Goal: Task Accomplishment & Management: Manage account settings

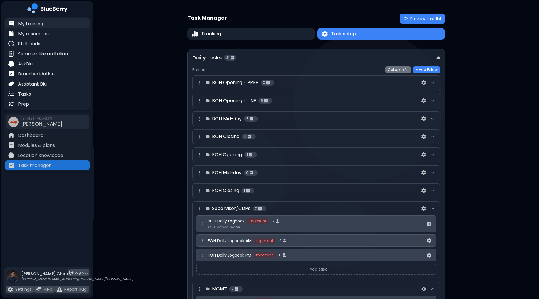
click at [34, 26] on p "My training" at bounding box center [30, 23] width 25 height 7
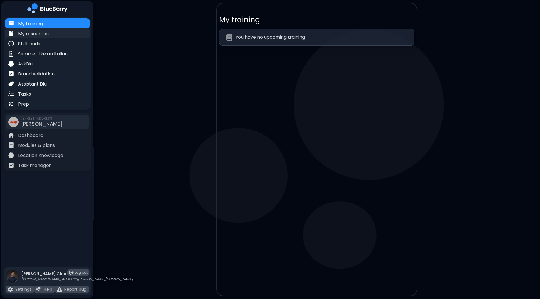
click at [36, 38] on div "My resources" at bounding box center [47, 33] width 85 height 10
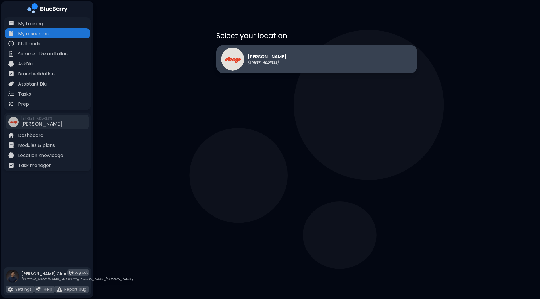
click at [262, 62] on p "[STREET_ADDRESS]" at bounding box center [267, 62] width 39 height 5
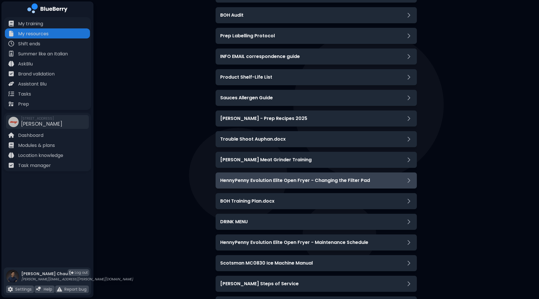
scroll to position [287, 0]
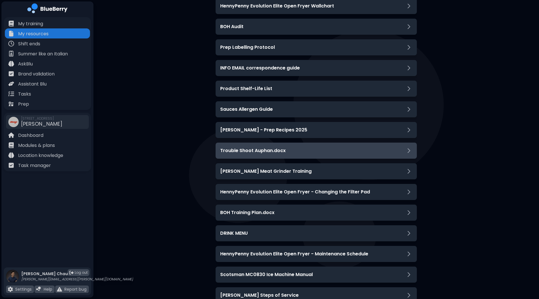
click at [360, 148] on div "Trouble Shoot Auphan.docx" at bounding box center [316, 150] width 192 height 7
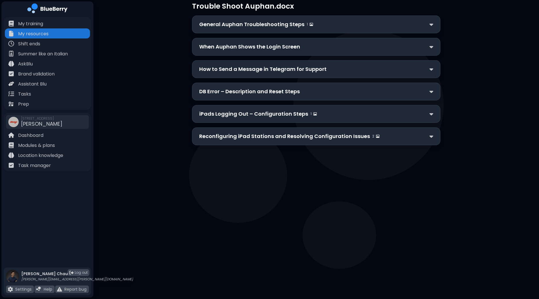
scroll to position [9, 0]
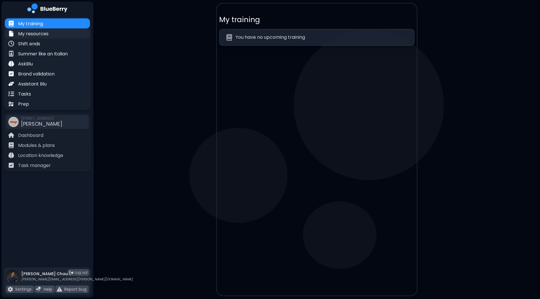
click at [51, 34] on div "My resources" at bounding box center [47, 33] width 85 height 10
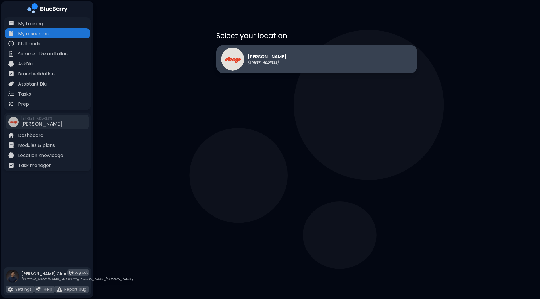
click at [295, 61] on div "[PERSON_NAME] [STREET_ADDRESS]" at bounding box center [316, 59] width 201 height 28
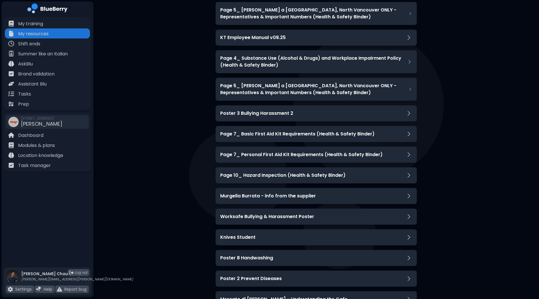
scroll to position [1668, 0]
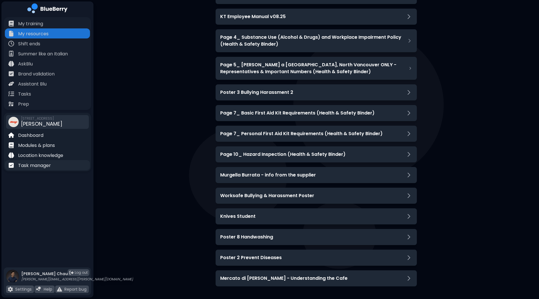
click at [52, 169] on div "Task manager" at bounding box center [47, 165] width 85 height 10
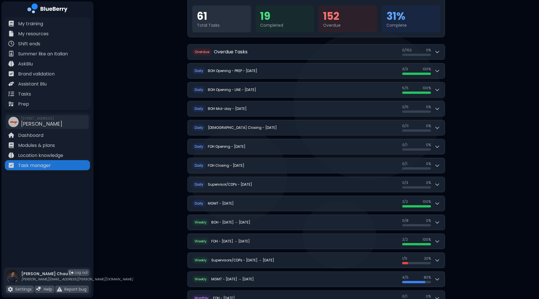
scroll to position [72, 0]
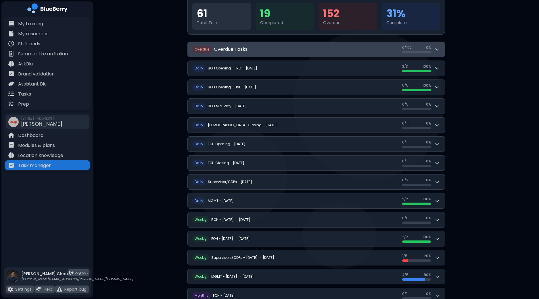
click at [439, 48] on icon at bounding box center [437, 50] width 6 height 6
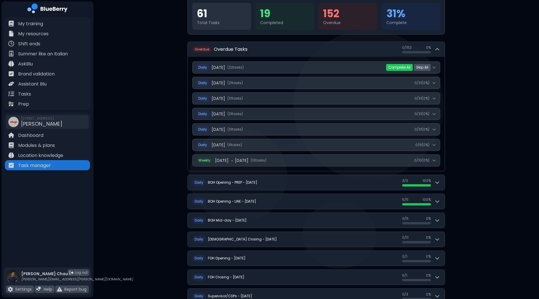
click at [423, 68] on button "Skip All" at bounding box center [422, 67] width 17 height 7
click at [412, 70] on button "Yes" at bounding box center [412, 68] width 11 height 6
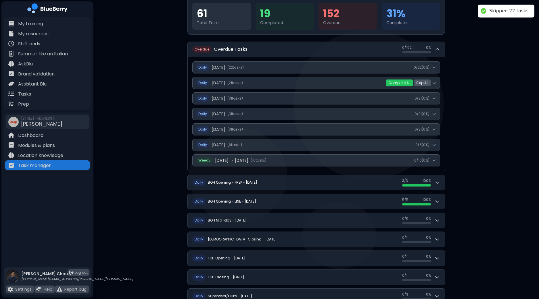
click at [424, 83] on button "Skip All" at bounding box center [422, 83] width 17 height 7
click at [409, 82] on button "Yes" at bounding box center [412, 83] width 11 height 6
click at [425, 97] on button "Skip All" at bounding box center [422, 98] width 17 height 7
click at [414, 96] on button "Yes" at bounding box center [412, 99] width 11 height 6
click at [425, 114] on button "Skip All" at bounding box center [422, 114] width 17 height 7
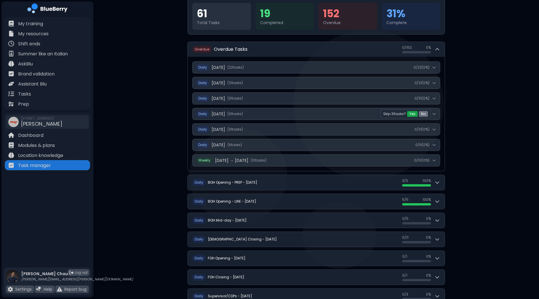
click at [412, 114] on button "Yes" at bounding box center [412, 114] width 11 height 6
click at [425, 128] on button "Skip All" at bounding box center [422, 129] width 17 height 7
click at [411, 127] on button "Yes" at bounding box center [412, 130] width 11 height 6
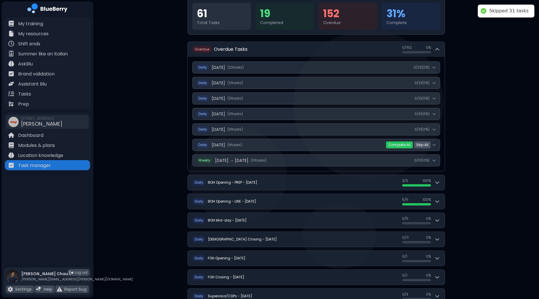
click at [422, 145] on button "Skip All" at bounding box center [422, 145] width 17 height 7
click at [412, 143] on button "Yes" at bounding box center [412, 145] width 11 height 6
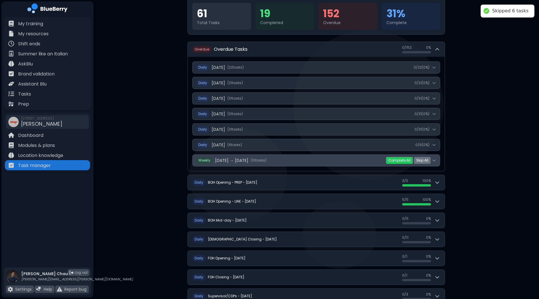
click at [435, 161] on icon at bounding box center [434, 160] width 5 height 5
click at [435, 158] on icon at bounding box center [434, 160] width 5 height 5
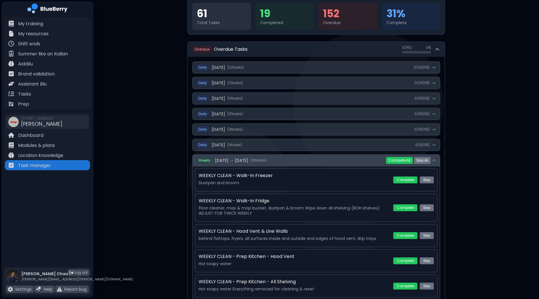
click at [435, 158] on icon at bounding box center [434, 160] width 5 height 5
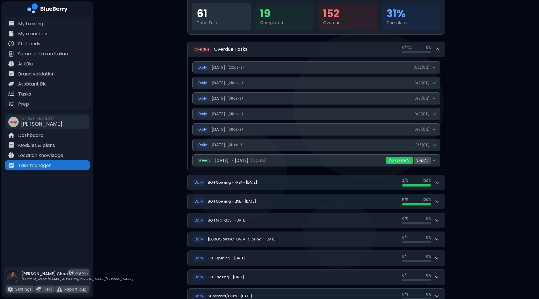
click at [422, 160] on button "Skip All" at bounding box center [422, 160] width 17 height 7
click at [414, 159] on button "Yes" at bounding box center [412, 161] width 11 height 6
click at [464, 130] on div "**********" at bounding box center [315, 208] width 445 height 560
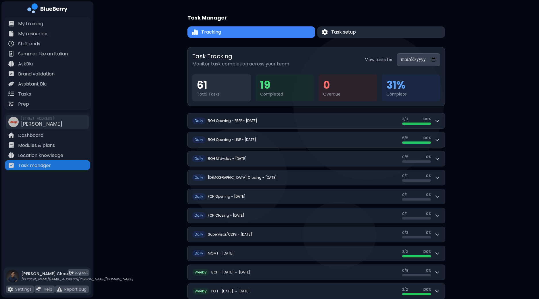
click at [360, 31] on button "Task setup" at bounding box center [381, 31] width 128 height 11
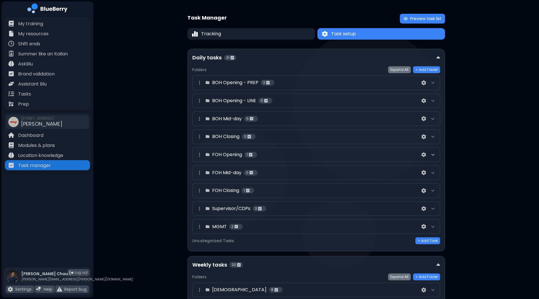
click at [433, 155] on icon at bounding box center [433, 155] width 5 height 5
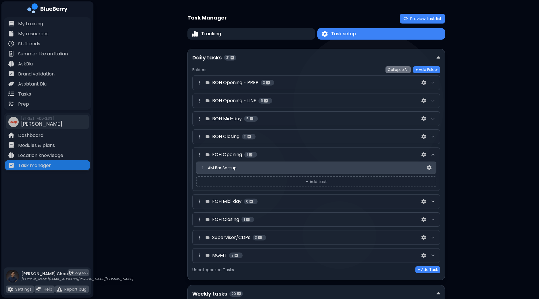
click at [434, 202] on icon at bounding box center [433, 201] width 5 height 5
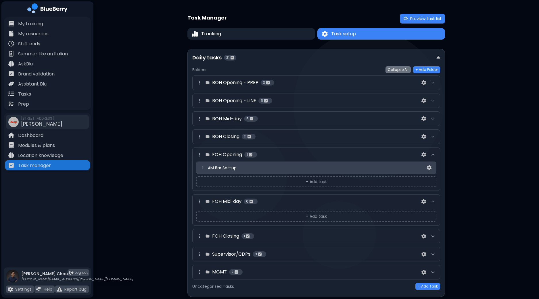
click at [434, 202] on icon at bounding box center [433, 201] width 5 height 5
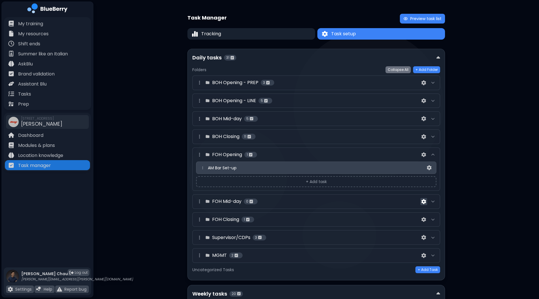
click at [424, 201] on img at bounding box center [423, 201] width 5 height 5
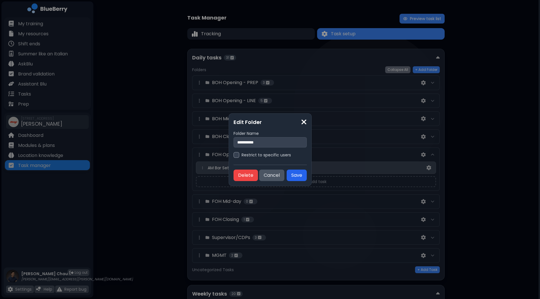
click at [293, 175] on button "Save" at bounding box center [297, 175] width 20 height 11
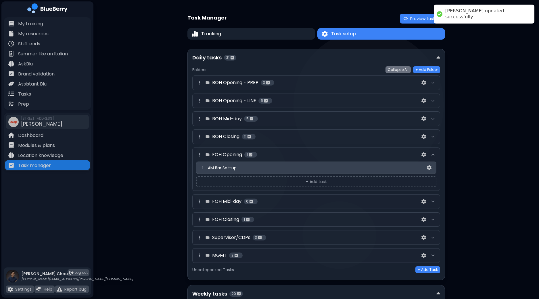
click at [436, 201] on div at bounding box center [432, 201] width 7 height 7
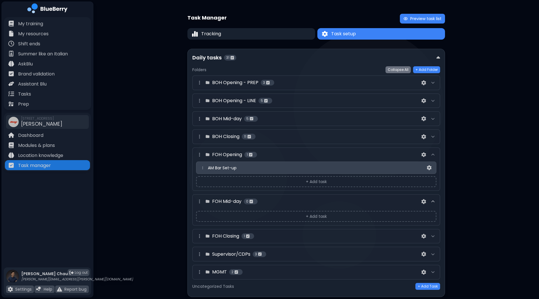
click at [435, 201] on icon at bounding box center [433, 201] width 5 height 5
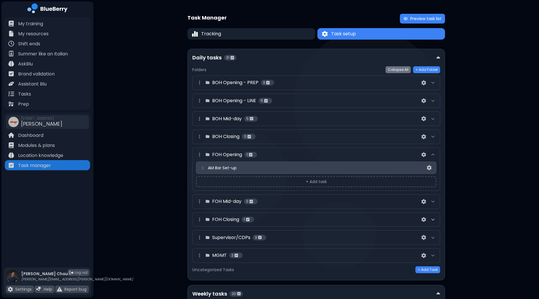
click at [435, 218] on icon at bounding box center [433, 220] width 5 height 5
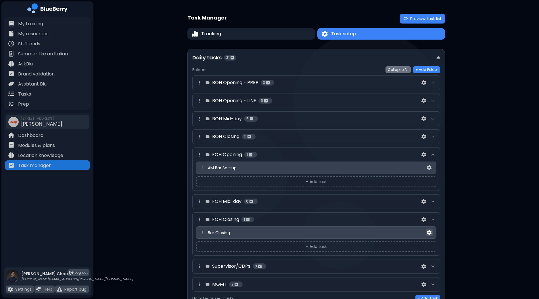
click at [431, 232] on img at bounding box center [429, 233] width 5 height 5
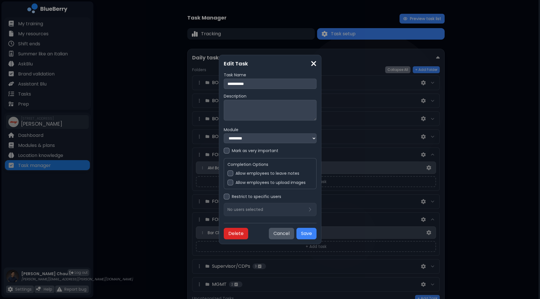
click at [228, 233] on button "Delete" at bounding box center [236, 233] width 24 height 11
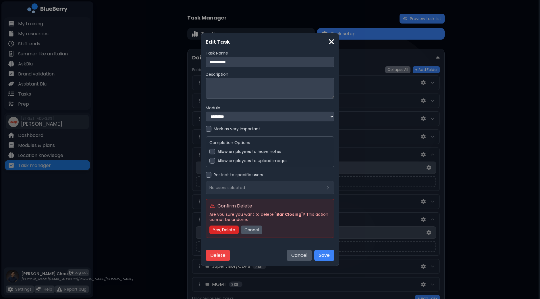
click at [231, 231] on button "Yes, Delete" at bounding box center [224, 230] width 29 height 9
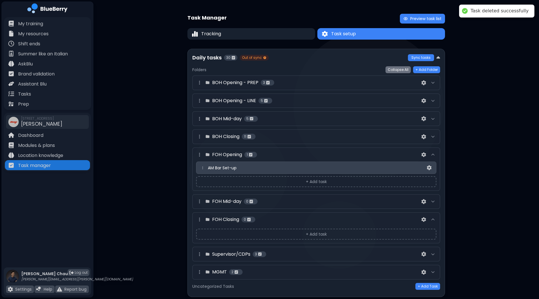
click at [500, 197] on div "Task Manager Preview task list Tracking Task setup Task setup Daily tasks 30 Ou…" at bounding box center [315, 275] width 445 height 551
click at [430, 167] on img at bounding box center [429, 168] width 5 height 5
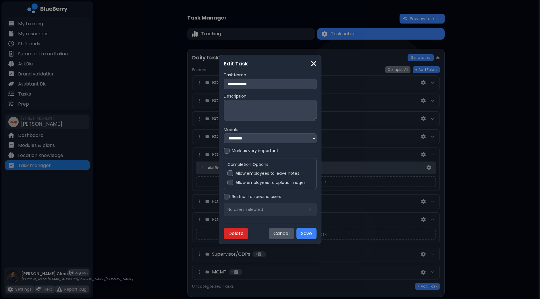
click at [224, 233] on button "Delete" at bounding box center [236, 233] width 24 height 11
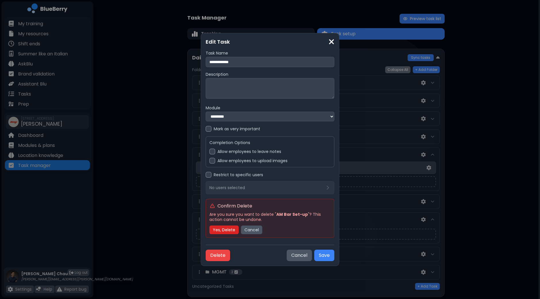
click at [224, 232] on button "Yes, Delete" at bounding box center [224, 230] width 29 height 9
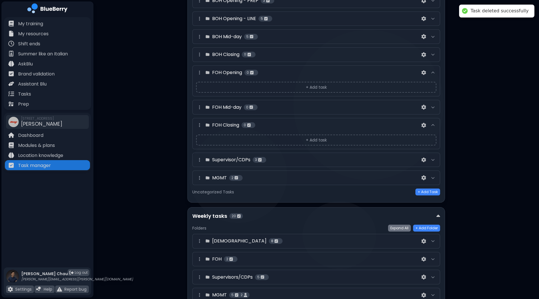
scroll to position [143, 0]
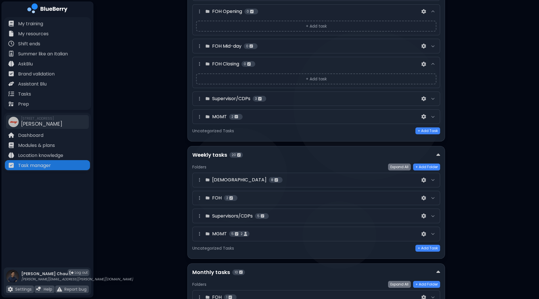
click at [430, 197] on div at bounding box center [432, 198] width 7 height 7
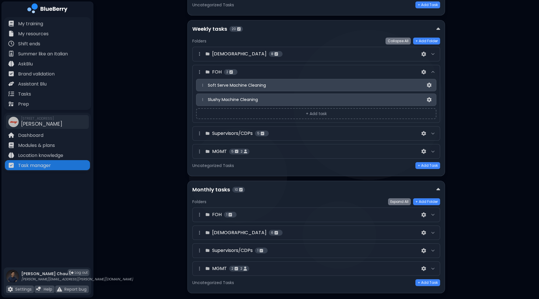
scroll to position [279, 0]
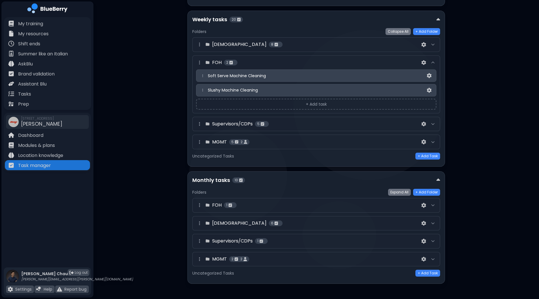
click at [436, 203] on div at bounding box center [432, 205] width 7 height 7
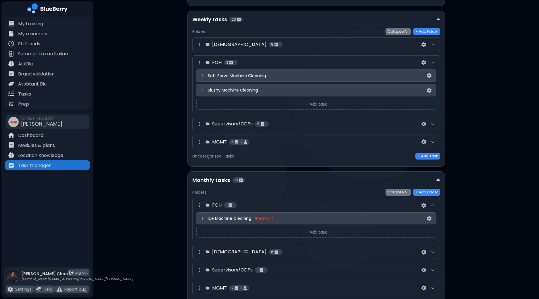
scroll to position [308, 0]
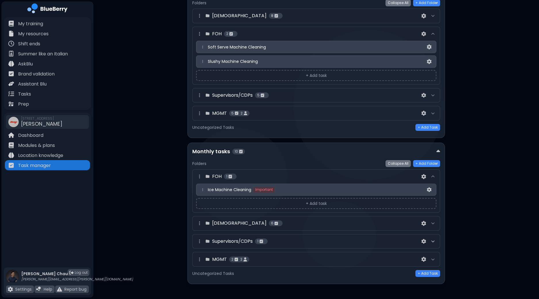
click at [435, 239] on icon at bounding box center [433, 241] width 5 height 5
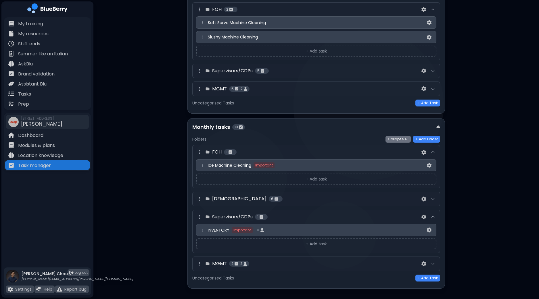
scroll to position [336, 0]
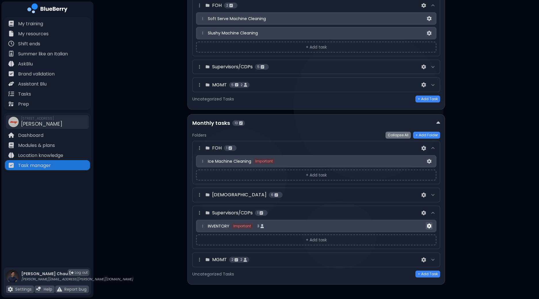
click at [431, 224] on img at bounding box center [429, 226] width 5 height 5
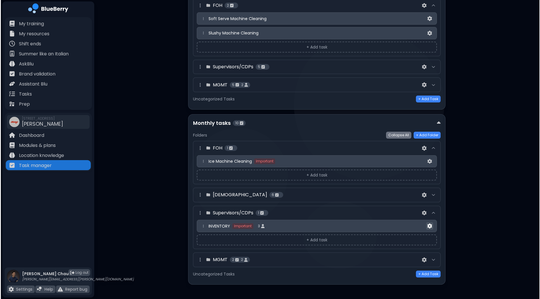
scroll to position [0, 0]
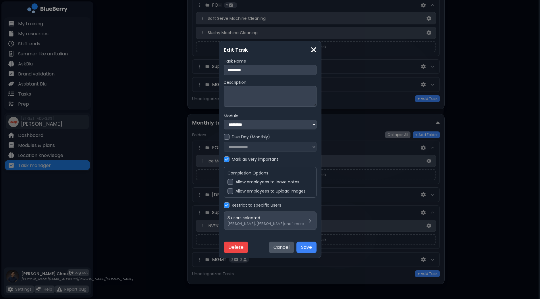
click at [224, 69] on input "*********" at bounding box center [270, 70] width 93 height 10
type input "**********"
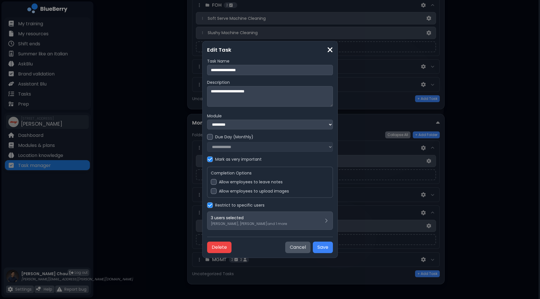
type textarea "**********"
click at [207, 139] on div at bounding box center [210, 137] width 6 height 6
click at [236, 147] on select "**********" at bounding box center [270, 147] width 126 height 10
click at [210, 137] on img at bounding box center [210, 137] width 4 height 5
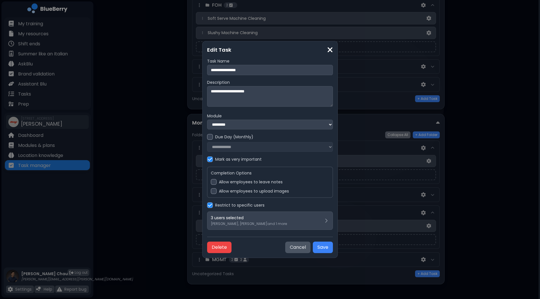
click at [214, 184] on div at bounding box center [214, 182] width 6 height 6
click at [323, 251] on button "Save" at bounding box center [323, 247] width 20 height 11
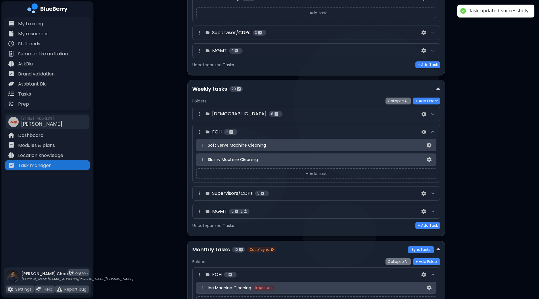
scroll to position [228, 0]
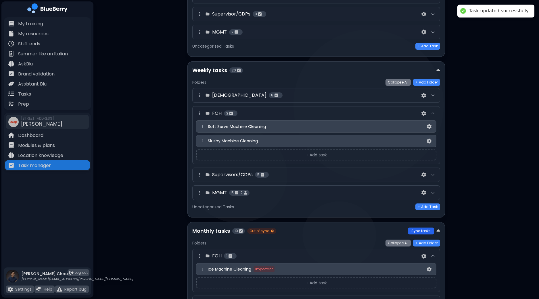
click at [425, 229] on button "Sync tasks" at bounding box center [421, 231] width 26 height 7
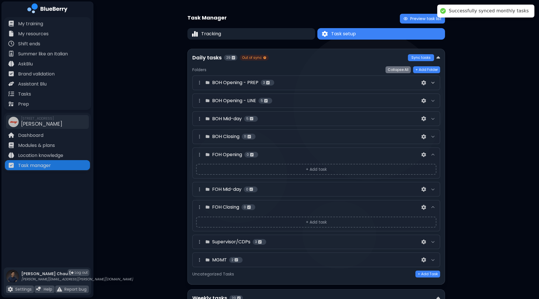
click at [431, 84] on icon at bounding box center [433, 82] width 5 height 5
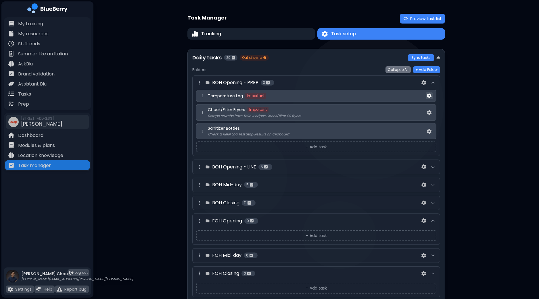
click at [429, 96] on img at bounding box center [429, 96] width 5 height 5
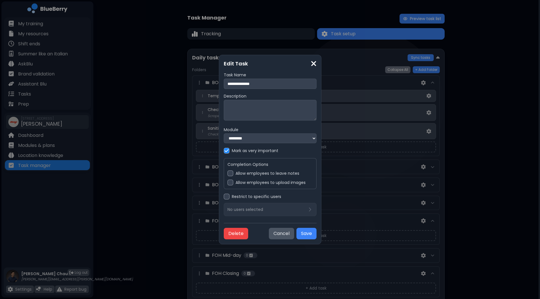
click at [228, 174] on div at bounding box center [231, 174] width 6 height 6
click at [228, 183] on div at bounding box center [231, 183] width 6 height 6
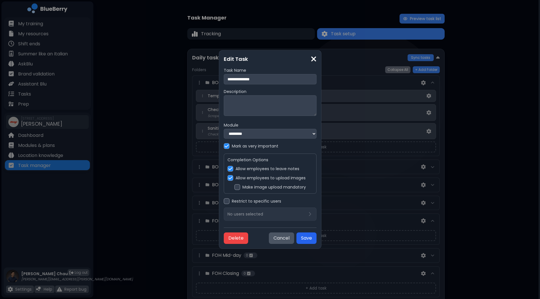
click at [317, 238] on button "Save" at bounding box center [307, 238] width 20 height 11
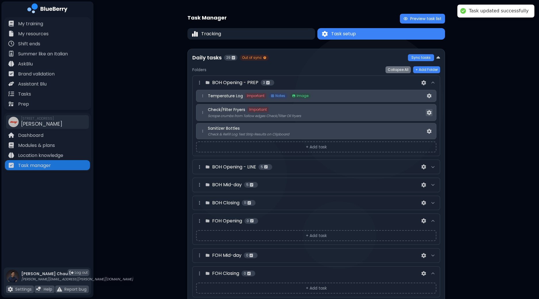
click at [431, 112] on button at bounding box center [429, 112] width 7 height 7
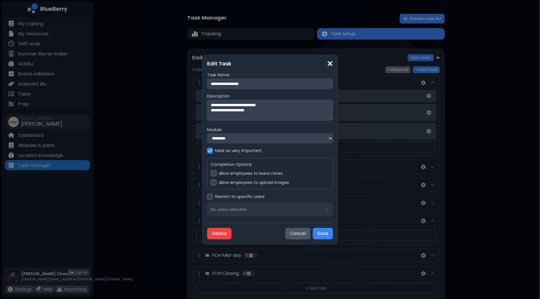
click at [215, 176] on div at bounding box center [214, 174] width 6 height 6
click at [214, 183] on div at bounding box center [214, 183] width 6 height 6
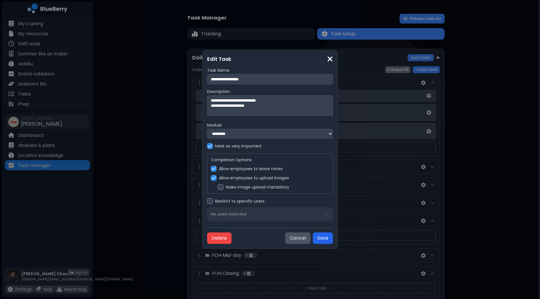
click at [323, 238] on button "Save" at bounding box center [323, 238] width 20 height 11
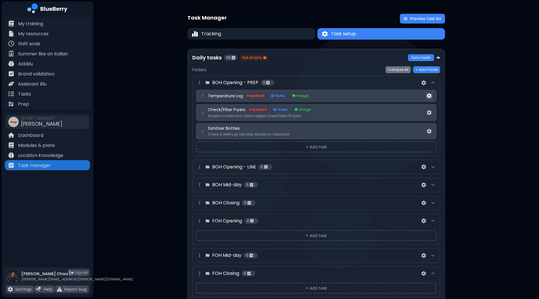
click at [431, 95] on img at bounding box center [429, 96] width 5 height 5
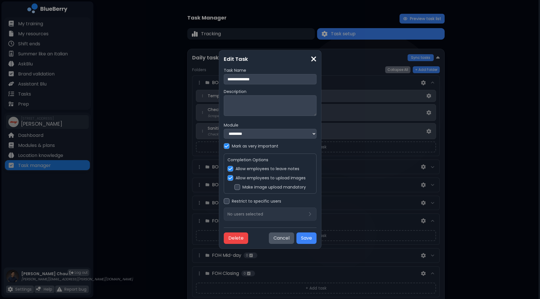
click at [235, 189] on div at bounding box center [238, 188] width 6 height 6
click at [317, 241] on button "Save" at bounding box center [307, 238] width 20 height 11
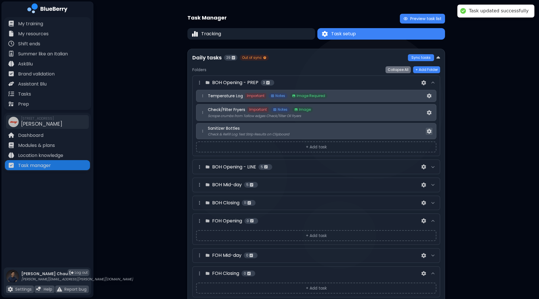
click at [432, 131] on button at bounding box center [429, 131] width 7 height 7
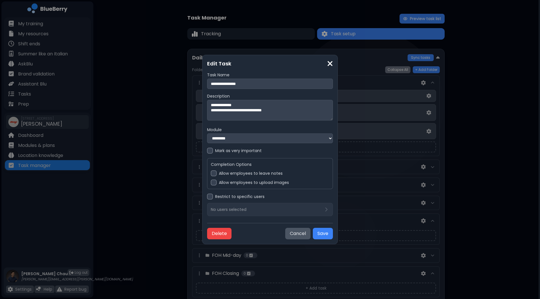
click at [288, 111] on textarea "**********" at bounding box center [270, 110] width 126 height 21
click at [217, 176] on div "Allow employees to leave notes" at bounding box center [270, 174] width 118 height 6
click at [216, 184] on div at bounding box center [214, 183] width 6 height 6
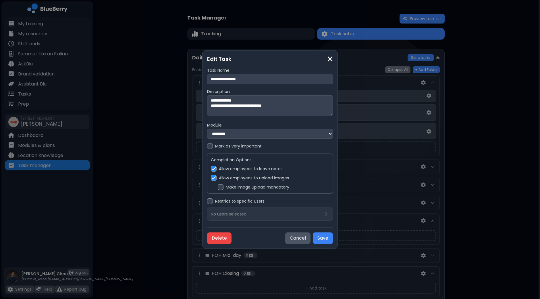
click at [223, 189] on div at bounding box center [221, 188] width 6 height 6
click at [324, 243] on button "Save" at bounding box center [323, 238] width 20 height 11
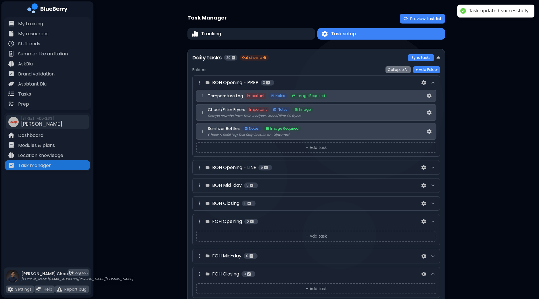
click at [433, 166] on icon at bounding box center [433, 168] width 5 height 5
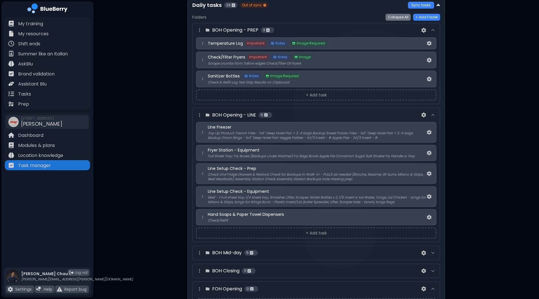
scroll to position [72, 0]
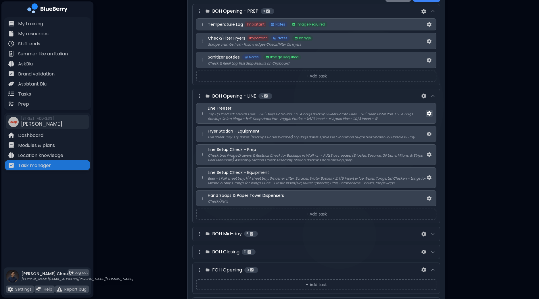
click at [428, 114] on img at bounding box center [429, 113] width 5 height 5
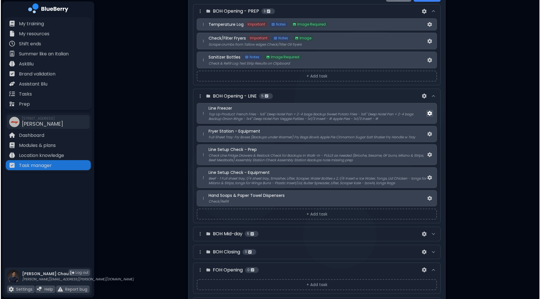
scroll to position [0, 0]
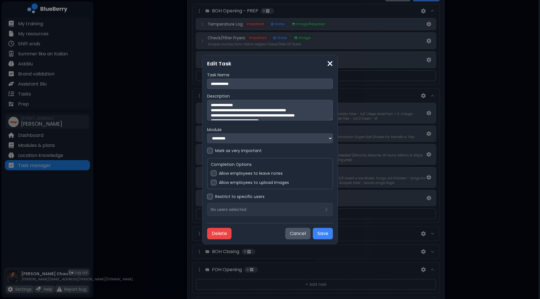
click at [216, 173] on div at bounding box center [214, 174] width 6 height 6
click at [329, 236] on button "Save" at bounding box center [323, 233] width 20 height 11
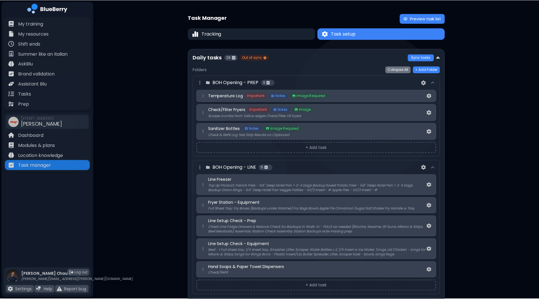
scroll to position [72, 0]
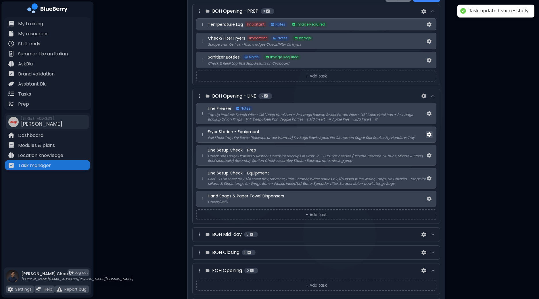
click at [431, 132] on img at bounding box center [429, 134] width 5 height 5
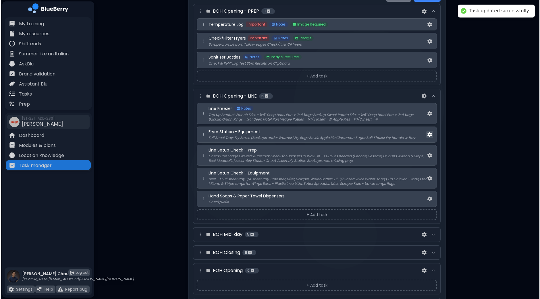
scroll to position [0, 0]
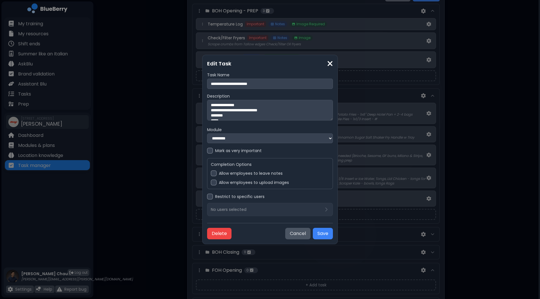
click at [216, 174] on div at bounding box center [214, 174] width 6 height 6
click at [324, 234] on button "Save" at bounding box center [323, 233] width 20 height 11
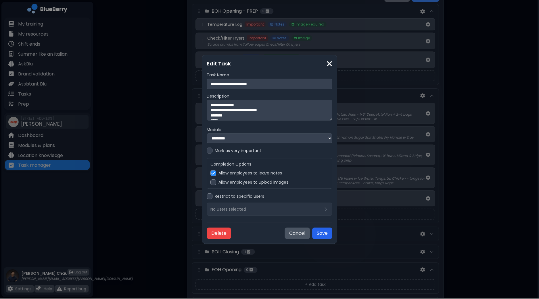
scroll to position [72, 0]
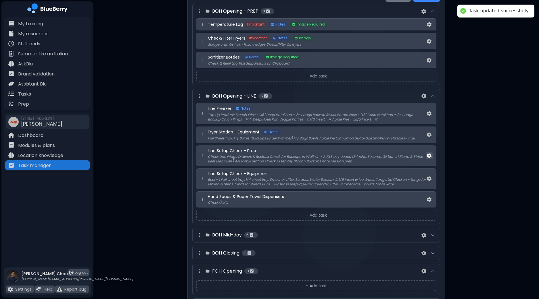
click at [430, 154] on img at bounding box center [429, 156] width 5 height 5
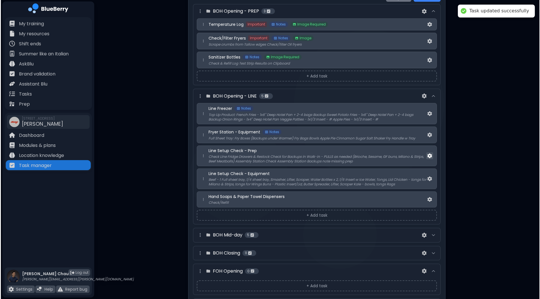
scroll to position [0, 0]
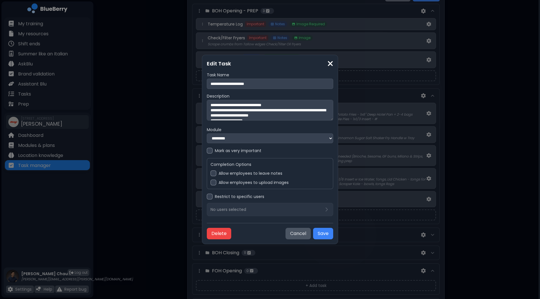
click at [216, 175] on div at bounding box center [214, 174] width 6 height 6
click at [333, 233] on button "Save" at bounding box center [323, 233] width 20 height 11
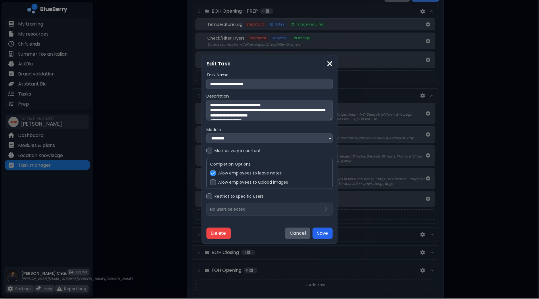
scroll to position [72, 0]
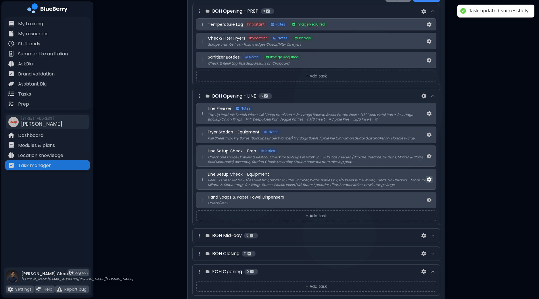
click at [428, 177] on img at bounding box center [429, 179] width 5 height 5
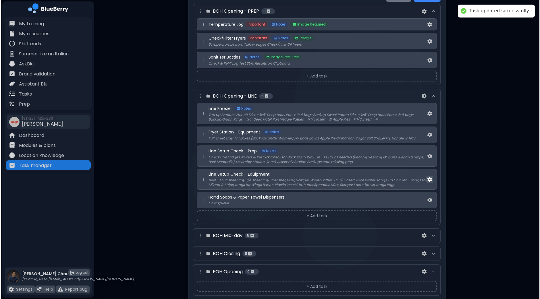
scroll to position [0, 0]
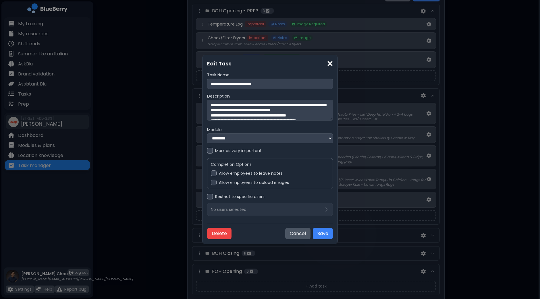
click at [217, 174] on div "Allow employees to leave notes" at bounding box center [270, 174] width 118 height 6
click at [322, 235] on button "Save" at bounding box center [323, 233] width 20 height 11
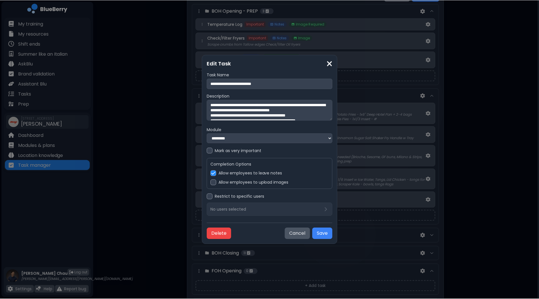
scroll to position [72, 0]
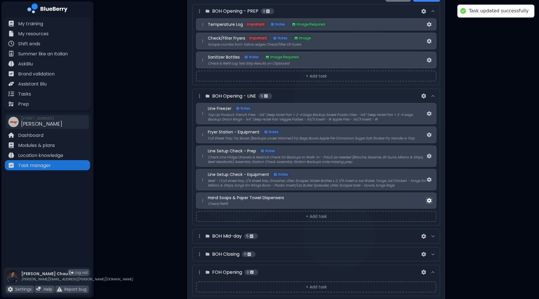
click at [430, 200] on img at bounding box center [429, 201] width 5 height 5
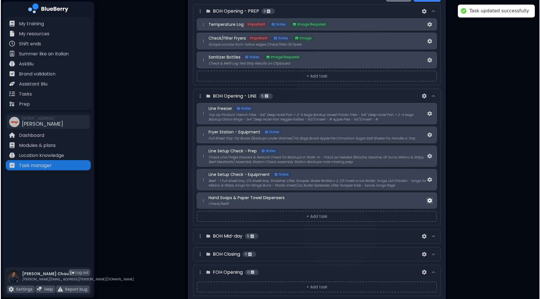
scroll to position [0, 0]
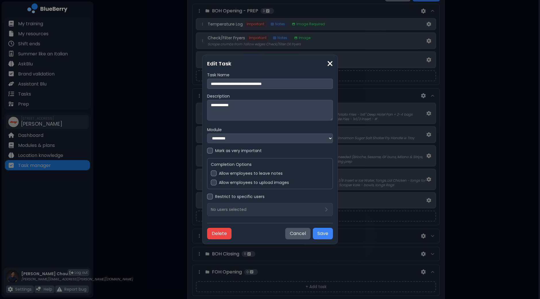
click at [220, 174] on label "Allow employees to leave notes" at bounding box center [251, 173] width 64 height 5
click at [326, 234] on button "Save" at bounding box center [323, 233] width 20 height 11
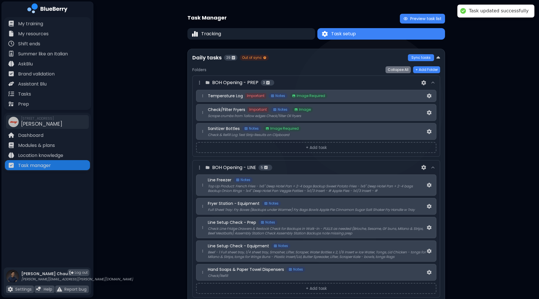
scroll to position [143, 0]
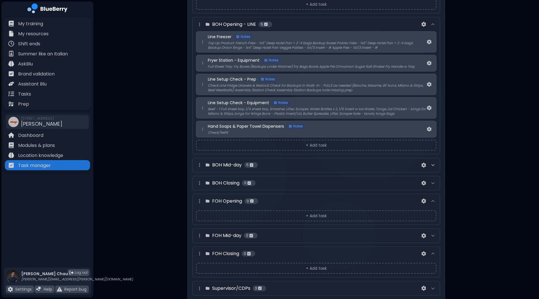
click at [431, 165] on icon at bounding box center [433, 165] width 5 height 5
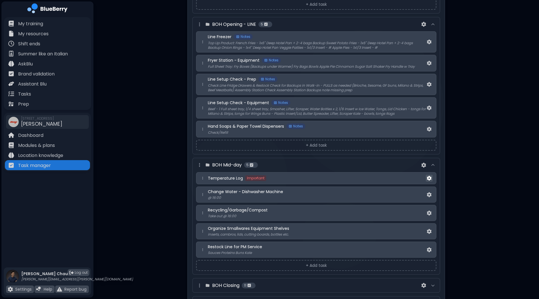
click at [430, 176] on img at bounding box center [429, 178] width 5 height 5
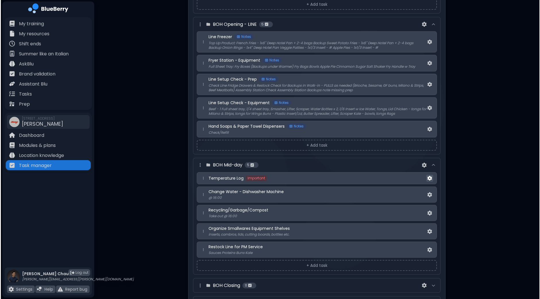
scroll to position [0, 0]
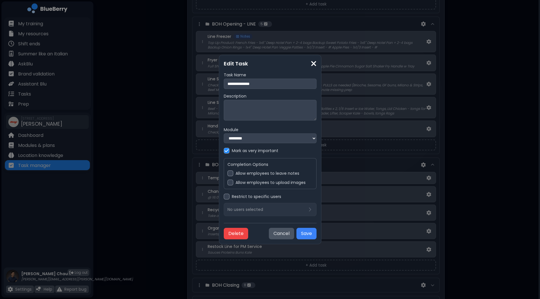
click at [228, 174] on div at bounding box center [231, 174] width 6 height 6
click at [228, 185] on div at bounding box center [231, 183] width 6 height 6
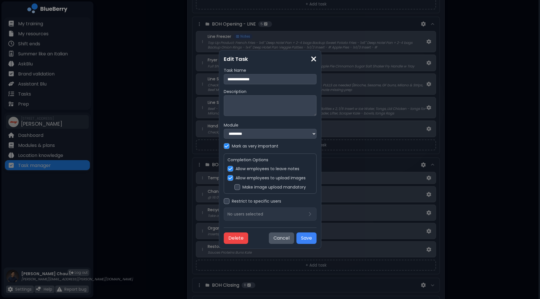
drag, startPoint x: 223, startPoint y: 188, endPoint x: 226, endPoint y: 189, distance: 3.7
click at [235, 188] on div at bounding box center [238, 188] width 6 height 6
click at [317, 240] on button "Save" at bounding box center [307, 238] width 20 height 11
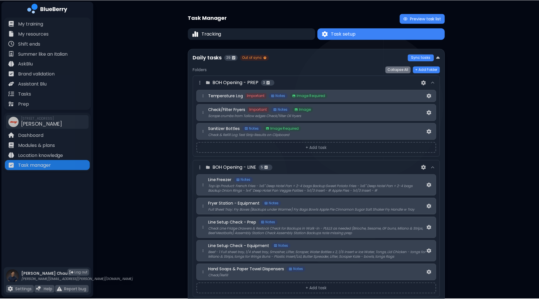
scroll to position [143, 0]
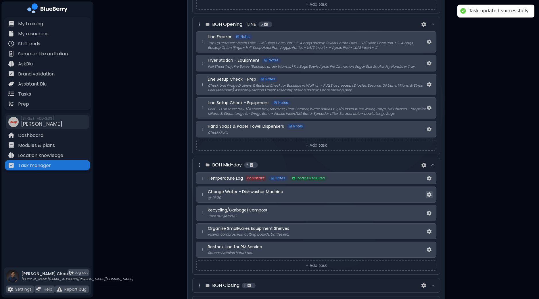
click at [432, 192] on button at bounding box center [429, 194] width 7 height 7
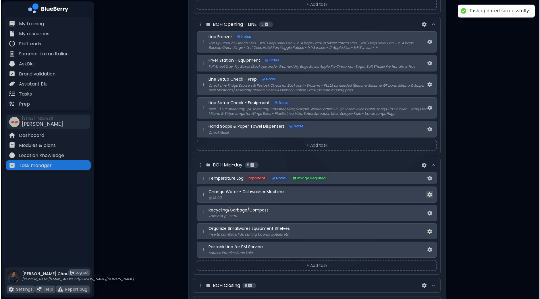
scroll to position [0, 0]
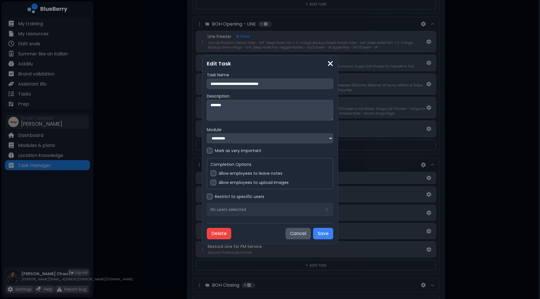
click at [216, 174] on div at bounding box center [214, 174] width 6 height 6
click at [327, 235] on button "Save" at bounding box center [323, 233] width 20 height 11
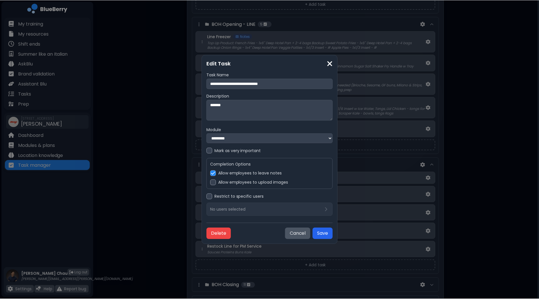
scroll to position [143, 0]
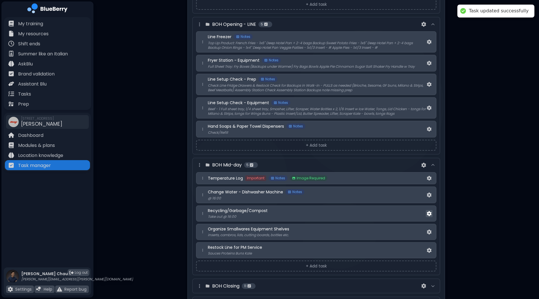
click at [428, 212] on img at bounding box center [429, 214] width 5 height 5
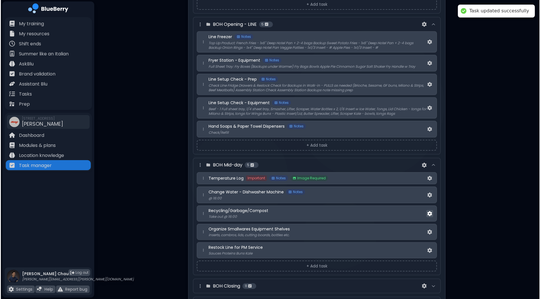
scroll to position [0, 0]
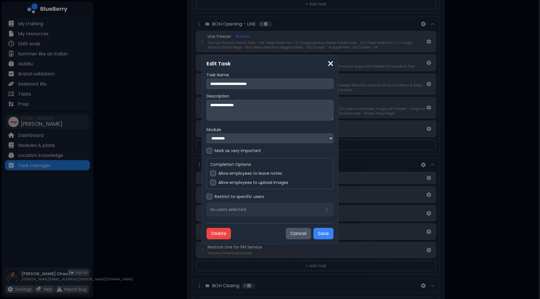
click at [221, 173] on label "Allow employees to leave notes" at bounding box center [250, 173] width 64 height 5
click at [278, 111] on textarea "**********" at bounding box center [270, 110] width 127 height 21
click at [323, 237] on button "Save" at bounding box center [324, 233] width 20 height 11
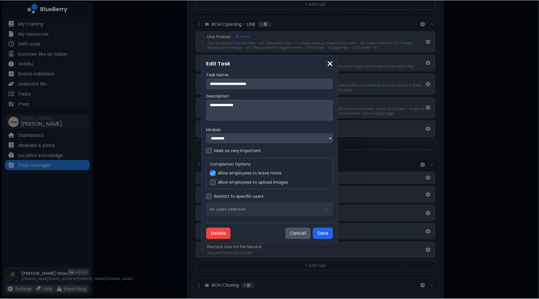
scroll to position [143, 0]
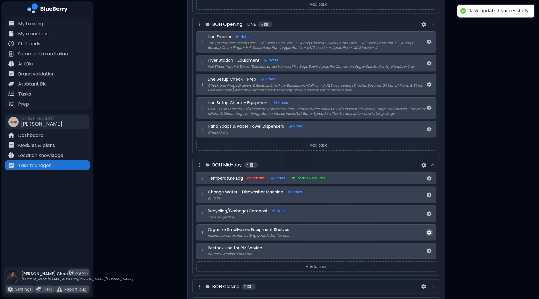
click at [429, 231] on img at bounding box center [429, 233] width 5 height 5
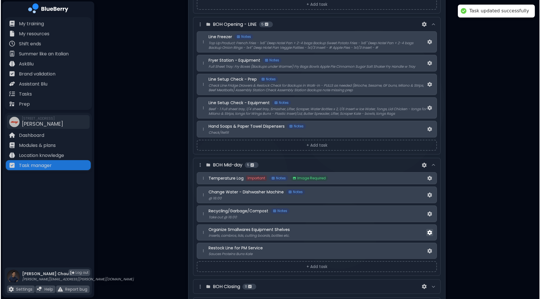
scroll to position [0, 0]
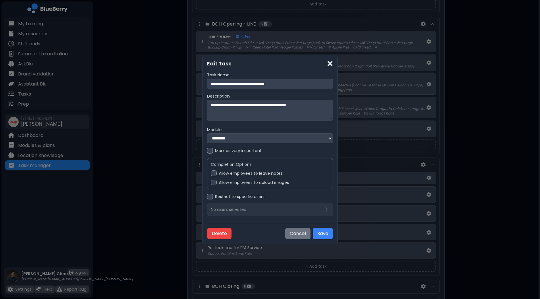
click at [297, 232] on button "Cancel" at bounding box center [297, 233] width 25 height 11
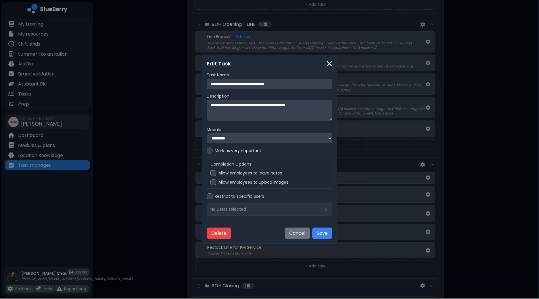
scroll to position [143, 0]
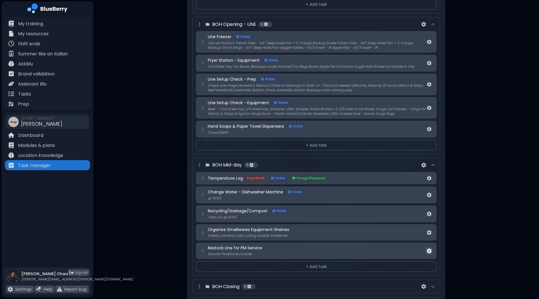
click at [429, 249] on img at bounding box center [429, 251] width 5 height 5
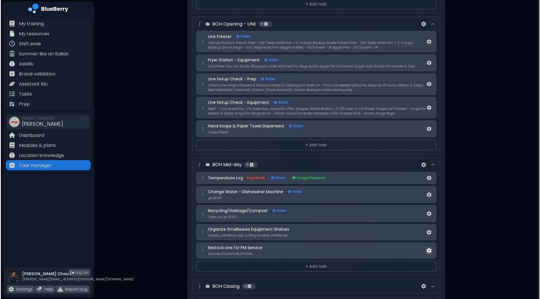
scroll to position [0, 0]
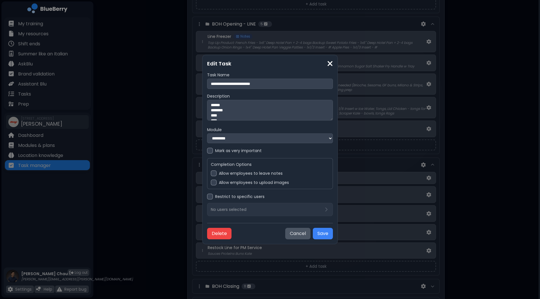
click at [214, 174] on div at bounding box center [214, 174] width 6 height 6
click at [214, 183] on div at bounding box center [214, 183] width 6 height 6
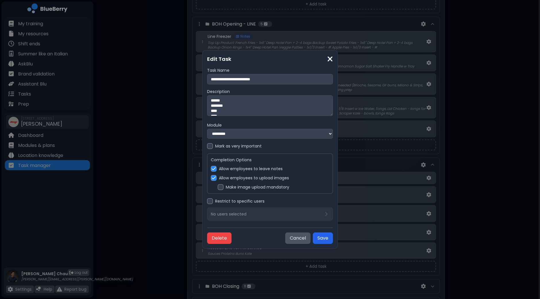
click at [323, 239] on button "Save" at bounding box center [323, 238] width 20 height 11
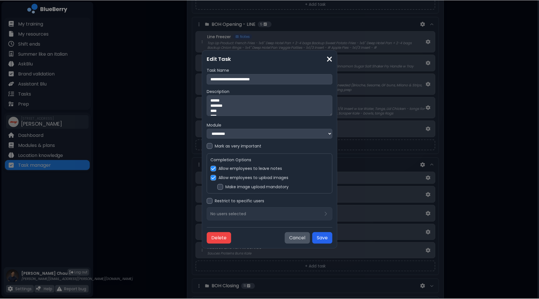
scroll to position [143, 0]
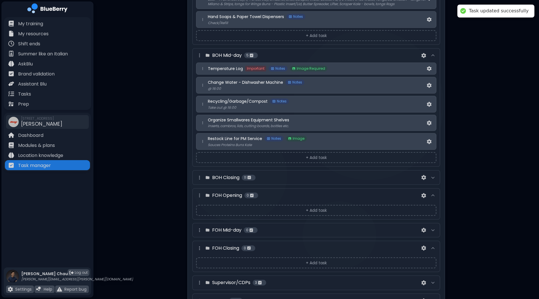
scroll to position [323, 0]
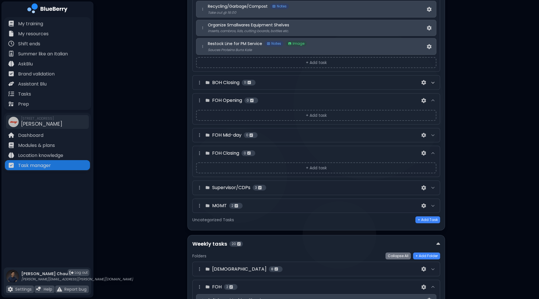
scroll to position [359, 0]
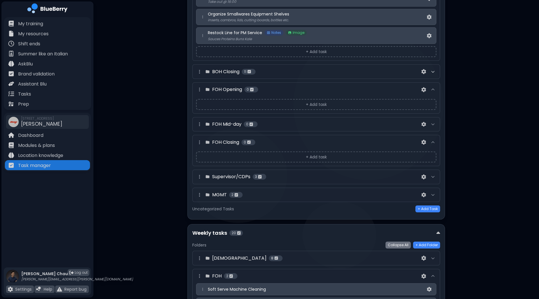
click at [433, 70] on icon at bounding box center [433, 72] width 5 height 5
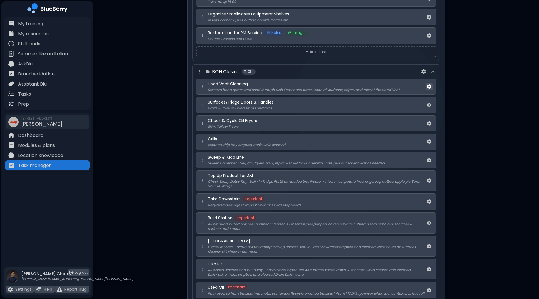
click at [429, 85] on img at bounding box center [429, 86] width 5 height 5
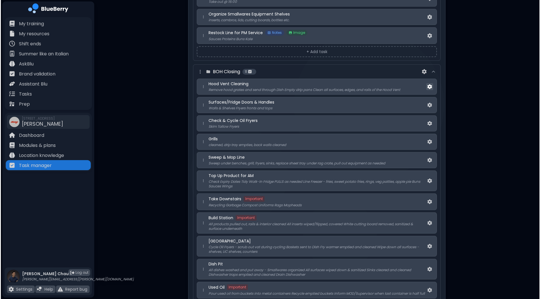
scroll to position [0, 0]
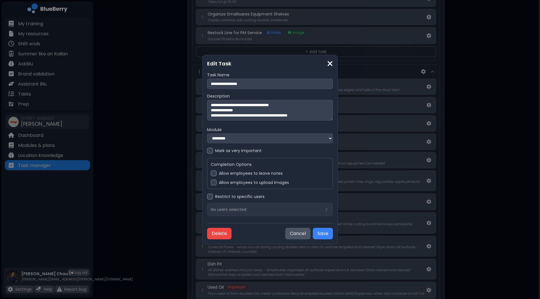
click at [216, 176] on div "Allow employees to leave notes" at bounding box center [270, 174] width 118 height 6
click at [216, 184] on div at bounding box center [214, 183] width 6 height 6
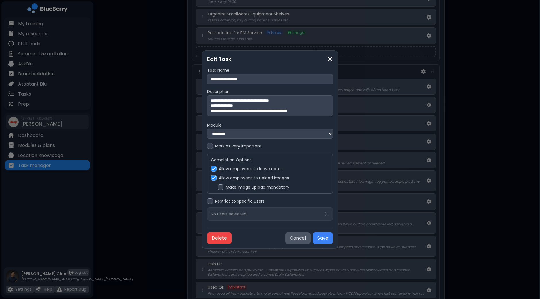
click at [224, 189] on div "Make image upload mandatory" at bounding box center [274, 188] width 112 height 6
click at [325, 242] on button "Save" at bounding box center [323, 238] width 20 height 11
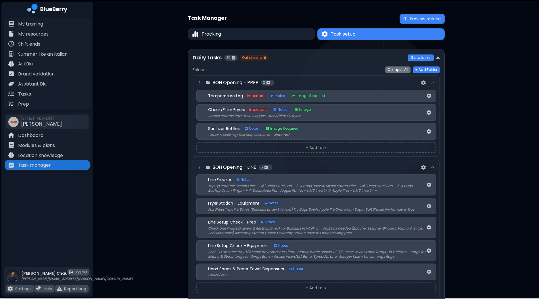
scroll to position [359, 0]
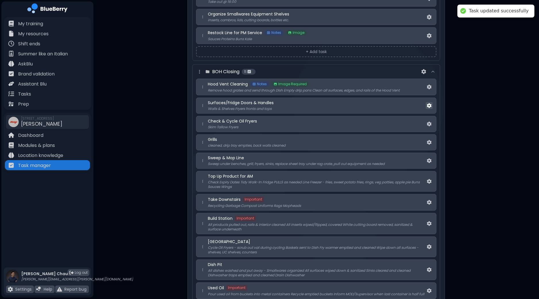
click at [429, 105] on img at bounding box center [429, 105] width 5 height 5
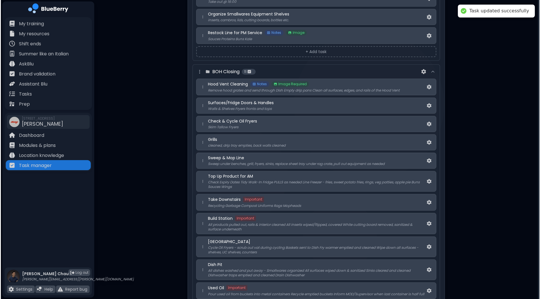
scroll to position [0, 0]
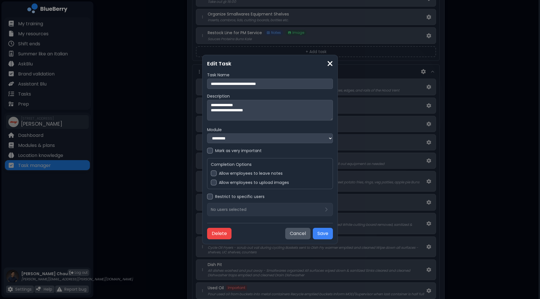
drag, startPoint x: 218, startPoint y: 174, endPoint x: 230, endPoint y: 180, distance: 12.9
click at [218, 174] on div "Allow employees to leave notes" at bounding box center [270, 174] width 118 height 6
click at [325, 236] on button "Save" at bounding box center [323, 233] width 20 height 11
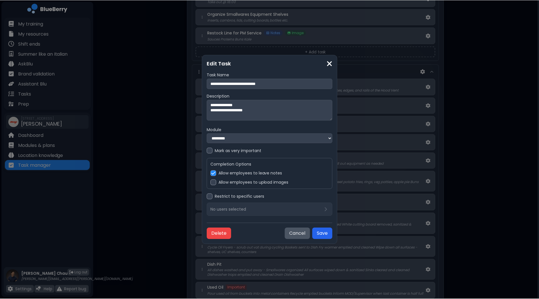
scroll to position [359, 0]
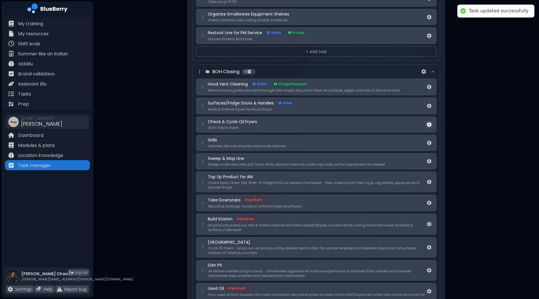
click at [430, 124] on img at bounding box center [429, 124] width 5 height 5
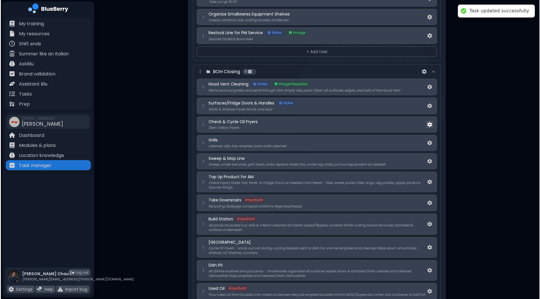
scroll to position [0, 0]
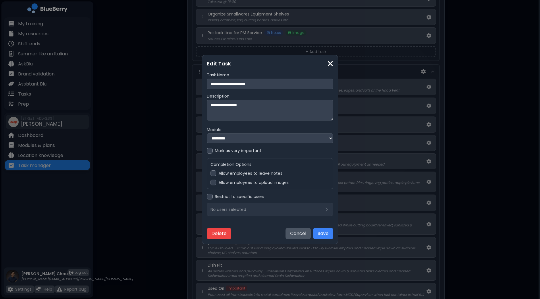
click at [216, 176] on div at bounding box center [214, 174] width 6 height 6
click at [321, 232] on button "Save" at bounding box center [323, 233] width 20 height 11
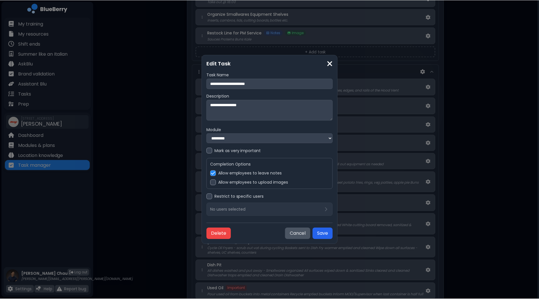
scroll to position [359, 0]
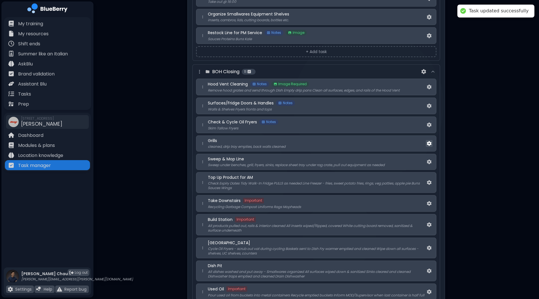
click at [431, 141] on img at bounding box center [429, 143] width 5 height 5
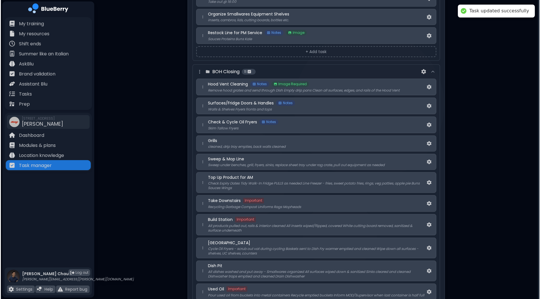
scroll to position [0, 0]
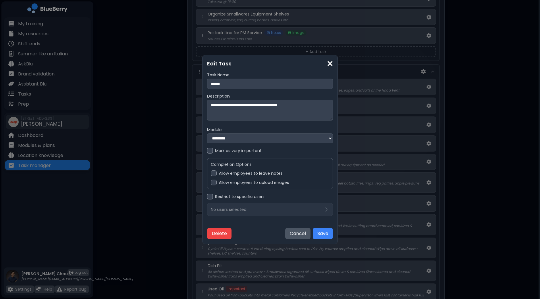
click at [218, 174] on div "Allow employees to leave notes" at bounding box center [270, 174] width 118 height 6
click at [215, 185] on div at bounding box center [214, 183] width 6 height 6
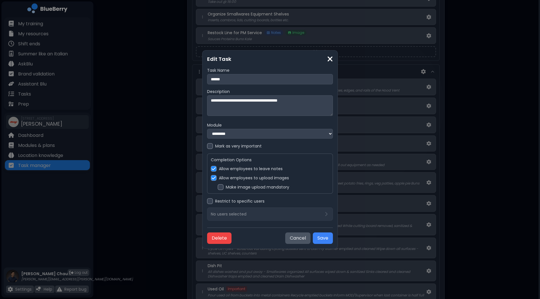
click at [223, 188] on div at bounding box center [221, 188] width 6 height 6
click at [320, 237] on button "Save" at bounding box center [323, 238] width 20 height 11
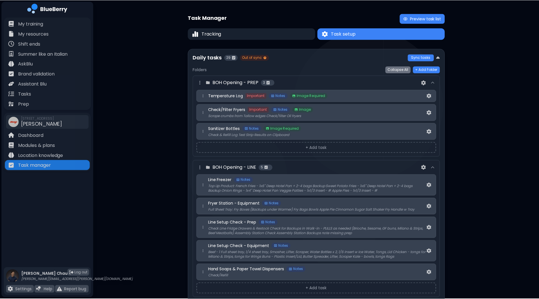
scroll to position [359, 0]
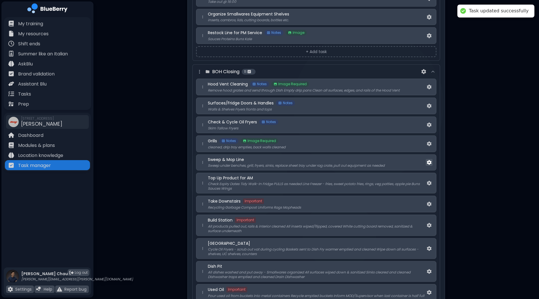
click at [431, 160] on img at bounding box center [429, 162] width 5 height 5
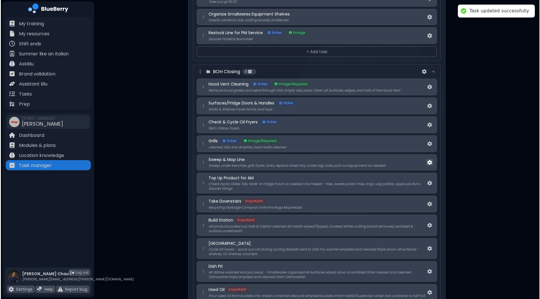
scroll to position [0, 0]
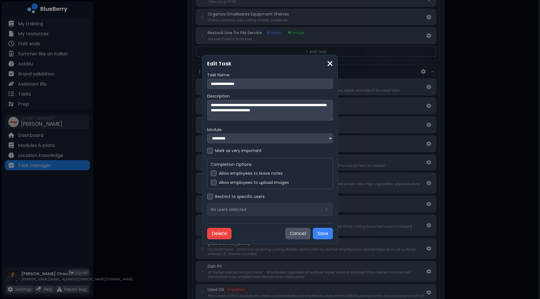
click at [214, 173] on div at bounding box center [214, 174] width 6 height 6
click at [329, 234] on button "Save" at bounding box center [323, 233] width 20 height 11
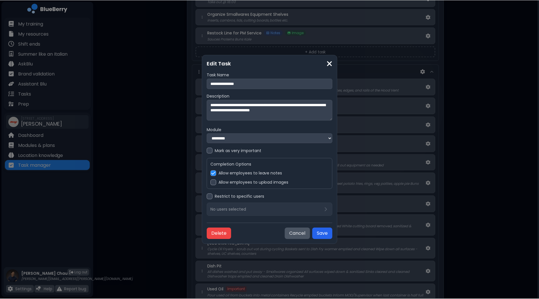
scroll to position [359, 0]
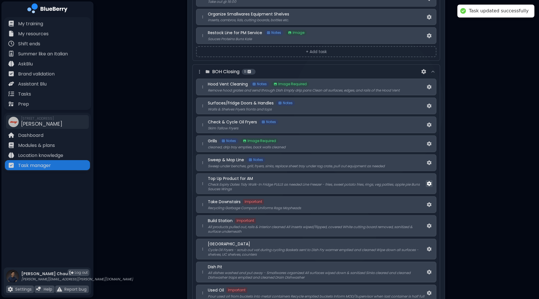
click at [429, 182] on img at bounding box center [429, 184] width 5 height 5
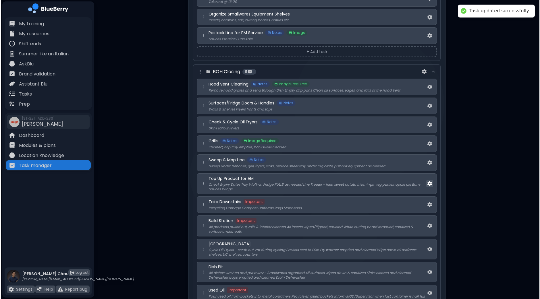
scroll to position [0, 0]
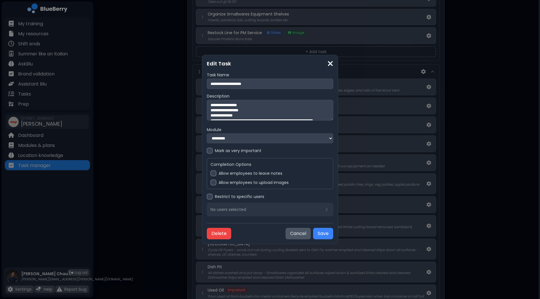
click at [213, 174] on div at bounding box center [214, 174] width 6 height 6
click at [216, 183] on div at bounding box center [214, 183] width 6 height 6
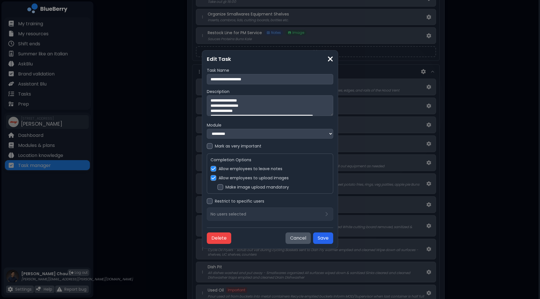
click at [322, 238] on button "Save" at bounding box center [323, 238] width 20 height 11
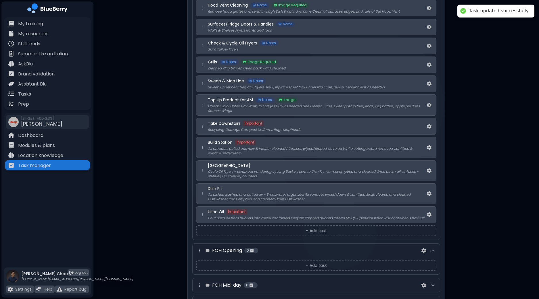
scroll to position [467, 0]
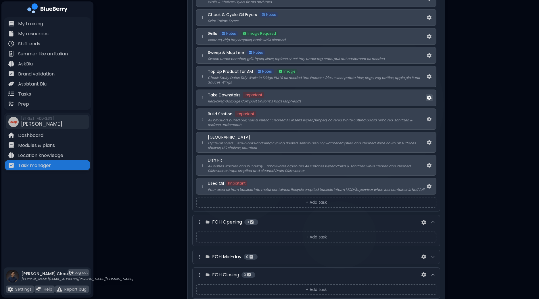
click at [427, 96] on img at bounding box center [429, 98] width 5 height 5
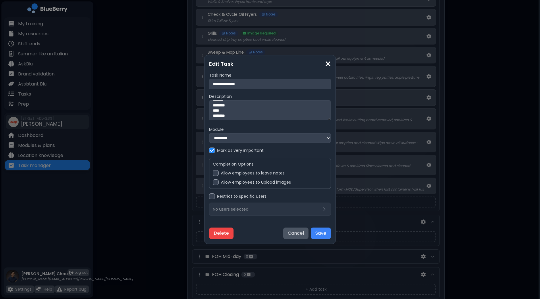
scroll to position [0, 0]
click at [214, 174] on div at bounding box center [216, 173] width 6 height 6
click at [214, 185] on div at bounding box center [216, 183] width 6 height 6
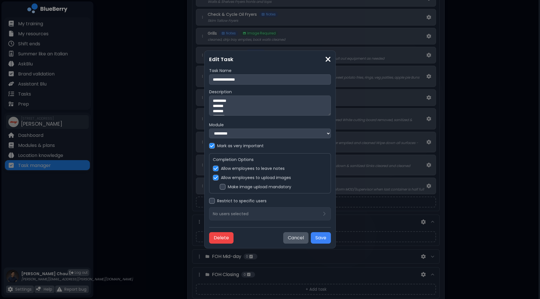
click at [251, 105] on textarea "********* ******* ******* ******** **** ********" at bounding box center [270, 106] width 122 height 20
click at [209, 101] on textarea "********* ******* ******* ******** **** ********" at bounding box center [270, 106] width 122 height 20
type textarea "**********"
click at [326, 241] on button "Save" at bounding box center [323, 238] width 20 height 11
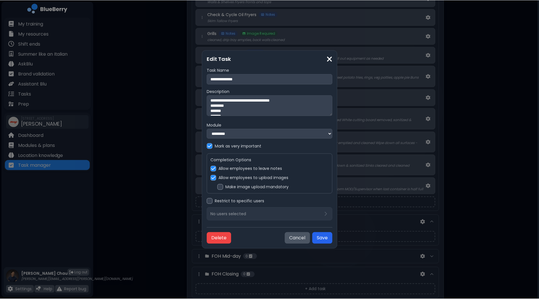
scroll to position [467, 0]
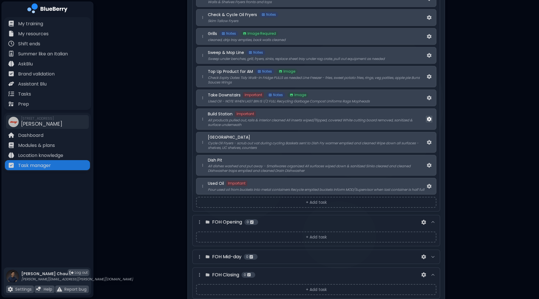
click at [428, 117] on img at bounding box center [429, 119] width 5 height 5
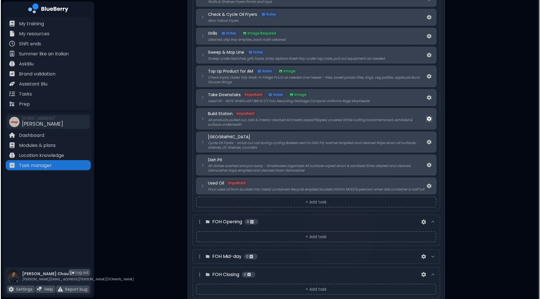
scroll to position [0, 0]
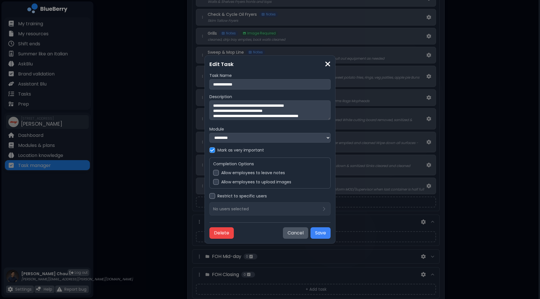
click at [214, 175] on div at bounding box center [216, 173] width 6 height 6
click at [215, 185] on div at bounding box center [216, 182] width 6 height 6
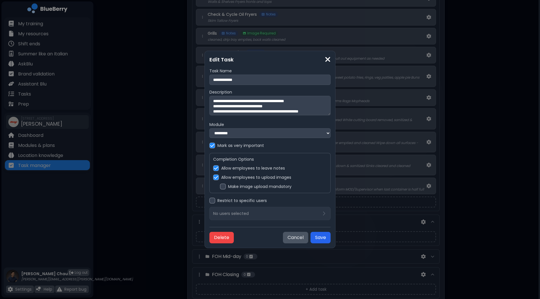
click at [320, 239] on button "Save" at bounding box center [321, 237] width 20 height 11
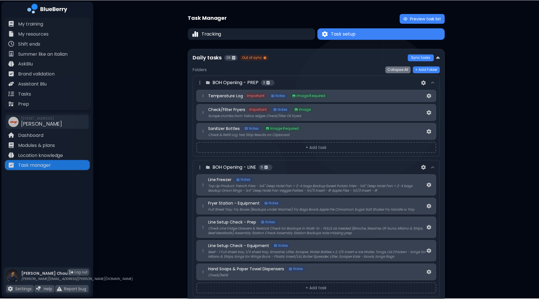
scroll to position [467, 0]
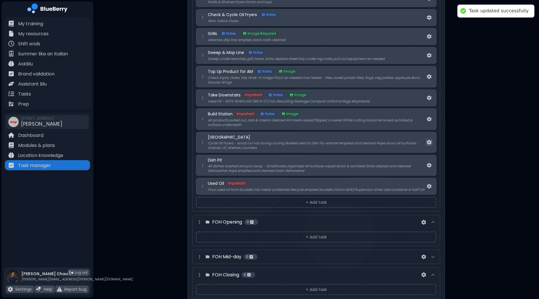
click at [431, 140] on button at bounding box center [429, 142] width 7 height 7
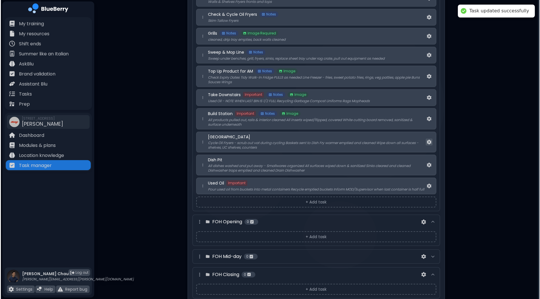
scroll to position [0, 0]
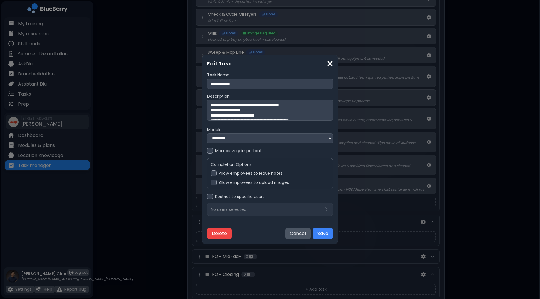
drag, startPoint x: 213, startPoint y: 175, endPoint x: 218, endPoint y: 188, distance: 13.6
click at [214, 175] on div at bounding box center [214, 174] width 6 height 6
click at [218, 189] on div "Completion Options Allow employees to leave notes Allow employees to upload ima…" at bounding box center [270, 173] width 126 height 31
click at [215, 185] on div at bounding box center [214, 183] width 6 height 6
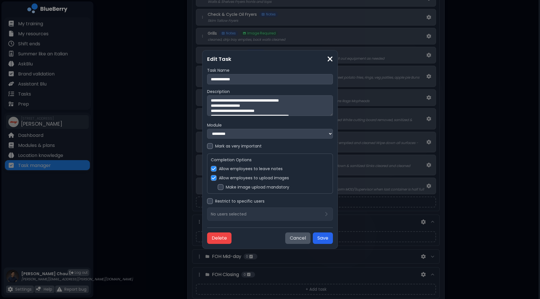
click at [327, 238] on button "Save" at bounding box center [323, 238] width 20 height 11
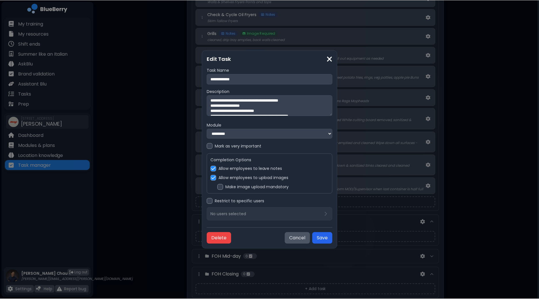
scroll to position [467, 0]
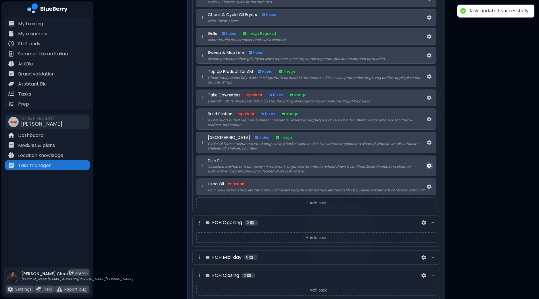
click at [429, 164] on img at bounding box center [429, 166] width 5 height 5
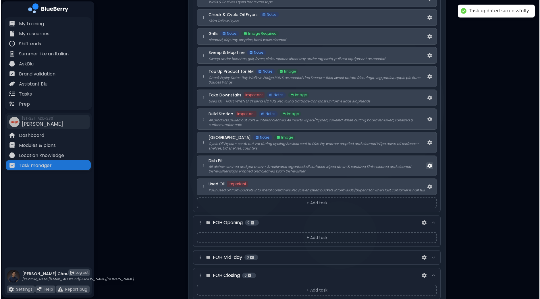
scroll to position [0, 0]
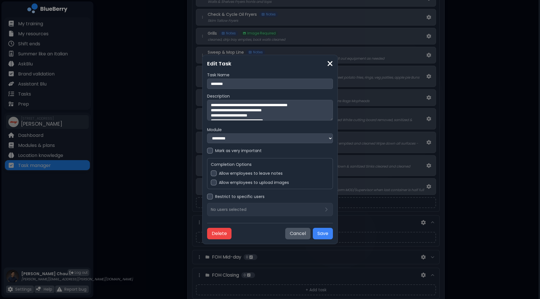
click at [214, 174] on div at bounding box center [214, 174] width 6 height 6
click at [214, 182] on div at bounding box center [214, 183] width 6 height 6
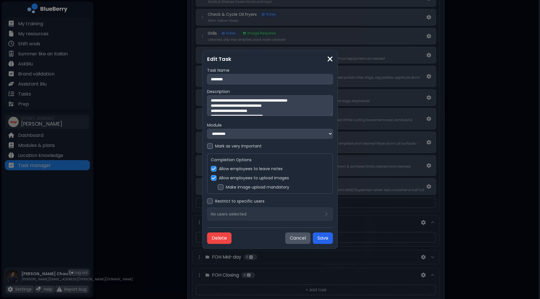
click at [319, 239] on button "Save" at bounding box center [323, 238] width 20 height 11
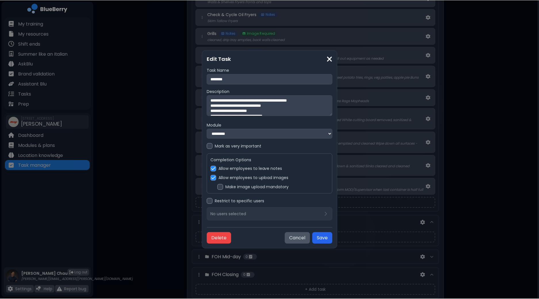
scroll to position [467, 0]
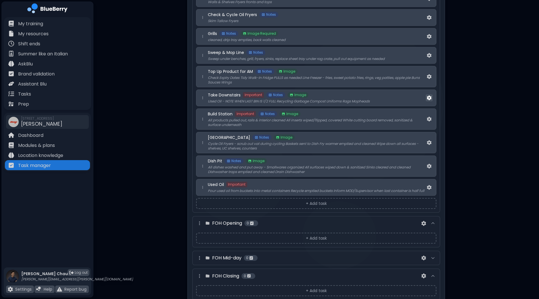
click at [429, 96] on img at bounding box center [429, 98] width 5 height 5
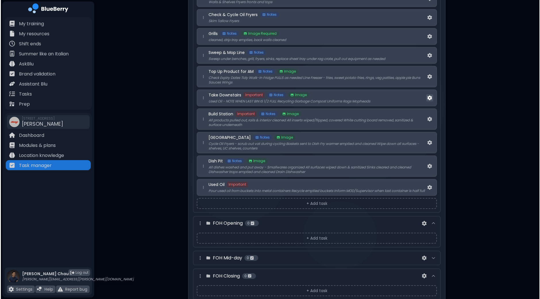
scroll to position [0, 0]
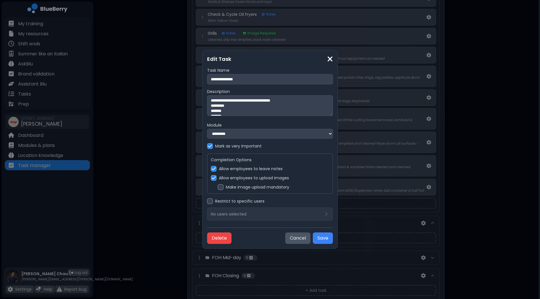
drag, startPoint x: 298, startPoint y: 99, endPoint x: 161, endPoint y: 99, distance: 137.1
click at [161, 99] on div "**********" at bounding box center [270, 149] width 540 height 299
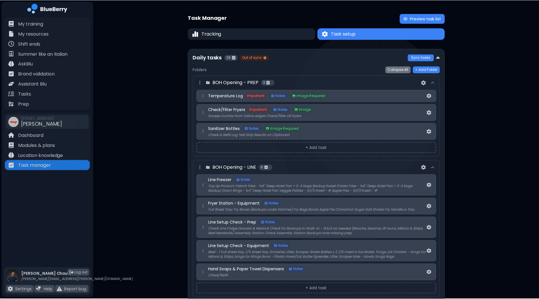
scroll to position [467, 0]
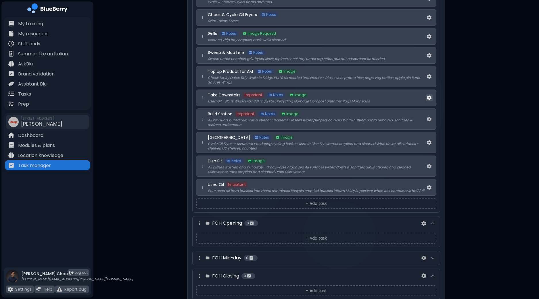
click at [429, 96] on img at bounding box center [429, 98] width 5 height 5
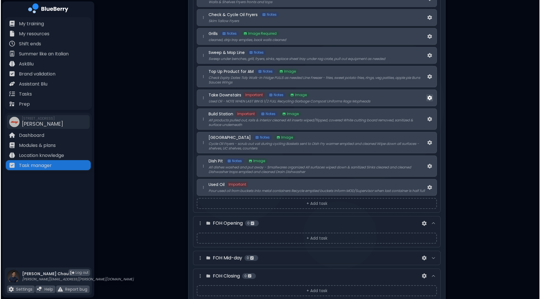
scroll to position [0, 0]
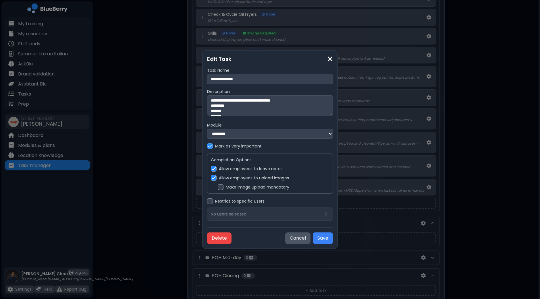
drag, startPoint x: 297, startPoint y: 100, endPoint x: 212, endPoint y: 99, distance: 85.1
click at [212, 99] on textarea "**********" at bounding box center [270, 105] width 126 height 21
type textarea "********* ******* ******* ******** **** ********"
click at [324, 239] on button "Save" at bounding box center [323, 238] width 20 height 11
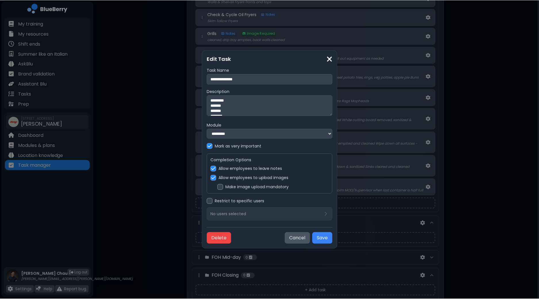
scroll to position [467, 0]
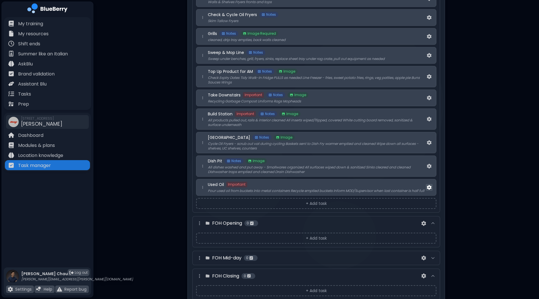
click at [431, 185] on img at bounding box center [429, 187] width 5 height 5
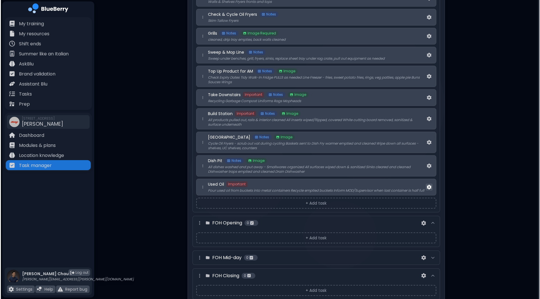
scroll to position [0, 0]
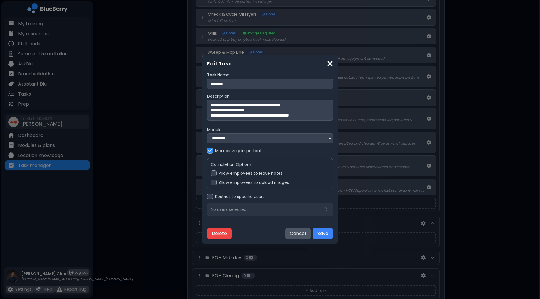
click at [232, 114] on textarea "**********" at bounding box center [270, 110] width 126 height 21
drag, startPoint x: 211, startPoint y: 114, endPoint x: 329, endPoint y: 123, distance: 119.0
click at [329, 123] on div "**********" at bounding box center [270, 144] width 126 height 144
paste textarea
type textarea "**********"
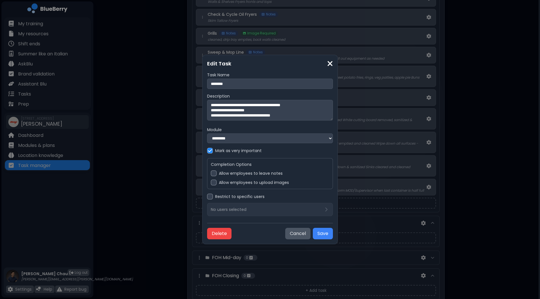
drag, startPoint x: 231, startPoint y: 114, endPoint x: 200, endPoint y: 114, distance: 31.0
click at [200, 114] on div "**********" at bounding box center [270, 149] width 540 height 299
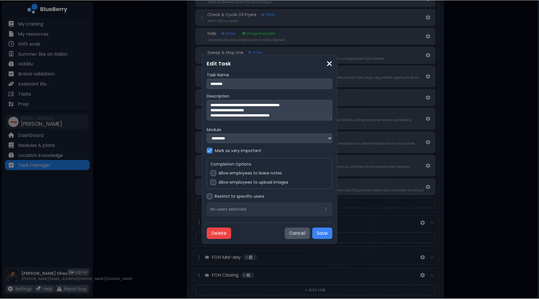
scroll to position [467, 0]
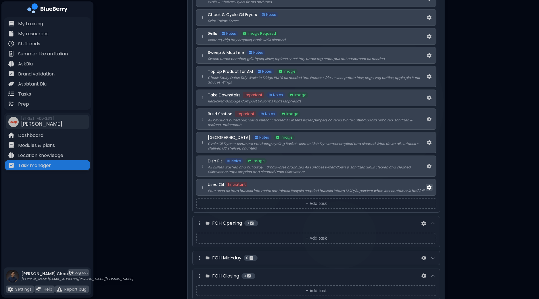
click at [429, 185] on img at bounding box center [429, 187] width 5 height 5
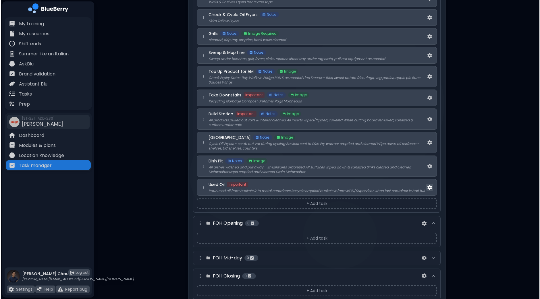
scroll to position [0, 0]
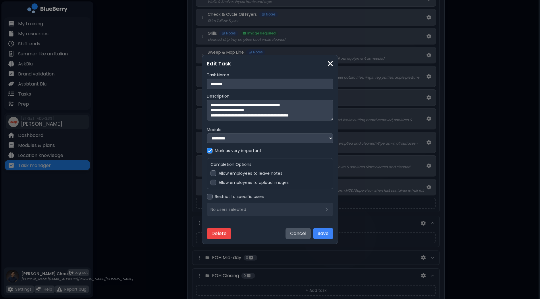
drag, startPoint x: 323, startPoint y: 116, endPoint x: 166, endPoint y: 116, distance: 157.2
click at [166, 116] on div "**********" at bounding box center [270, 149] width 540 height 299
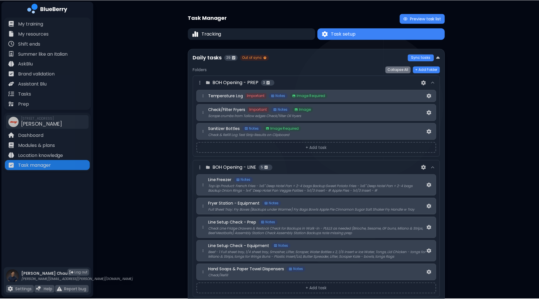
scroll to position [467, 0]
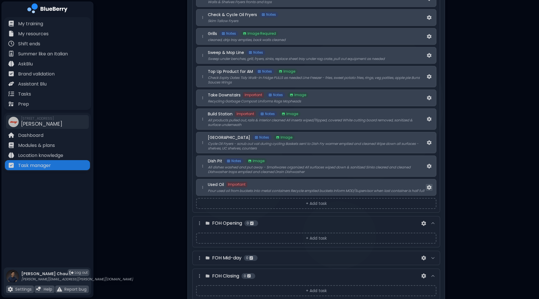
click at [432, 186] on button at bounding box center [429, 187] width 7 height 7
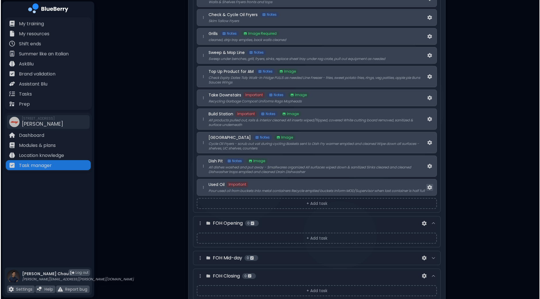
scroll to position [0, 0]
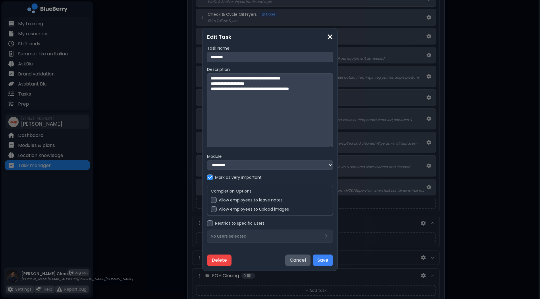
drag, startPoint x: 331, startPoint y: 118, endPoint x: 330, endPoint y: 174, distance: 56.4
click at [330, 174] on div "**********" at bounding box center [270, 144] width 126 height 197
drag, startPoint x: 322, startPoint y: 88, endPoint x: 212, endPoint y: 91, distance: 110.7
click at [212, 91] on textarea "**********" at bounding box center [270, 110] width 126 height 77
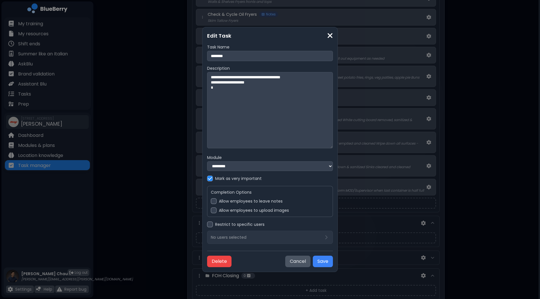
paste textarea "**********"
type textarea "**********"
drag, startPoint x: 233, startPoint y: 77, endPoint x: 198, endPoint y: 76, distance: 34.2
click at [198, 76] on div "**********" at bounding box center [270, 149] width 540 height 299
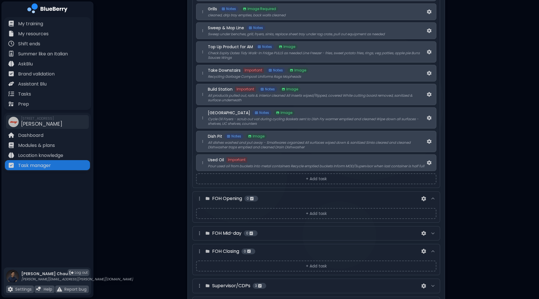
scroll to position [503, 0]
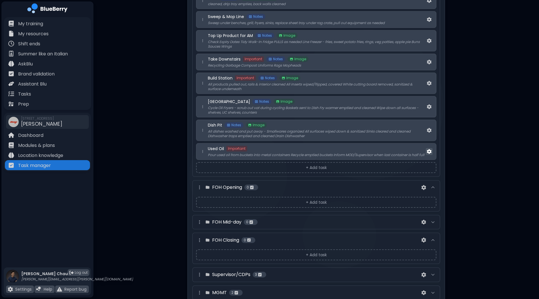
click at [430, 149] on img at bounding box center [429, 151] width 5 height 5
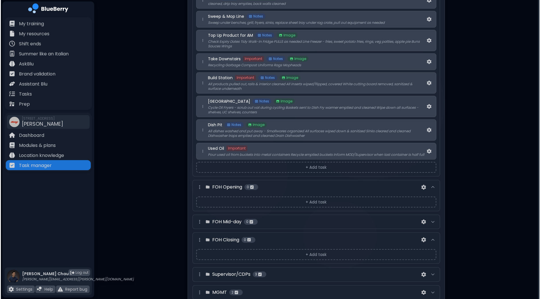
scroll to position [0, 0]
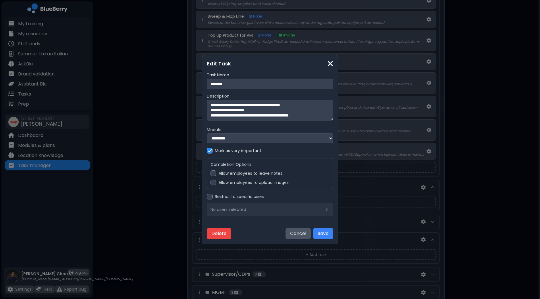
click at [211, 105] on textarea "**********" at bounding box center [270, 110] width 127 height 21
paste textarea "**********"
drag, startPoint x: 231, startPoint y: 104, endPoint x: 214, endPoint y: 104, distance: 17.0
click at [214, 104] on textarea "**********" at bounding box center [270, 110] width 126 height 21
click at [289, 105] on textarea "**********" at bounding box center [270, 110] width 126 height 21
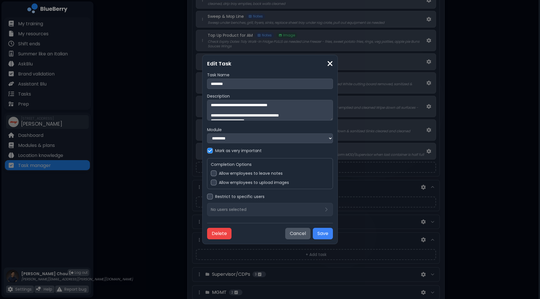
click at [292, 103] on textarea "**********" at bounding box center [270, 110] width 126 height 21
click at [212, 114] on textarea "**********" at bounding box center [270, 110] width 126 height 21
type textarea "**********"
click at [215, 174] on div at bounding box center [214, 174] width 6 height 6
click at [214, 183] on div at bounding box center [214, 183] width 6 height 6
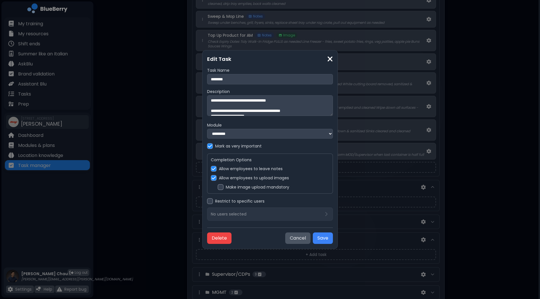
click at [221, 188] on div at bounding box center [221, 188] width 6 height 6
click at [321, 238] on button "Save" at bounding box center [323, 238] width 20 height 11
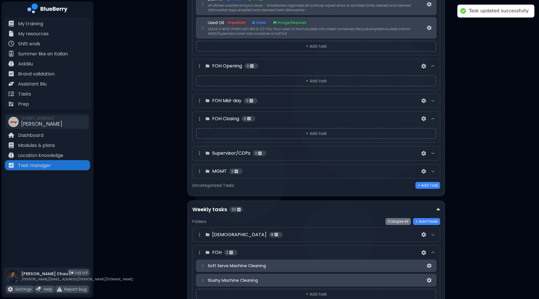
scroll to position [647, 0]
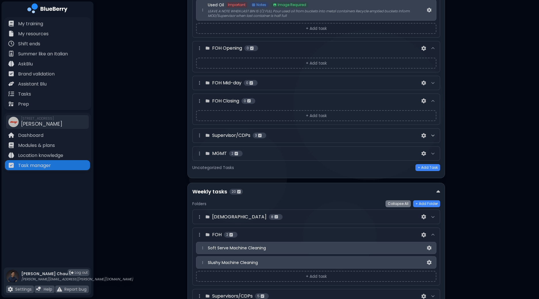
click at [432, 133] on icon at bounding box center [433, 135] width 5 height 5
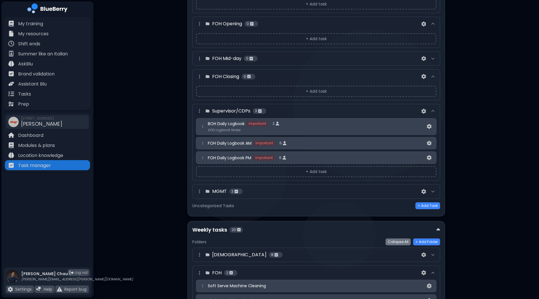
scroll to position [683, 0]
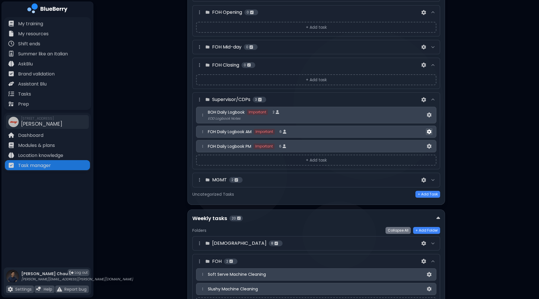
click at [429, 130] on img at bounding box center [429, 132] width 5 height 5
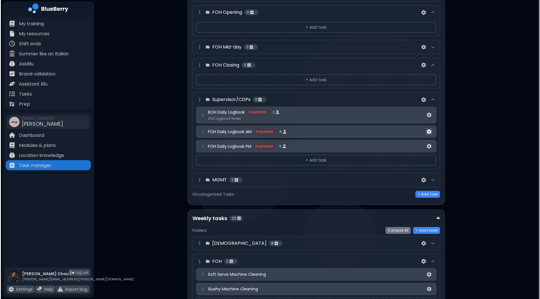
scroll to position [0, 0]
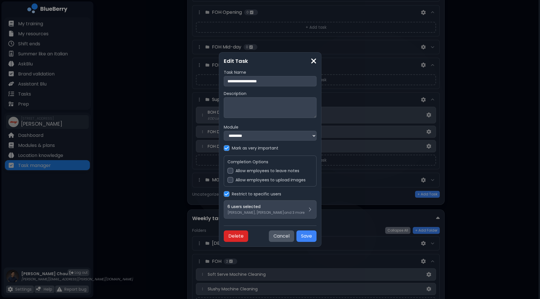
click at [224, 238] on button "Delete" at bounding box center [236, 236] width 24 height 11
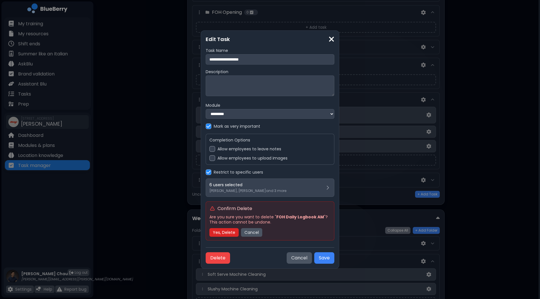
click at [226, 235] on button "Yes, Delete" at bounding box center [224, 232] width 29 height 9
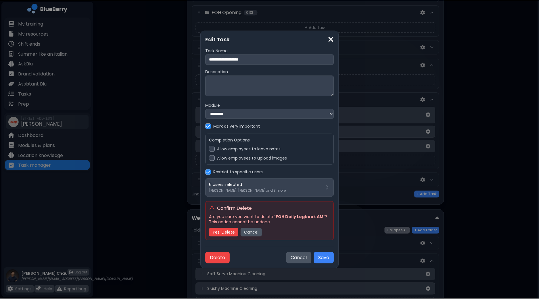
scroll to position [683, 0]
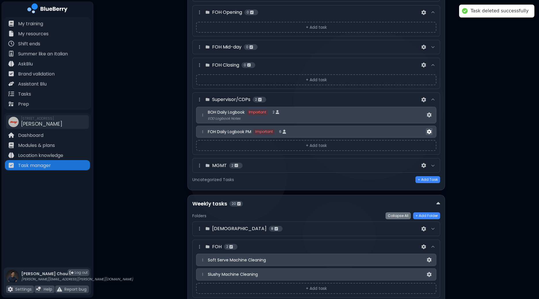
click at [431, 130] on img at bounding box center [429, 132] width 5 height 5
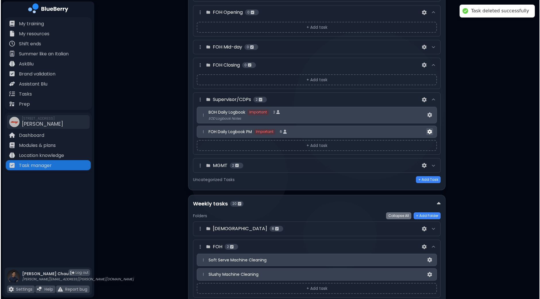
scroll to position [0, 0]
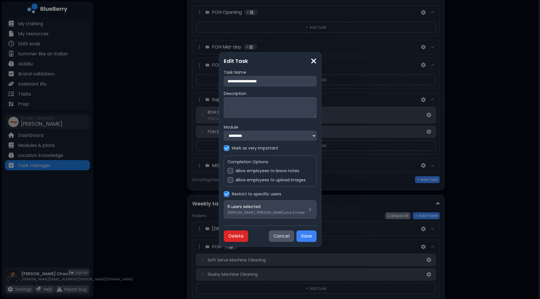
click at [224, 239] on button "Delete" at bounding box center [236, 236] width 24 height 11
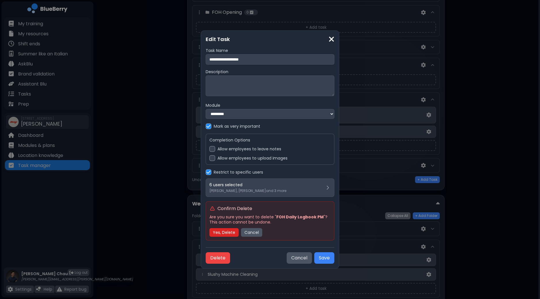
click at [226, 232] on button "Yes, Delete" at bounding box center [224, 232] width 29 height 9
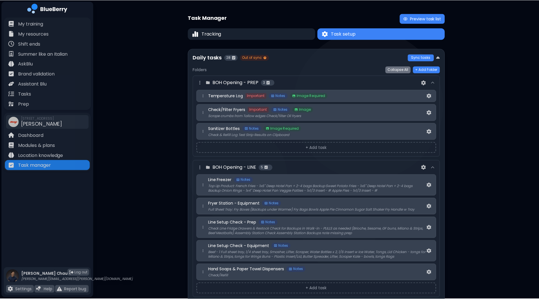
scroll to position [683, 0]
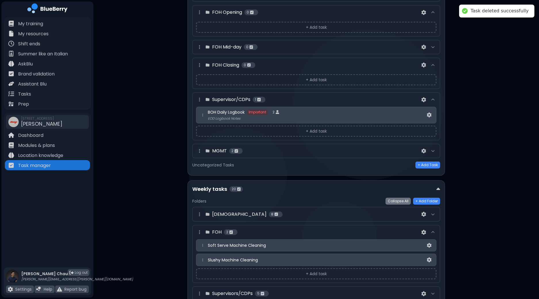
click at [432, 144] on div "MGMT 2" at bounding box center [316, 151] width 248 height 15
click at [433, 149] on icon at bounding box center [433, 151] width 5 height 5
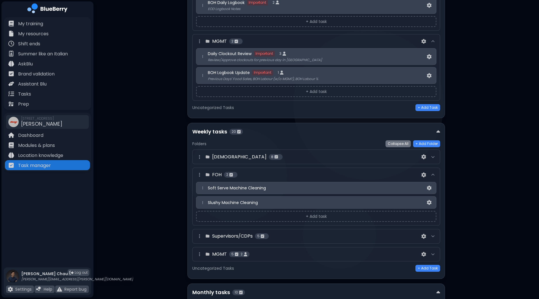
scroll to position [826, 0]
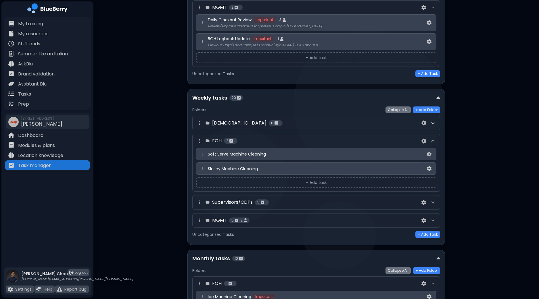
click at [434, 121] on icon at bounding box center [433, 123] width 5 height 5
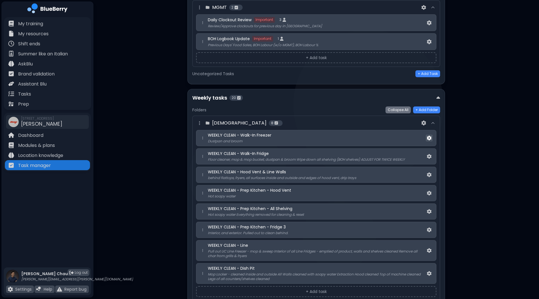
click at [430, 136] on img at bounding box center [429, 138] width 5 height 5
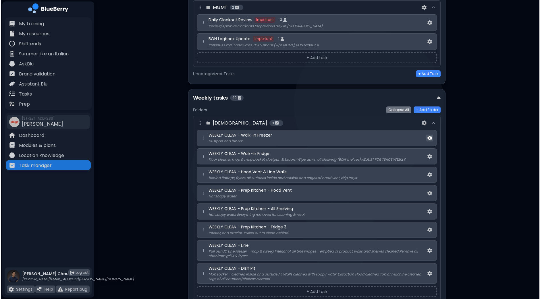
scroll to position [0, 0]
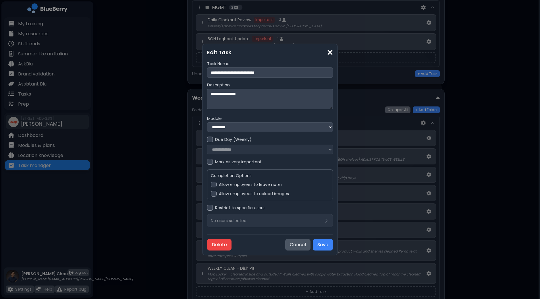
click at [214, 186] on div at bounding box center [214, 185] width 6 height 6
click at [215, 196] on div at bounding box center [214, 194] width 6 height 6
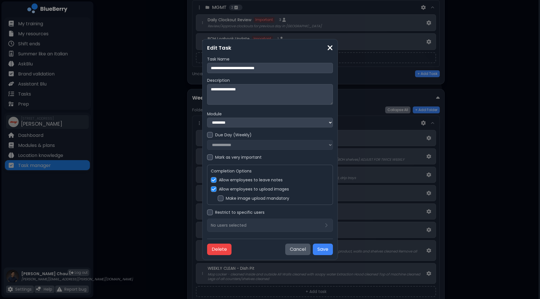
click at [221, 200] on div at bounding box center [221, 199] width 6 height 6
click at [321, 251] on button "Save" at bounding box center [323, 249] width 20 height 11
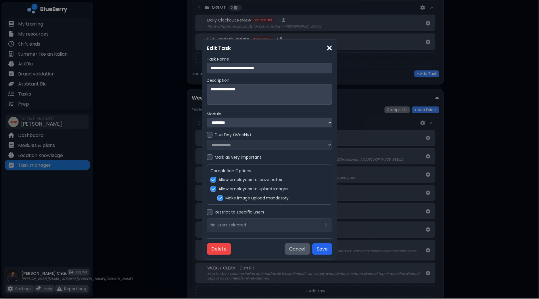
scroll to position [826, 0]
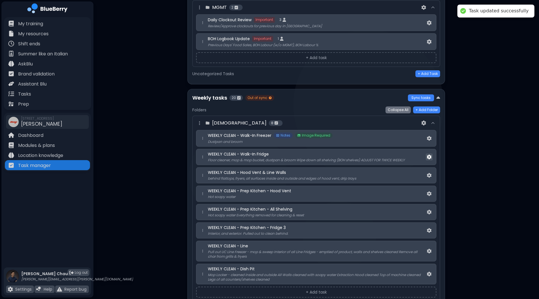
click at [430, 155] on img at bounding box center [429, 157] width 5 height 5
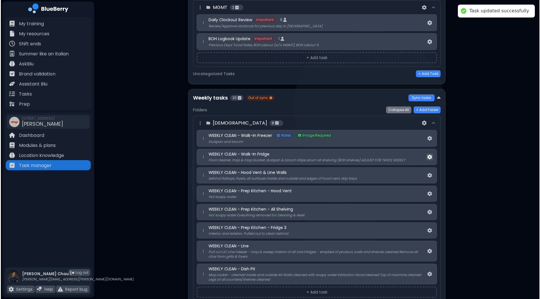
scroll to position [0, 0]
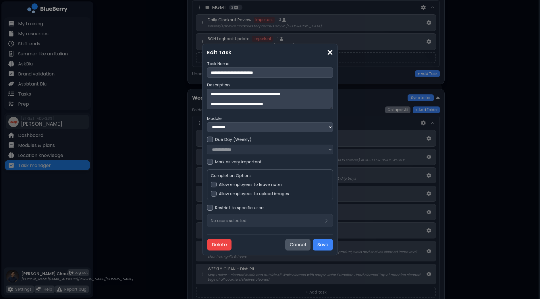
click at [211, 164] on div at bounding box center [210, 162] width 6 height 6
click at [210, 163] on img at bounding box center [210, 162] width 4 height 5
click at [214, 187] on div at bounding box center [214, 185] width 6 height 6
click at [217, 196] on div "Allow employees to upload images" at bounding box center [270, 194] width 118 height 6
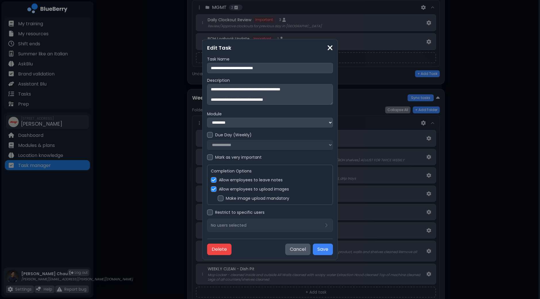
click at [224, 200] on div "Make image upload mandatory" at bounding box center [274, 199] width 112 height 6
click at [212, 159] on div at bounding box center [210, 158] width 6 height 6
click at [326, 252] on button "Save" at bounding box center [323, 249] width 20 height 11
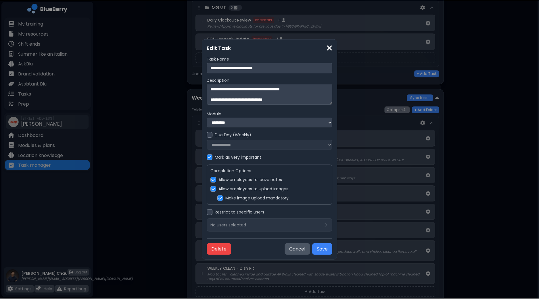
scroll to position [826, 0]
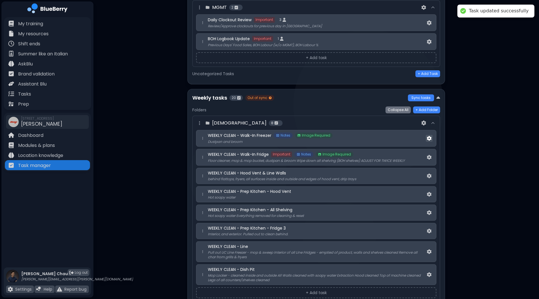
click at [430, 136] on img at bounding box center [429, 138] width 5 height 5
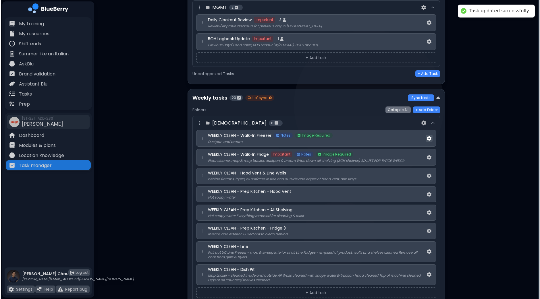
scroll to position [0, 0]
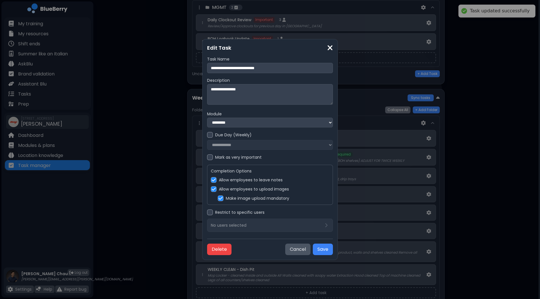
click at [211, 158] on div at bounding box center [210, 158] width 6 height 6
click at [327, 249] on button "Save" at bounding box center [323, 249] width 20 height 11
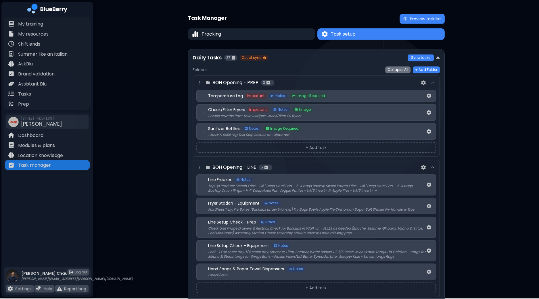
scroll to position [826, 0]
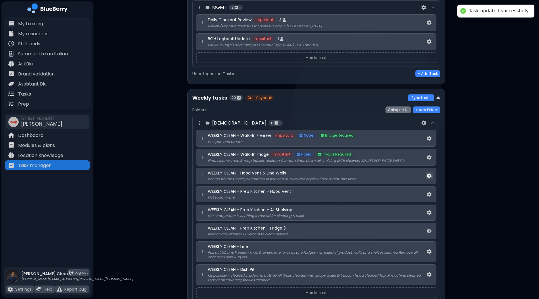
click at [427, 174] on img at bounding box center [429, 176] width 5 height 5
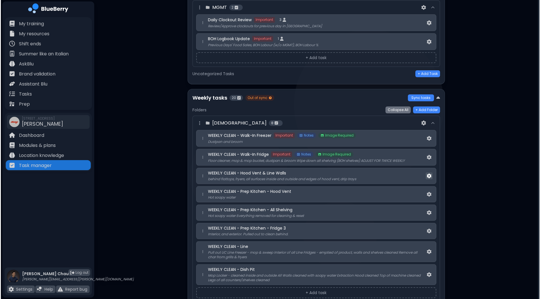
scroll to position [0, 0]
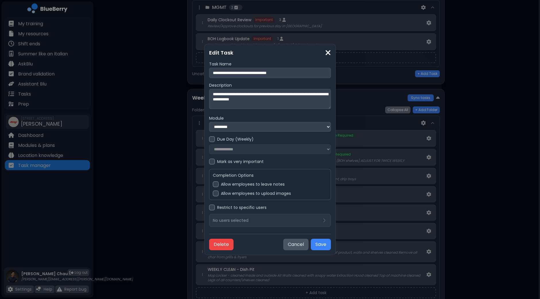
click at [212, 164] on div at bounding box center [212, 162] width 6 height 6
click at [213, 187] on div at bounding box center [216, 185] width 6 height 6
click at [216, 197] on div at bounding box center [216, 194] width 6 height 6
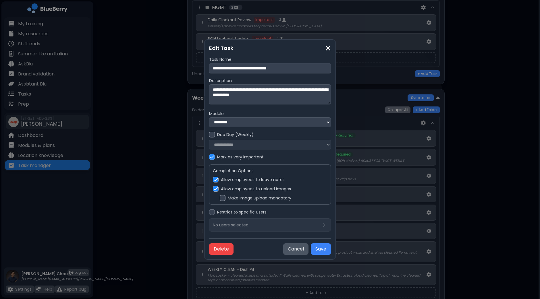
click at [223, 200] on div at bounding box center [223, 198] width 6 height 6
click at [325, 249] on button "Save" at bounding box center [321, 249] width 20 height 11
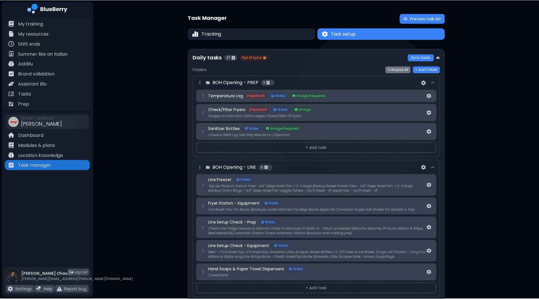
scroll to position [826, 0]
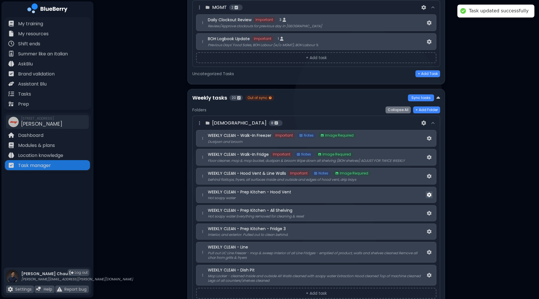
click at [427, 193] on img at bounding box center [429, 195] width 5 height 5
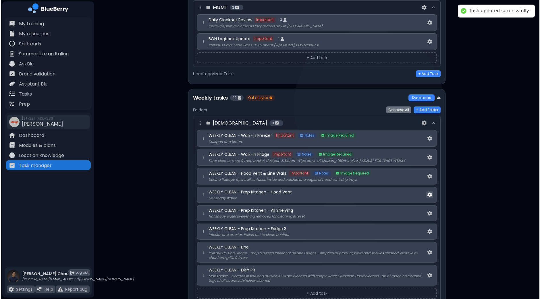
scroll to position [0, 0]
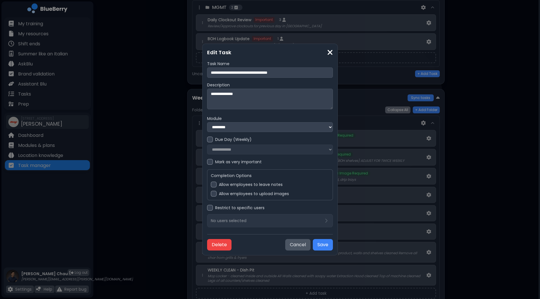
click at [210, 162] on div at bounding box center [210, 162] width 6 height 6
click at [214, 186] on div at bounding box center [214, 185] width 6 height 6
click at [216, 196] on div at bounding box center [214, 194] width 6 height 6
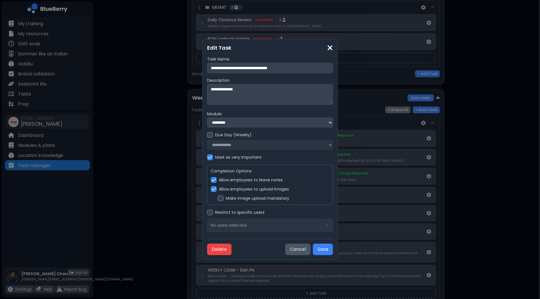
click at [223, 199] on div "Make image upload mandatory" at bounding box center [274, 199] width 112 height 6
click at [320, 251] on button "Save" at bounding box center [323, 249] width 20 height 11
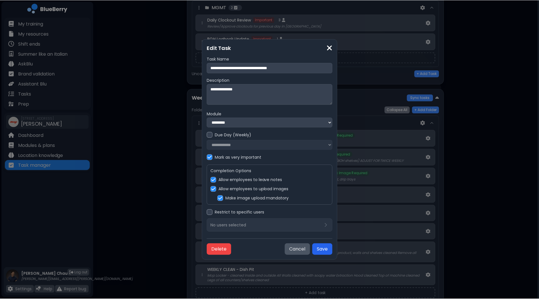
scroll to position [826, 0]
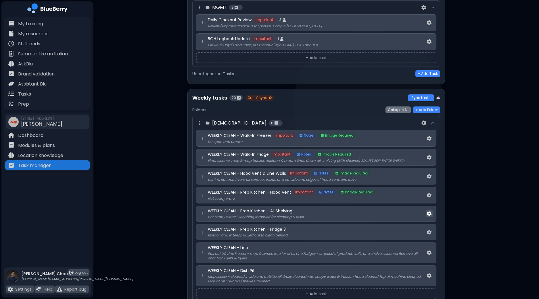
click at [429, 212] on img at bounding box center [429, 214] width 5 height 5
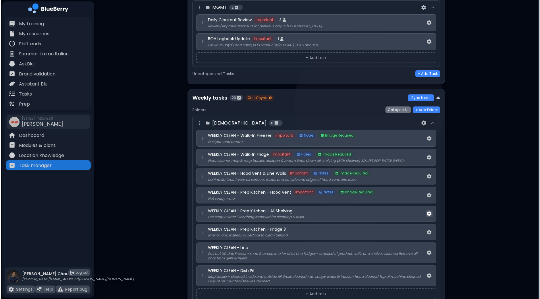
scroll to position [0, 0]
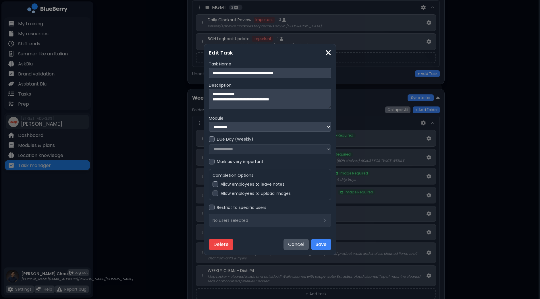
click at [209, 164] on div at bounding box center [212, 162] width 6 height 6
click at [213, 185] on div at bounding box center [216, 185] width 6 height 6
click at [217, 196] on div "Allow employees to upload images" at bounding box center [270, 194] width 115 height 6
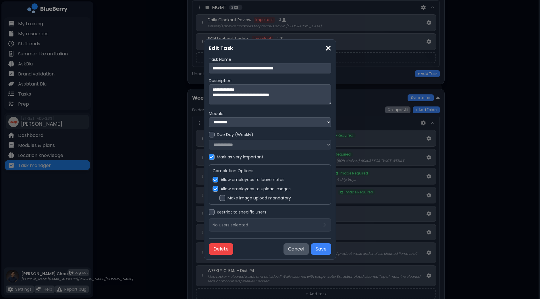
click at [220, 199] on div at bounding box center [223, 198] width 6 height 6
click at [319, 251] on button "Save" at bounding box center [321, 249] width 20 height 11
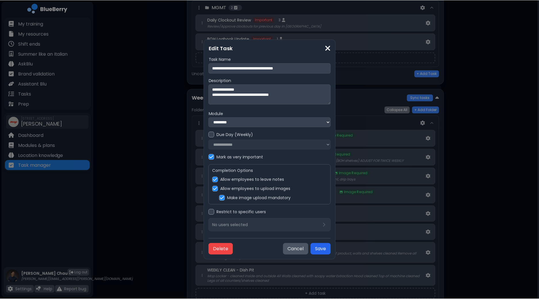
scroll to position [826, 0]
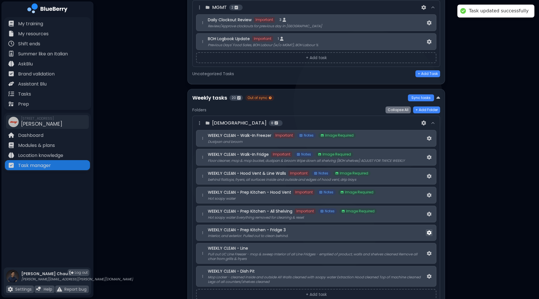
click at [430, 231] on img at bounding box center [429, 233] width 5 height 5
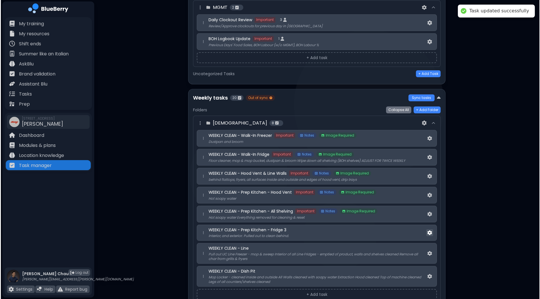
scroll to position [0, 0]
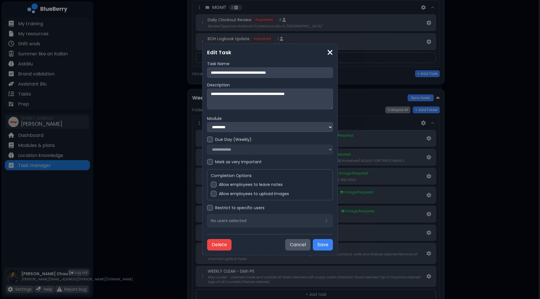
click at [213, 164] on div "Mark as very important" at bounding box center [270, 162] width 126 height 6
click at [215, 186] on div at bounding box center [214, 185] width 6 height 6
click at [215, 197] on div at bounding box center [214, 194] width 6 height 6
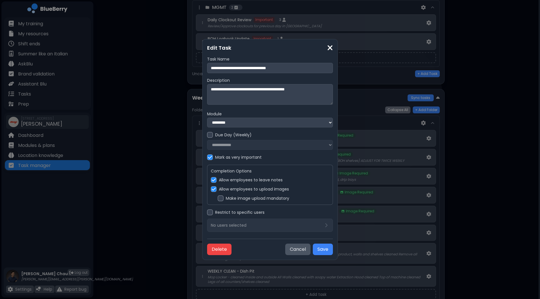
click at [224, 200] on div "Make image upload mandatory" at bounding box center [274, 199] width 112 height 6
click at [324, 252] on button "Save" at bounding box center [323, 249] width 20 height 11
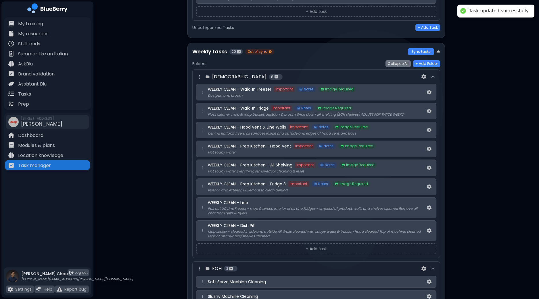
scroll to position [898, 0]
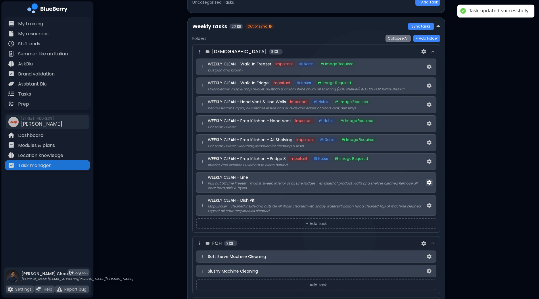
click at [430, 180] on img at bounding box center [429, 182] width 5 height 5
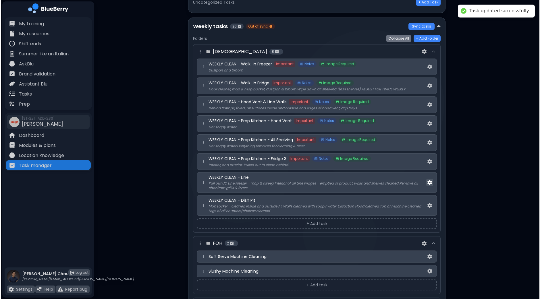
scroll to position [0, 0]
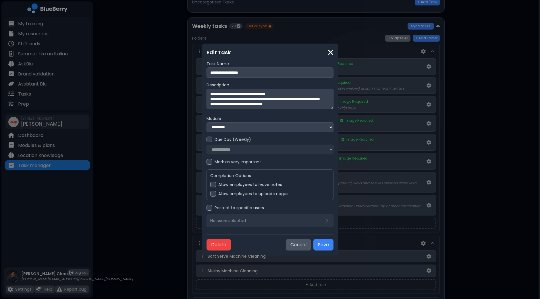
click at [210, 163] on div at bounding box center [210, 162] width 6 height 6
click at [213, 185] on div at bounding box center [213, 185] width 6 height 6
click at [215, 197] on div at bounding box center [213, 194] width 6 height 6
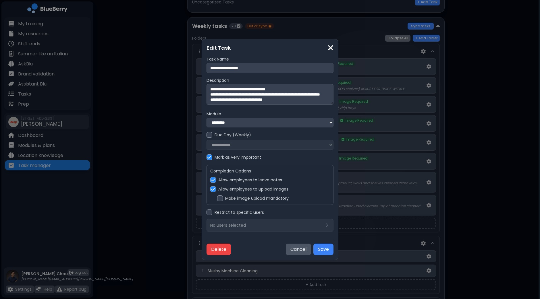
click at [226, 199] on label "Make image upload mandatory" at bounding box center [257, 198] width 64 height 5
click at [320, 250] on button "Save" at bounding box center [324, 249] width 20 height 11
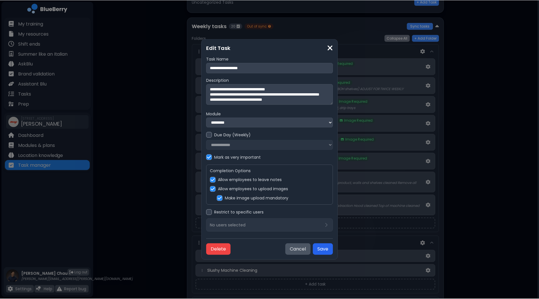
scroll to position [898, 0]
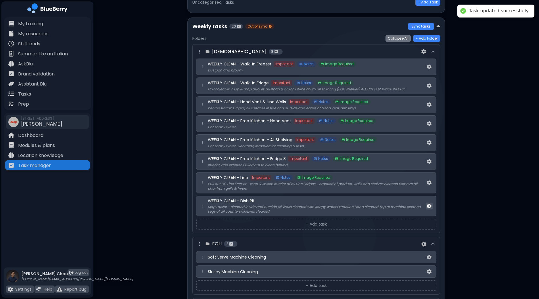
click at [430, 204] on img at bounding box center [429, 206] width 5 height 5
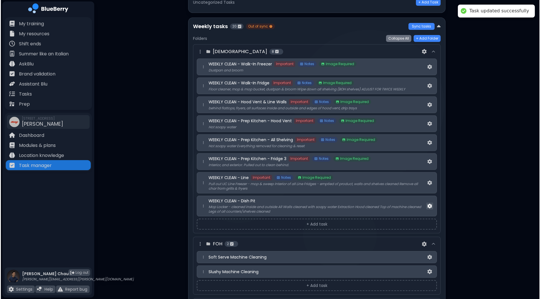
scroll to position [0, 0]
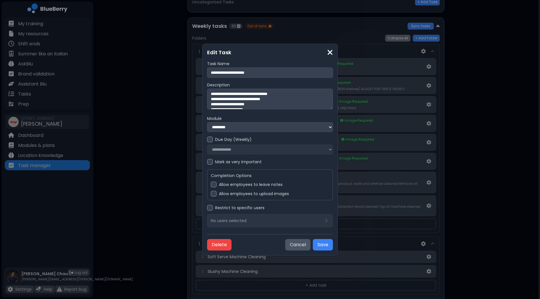
click at [214, 164] on div "Mark as very important" at bounding box center [270, 162] width 126 height 6
click at [212, 178] on h4 "Completion Options" at bounding box center [270, 175] width 118 height 5
click at [214, 187] on div at bounding box center [214, 185] width 6 height 6
click at [214, 194] on div at bounding box center [214, 194] width 6 height 6
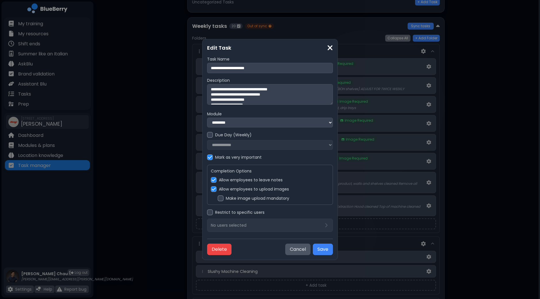
click at [222, 200] on div at bounding box center [221, 199] width 6 height 6
click at [322, 250] on button "Save" at bounding box center [323, 249] width 20 height 11
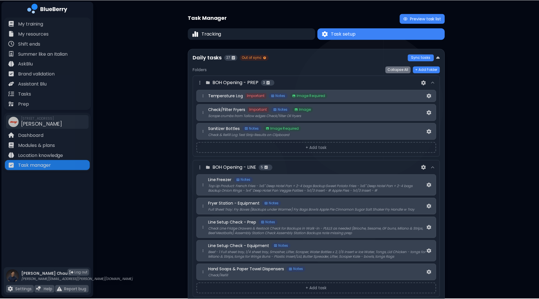
scroll to position [898, 0]
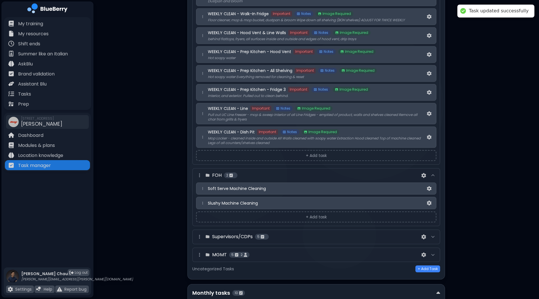
scroll to position [970, 0]
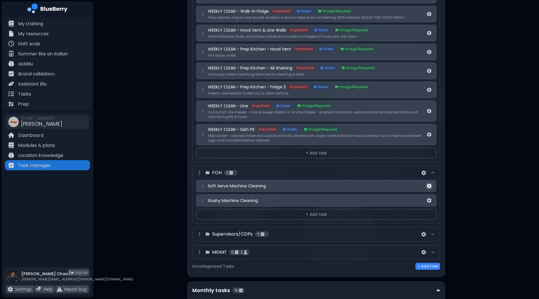
click at [431, 184] on img at bounding box center [429, 186] width 5 height 5
select select "*"
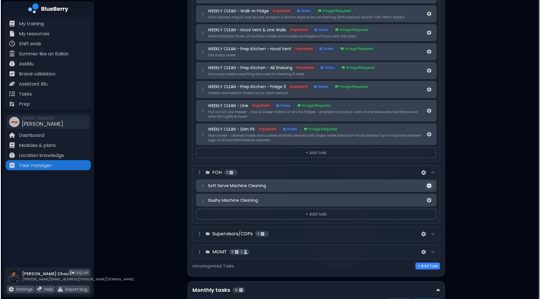
scroll to position [0, 0]
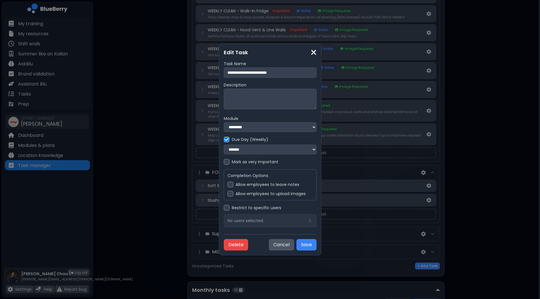
click at [228, 187] on div at bounding box center [231, 185] width 6 height 6
click at [228, 197] on div at bounding box center [231, 194] width 6 height 6
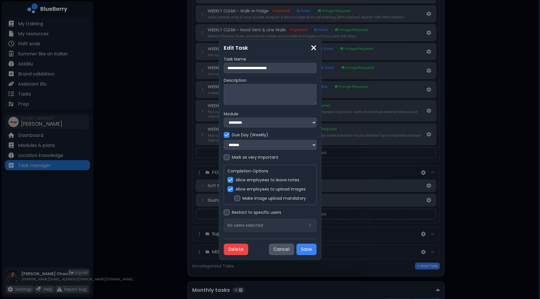
drag, startPoint x: 226, startPoint y: 201, endPoint x: 231, endPoint y: 203, distance: 5.8
click at [243, 201] on label "Make image upload mandatory" at bounding box center [275, 198] width 64 height 5
click at [317, 251] on button "Save" at bounding box center [307, 249] width 20 height 11
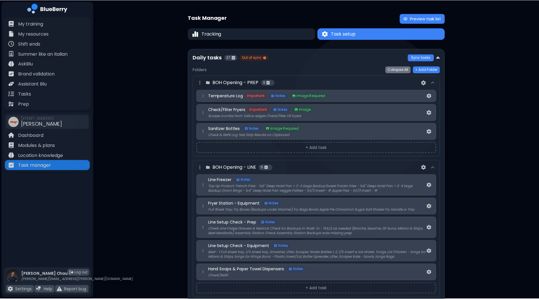
scroll to position [970, 0]
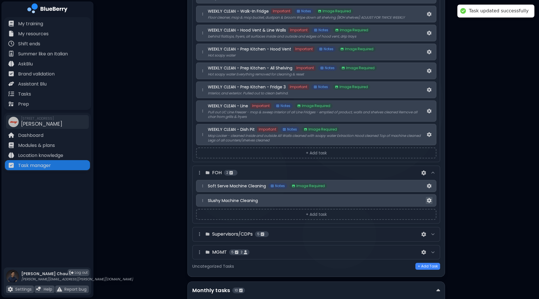
click at [432, 197] on button at bounding box center [429, 200] width 7 height 7
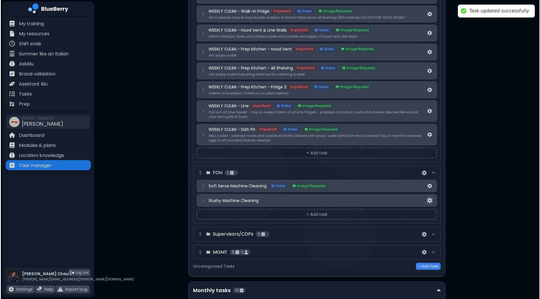
scroll to position [0, 0]
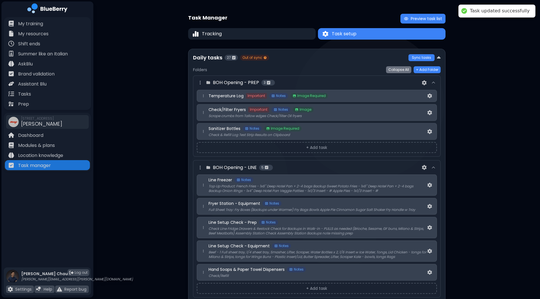
select select "*"
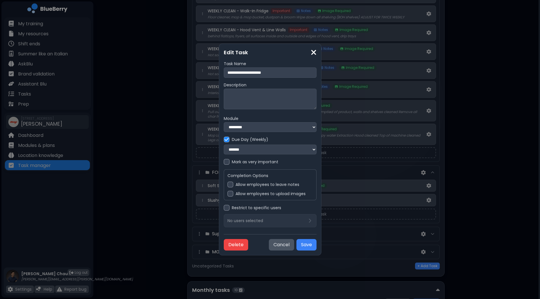
drag, startPoint x: 210, startPoint y: 166, endPoint x: 215, endPoint y: 176, distance: 11.2
click at [224, 165] on div at bounding box center [227, 162] width 6 height 6
click at [228, 187] on div at bounding box center [231, 185] width 6 height 6
click at [228, 196] on div at bounding box center [231, 194] width 6 height 6
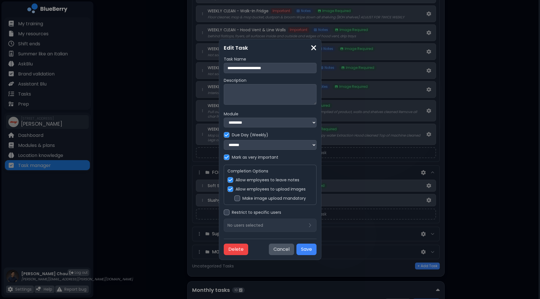
click at [235, 201] on div at bounding box center [238, 199] width 6 height 6
click at [317, 251] on button "Save" at bounding box center [307, 249] width 20 height 11
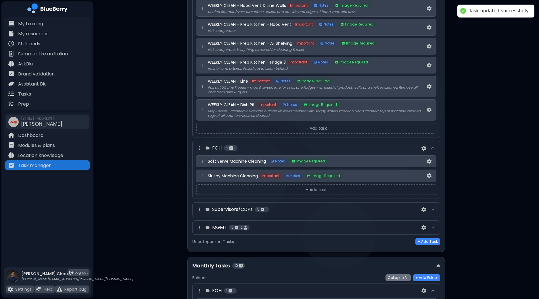
scroll to position [1006, 0]
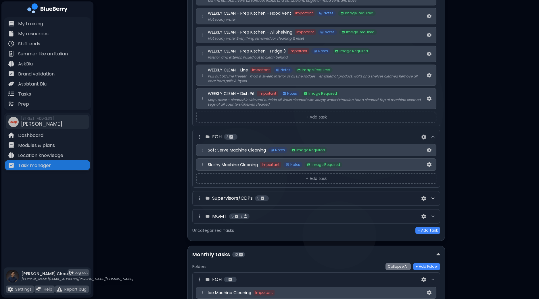
click at [431, 196] on icon at bounding box center [433, 198] width 5 height 5
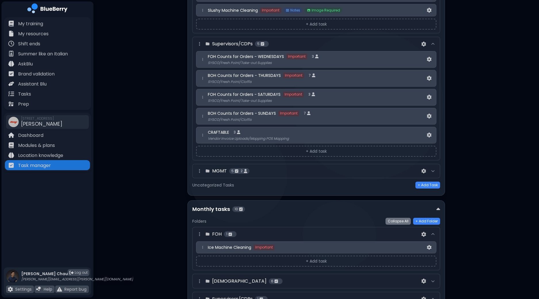
scroll to position [1149, 0]
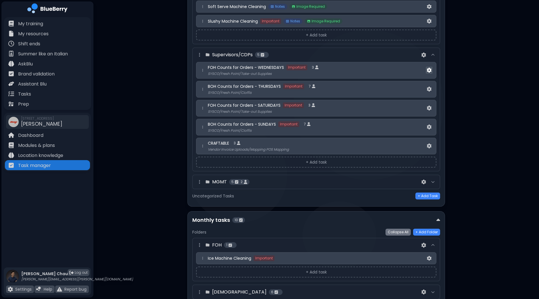
click at [429, 68] on img at bounding box center [429, 70] width 5 height 5
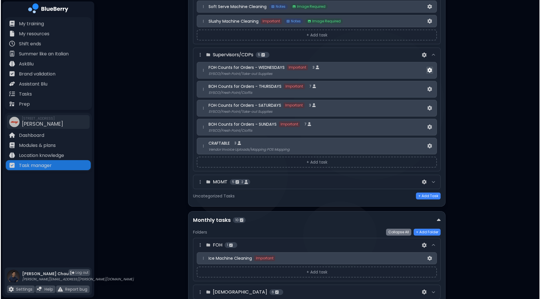
scroll to position [0, 0]
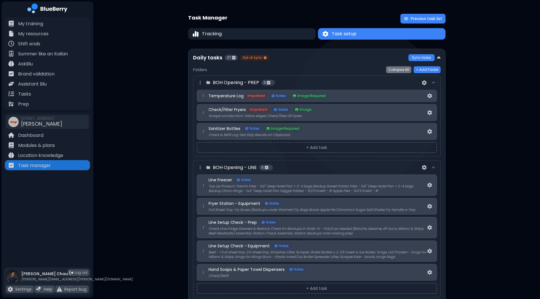
select select "*"
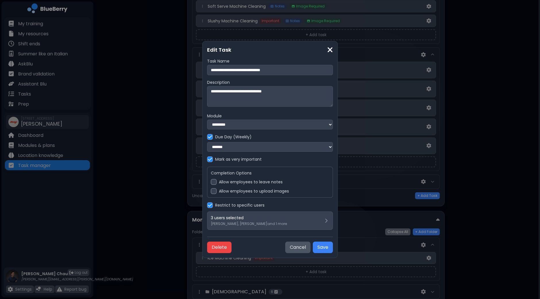
click at [213, 185] on div at bounding box center [214, 182] width 6 height 6
click at [324, 248] on button "Save" at bounding box center [323, 247] width 20 height 11
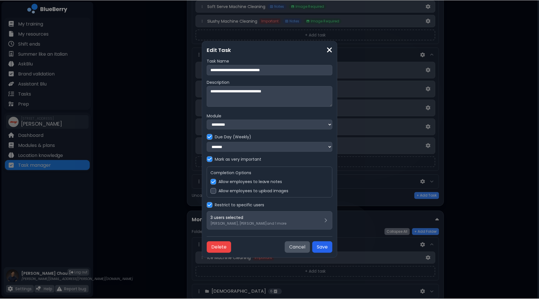
scroll to position [1149, 0]
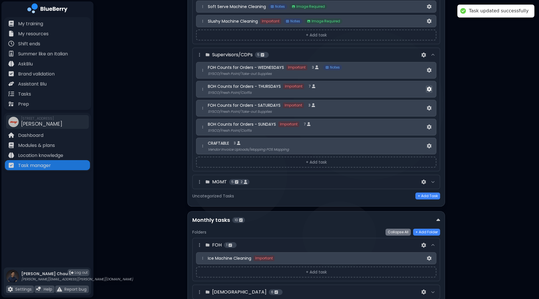
click at [428, 87] on img at bounding box center [429, 89] width 5 height 5
select select "*"
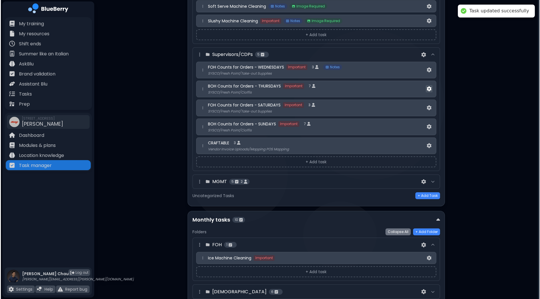
scroll to position [0, 0]
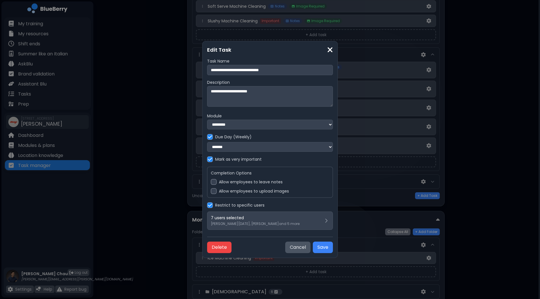
click at [212, 183] on div at bounding box center [214, 182] width 6 height 6
click at [321, 252] on button "Save" at bounding box center [323, 247] width 20 height 11
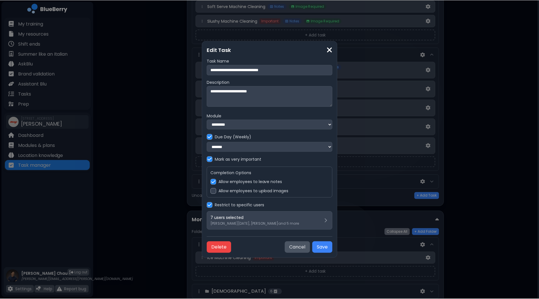
scroll to position [1149, 0]
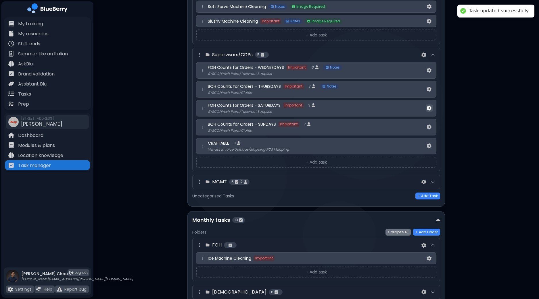
click at [429, 106] on img at bounding box center [429, 108] width 5 height 5
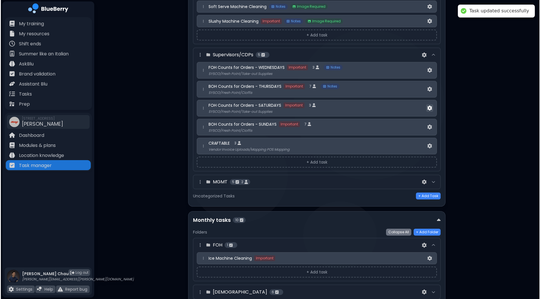
scroll to position [0, 0]
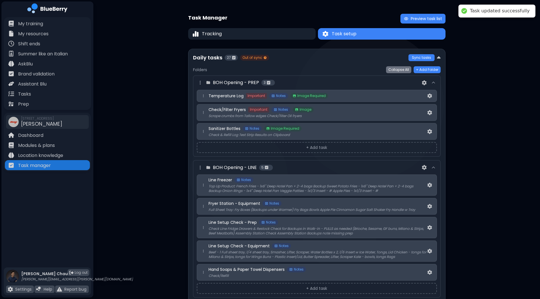
select select "*"
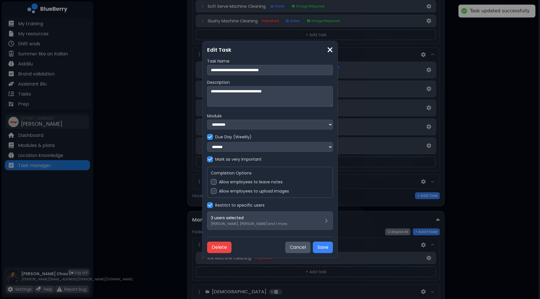
click at [218, 183] on div "Allow employees to leave notes" at bounding box center [270, 182] width 118 height 6
click at [326, 247] on button "Save" at bounding box center [323, 247] width 20 height 11
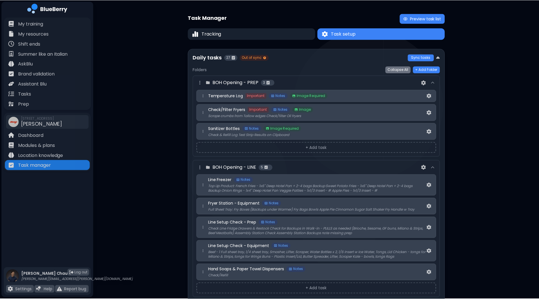
scroll to position [1149, 0]
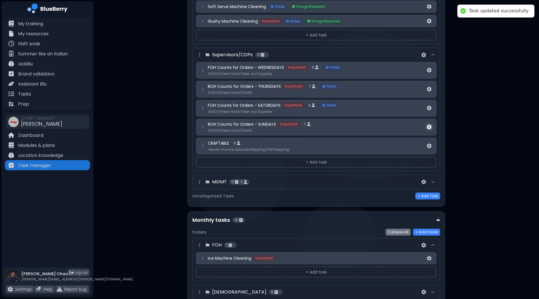
click at [427, 125] on img at bounding box center [429, 127] width 5 height 5
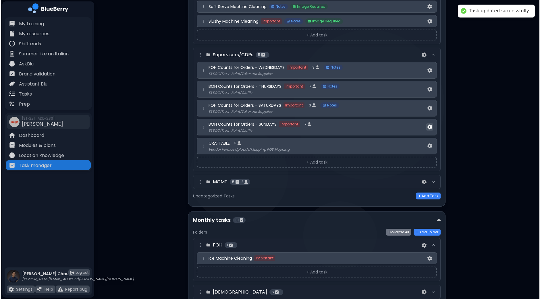
scroll to position [0, 0]
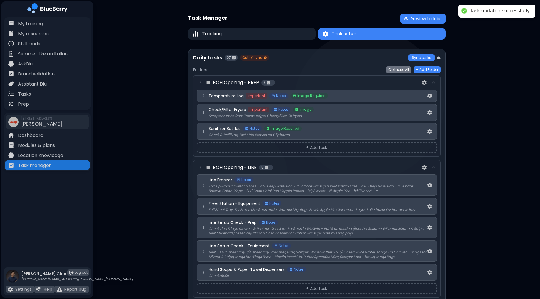
select select "*"
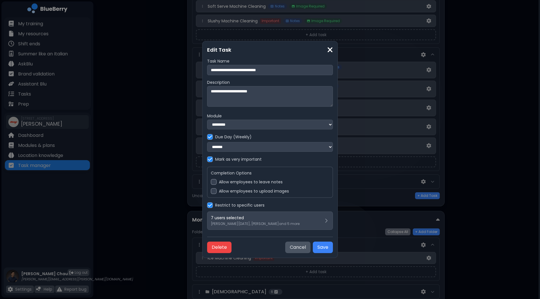
click at [233, 185] on label "Allow employees to leave notes" at bounding box center [251, 182] width 64 height 5
click at [316, 245] on button "Save" at bounding box center [323, 247] width 20 height 11
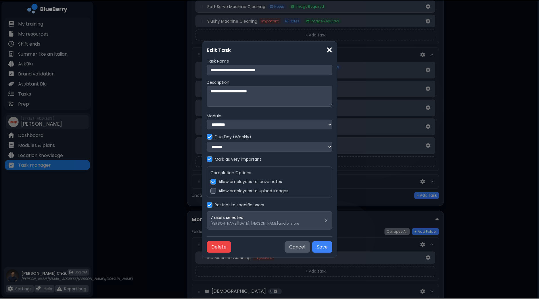
scroll to position [1149, 0]
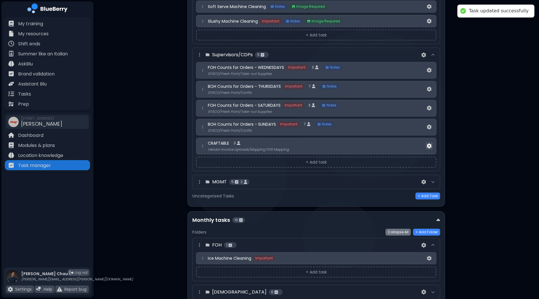
click at [428, 144] on img at bounding box center [429, 146] width 5 height 5
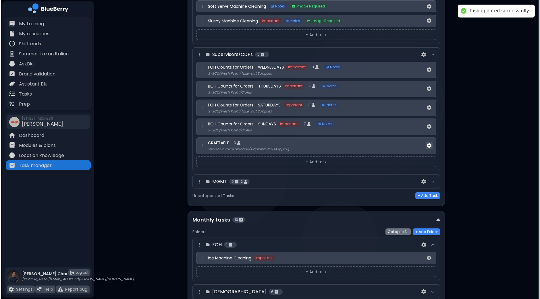
scroll to position [0, 0]
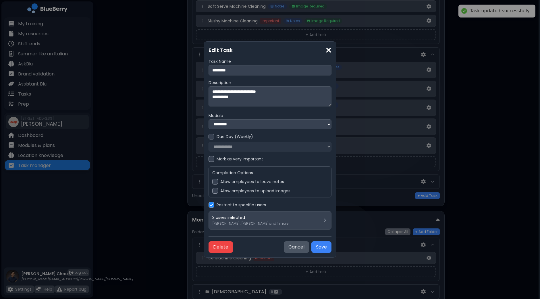
click at [220, 185] on label "Allow employees to leave notes" at bounding box center [252, 181] width 64 height 5
click at [321, 245] on button "Save" at bounding box center [322, 247] width 20 height 11
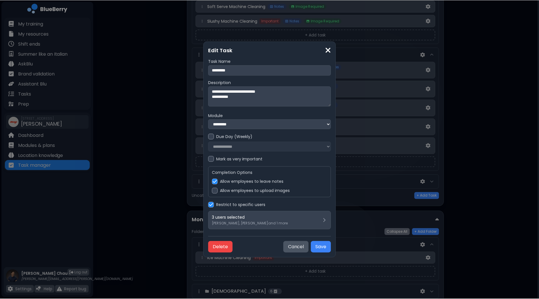
scroll to position [1149, 0]
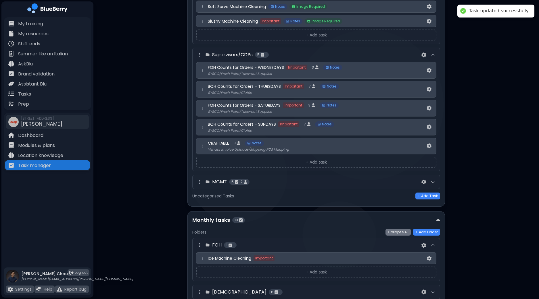
click at [435, 180] on icon at bounding box center [433, 182] width 5 height 5
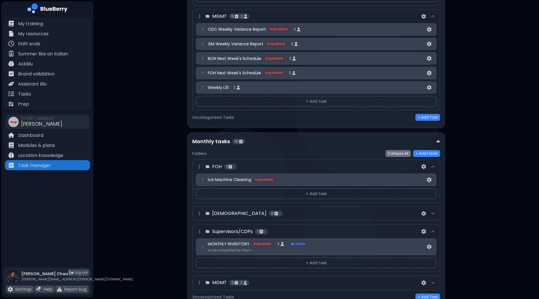
scroll to position [1332, 0]
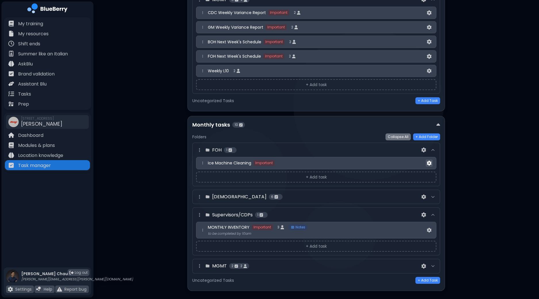
click at [429, 161] on img at bounding box center [429, 163] width 5 height 5
select select "**"
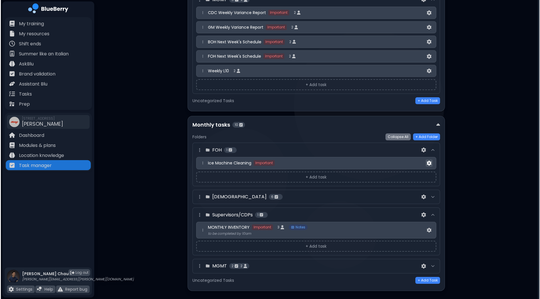
scroll to position [0, 0]
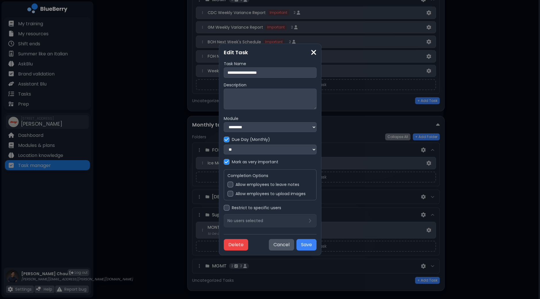
click at [288, 126] on select "**********" at bounding box center [270, 127] width 93 height 10
select select "***"
click at [224, 122] on select "**********" at bounding box center [270, 127] width 93 height 10
click at [228, 187] on div at bounding box center [231, 185] width 6 height 6
click at [228, 194] on div at bounding box center [231, 194] width 6 height 6
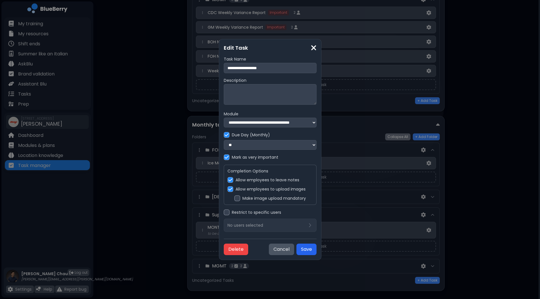
click at [317, 249] on button "Save" at bounding box center [307, 249] width 20 height 11
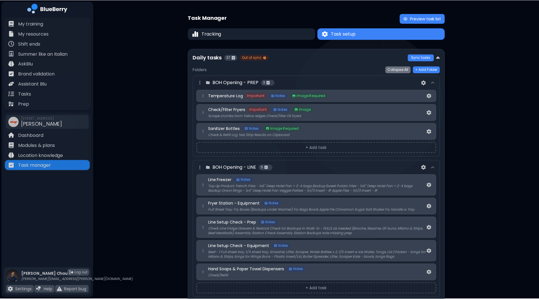
scroll to position [1332, 0]
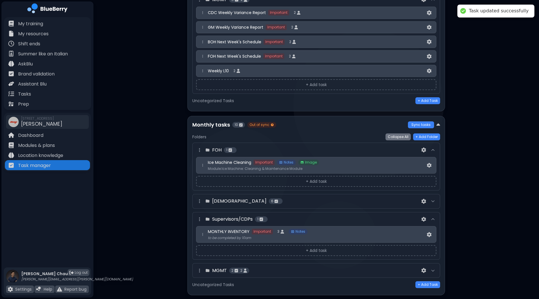
click at [436, 198] on div at bounding box center [432, 201] width 7 height 7
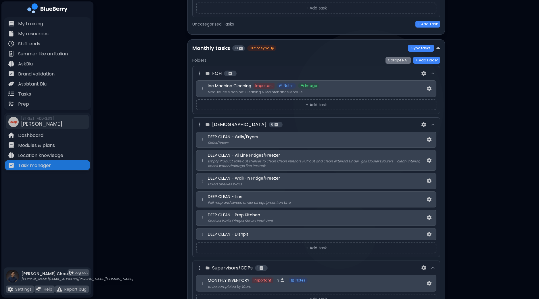
scroll to position [1440, 0]
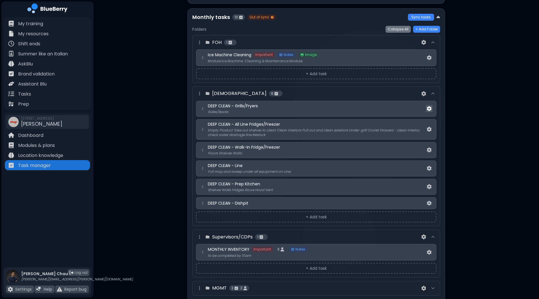
click at [429, 106] on img at bounding box center [429, 108] width 5 height 5
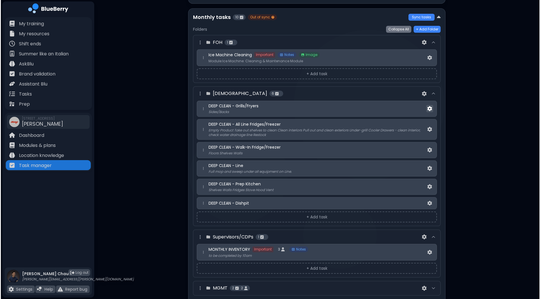
scroll to position [0, 0]
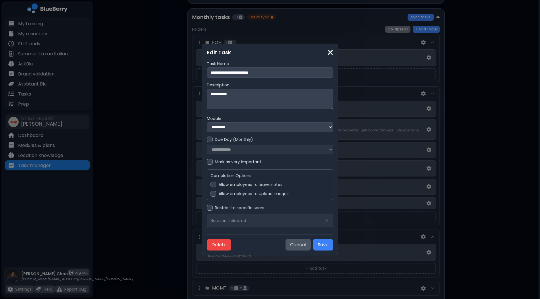
click at [211, 165] on div at bounding box center [210, 162] width 6 height 6
click at [214, 185] on div at bounding box center [214, 185] width 6 height 6
click at [216, 196] on div at bounding box center [214, 194] width 6 height 6
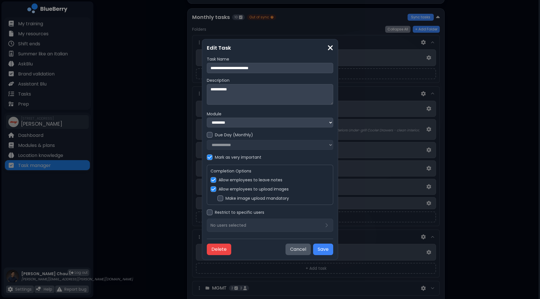
click at [224, 201] on div "Make image upload mandatory" at bounding box center [274, 199] width 112 height 6
click at [323, 249] on button "Save" at bounding box center [323, 249] width 20 height 11
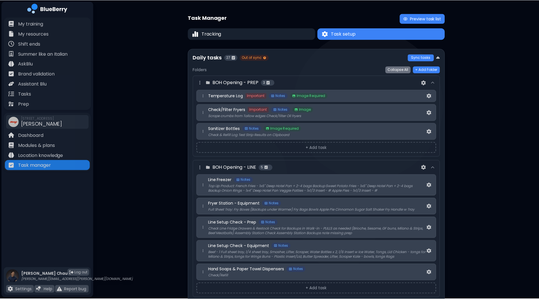
scroll to position [1440, 0]
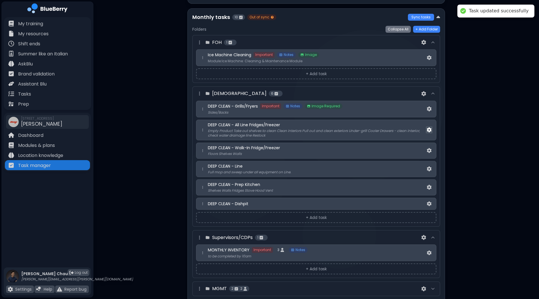
click at [431, 128] on img at bounding box center [429, 130] width 5 height 5
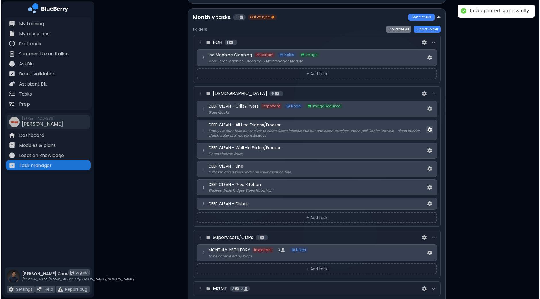
scroll to position [0, 0]
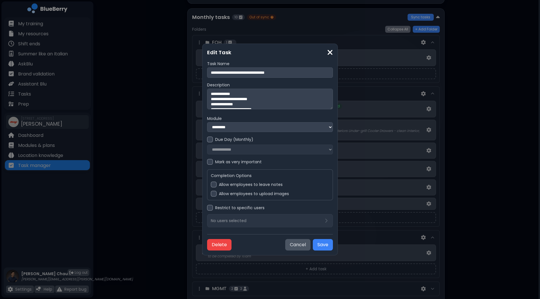
click at [211, 164] on div at bounding box center [210, 162] width 6 height 6
click at [213, 184] on div at bounding box center [214, 185] width 6 height 6
click at [215, 196] on div at bounding box center [214, 194] width 6 height 6
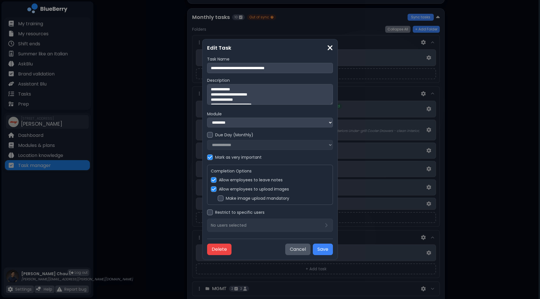
click at [226, 200] on label "Make image upload mandatory" at bounding box center [258, 198] width 64 height 5
click at [326, 253] on button "Save" at bounding box center [323, 249] width 20 height 11
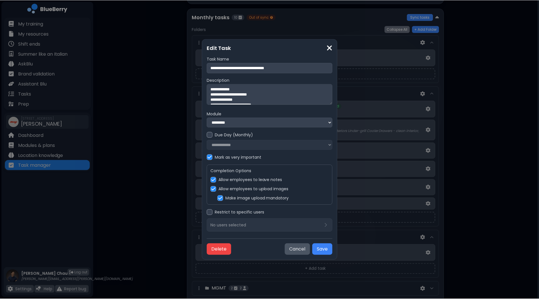
scroll to position [1440, 0]
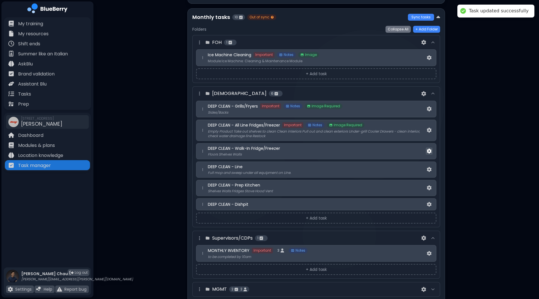
click at [430, 149] on img at bounding box center [429, 151] width 5 height 5
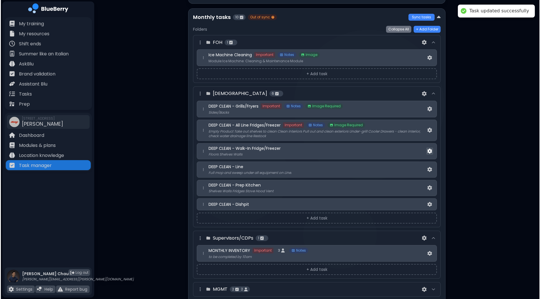
scroll to position [0, 0]
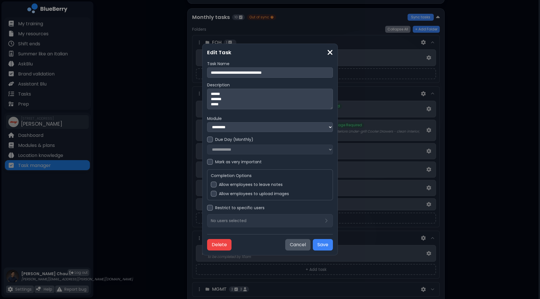
click at [211, 163] on div at bounding box center [210, 162] width 6 height 6
click at [214, 185] on div at bounding box center [214, 185] width 6 height 6
click at [216, 195] on div at bounding box center [214, 194] width 6 height 6
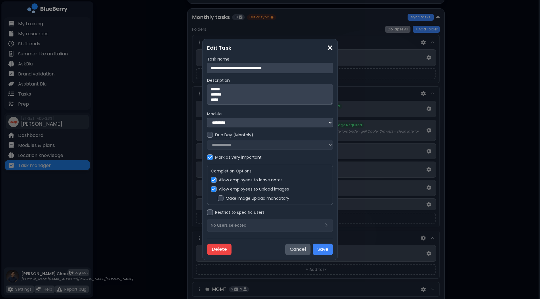
click at [234, 199] on label "Make image upload mandatory" at bounding box center [258, 198] width 64 height 5
click at [320, 249] on button "Save" at bounding box center [323, 249] width 20 height 11
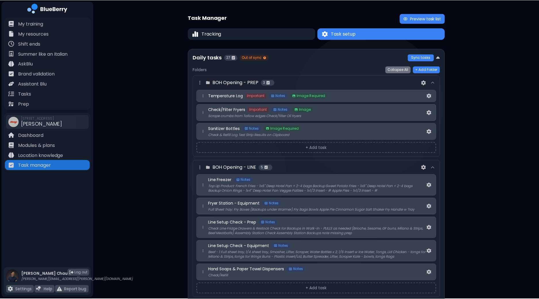
scroll to position [1440, 0]
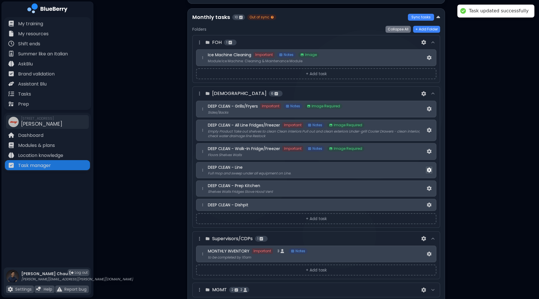
click at [428, 168] on img at bounding box center [429, 170] width 5 height 5
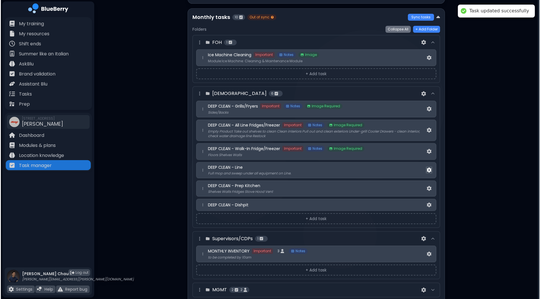
scroll to position [0, 0]
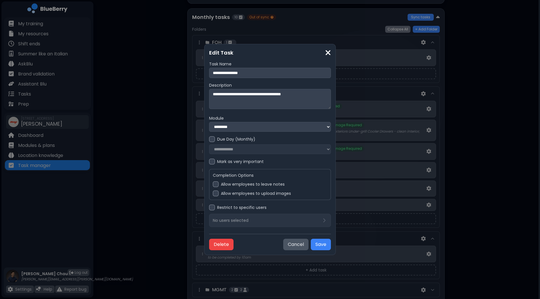
click at [217, 162] on label "Mark as very important" at bounding box center [240, 161] width 47 height 5
click at [218, 185] on div "Allow employees to leave notes" at bounding box center [270, 185] width 114 height 6
click at [213, 195] on div at bounding box center [216, 194] width 6 height 6
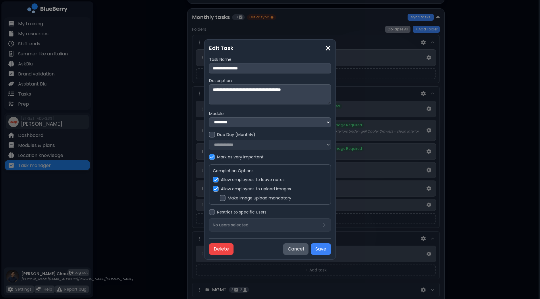
click at [222, 201] on div at bounding box center [223, 198] width 6 height 6
click at [320, 252] on button "Save" at bounding box center [321, 249] width 20 height 11
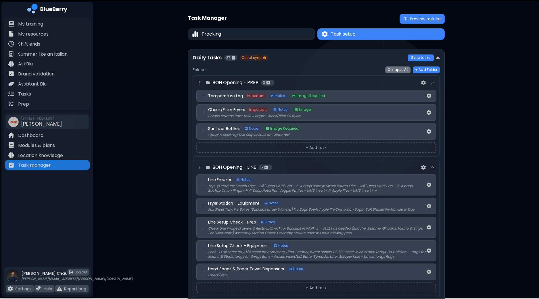
scroll to position [1440, 0]
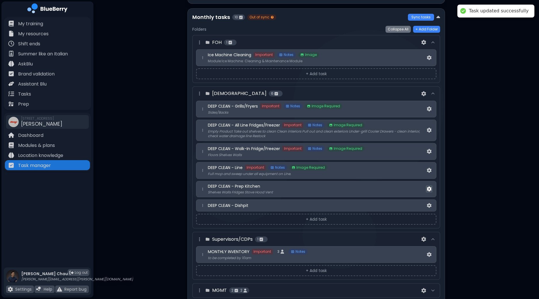
click at [431, 187] on img at bounding box center [429, 189] width 5 height 5
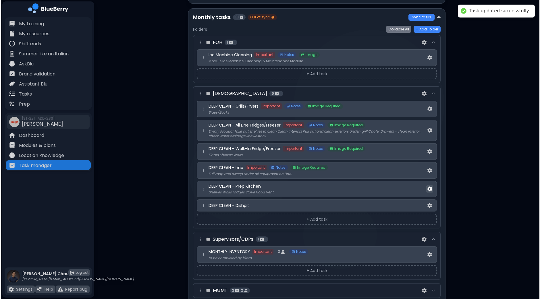
scroll to position [0, 0]
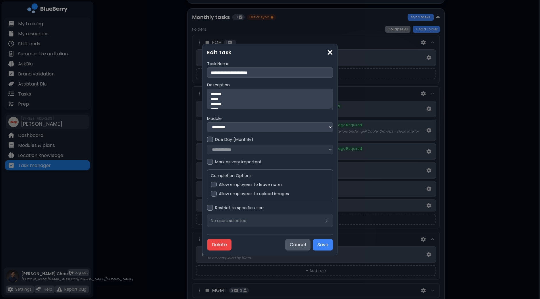
click at [210, 164] on div at bounding box center [210, 162] width 6 height 6
click at [216, 187] on div at bounding box center [214, 185] width 6 height 6
click at [215, 195] on div at bounding box center [214, 194] width 6 height 6
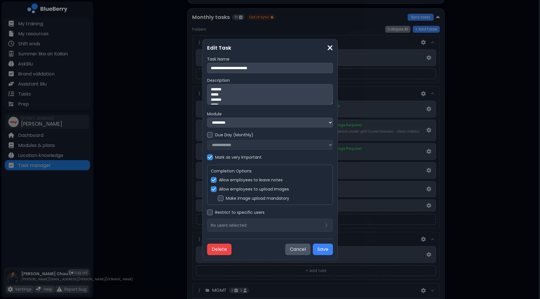
click at [226, 201] on label "Make image upload mandatory" at bounding box center [258, 198] width 64 height 5
click at [321, 251] on button "Save" at bounding box center [323, 249] width 20 height 11
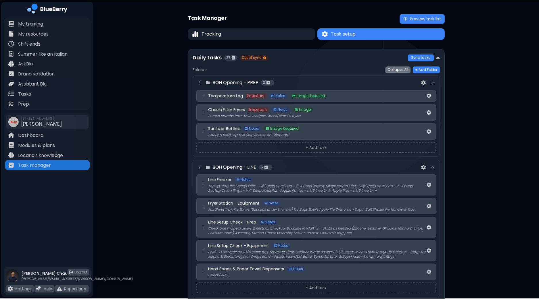
scroll to position [1440, 0]
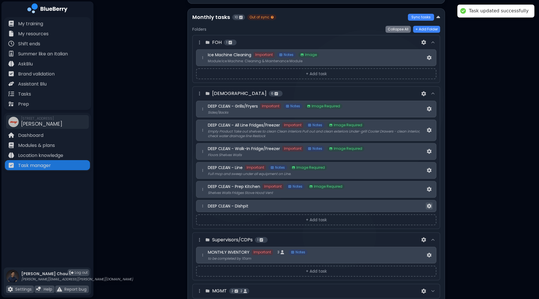
click at [431, 203] on button at bounding box center [429, 206] width 7 height 7
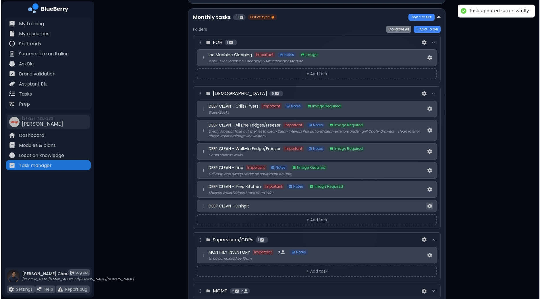
scroll to position [0, 0]
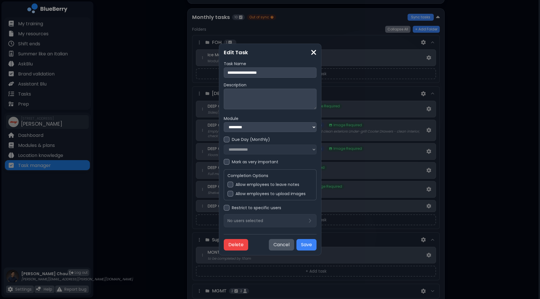
click at [224, 163] on div at bounding box center [227, 162] width 6 height 6
click at [228, 185] on div at bounding box center [231, 185] width 6 height 6
click at [228, 196] on div at bounding box center [231, 194] width 6 height 6
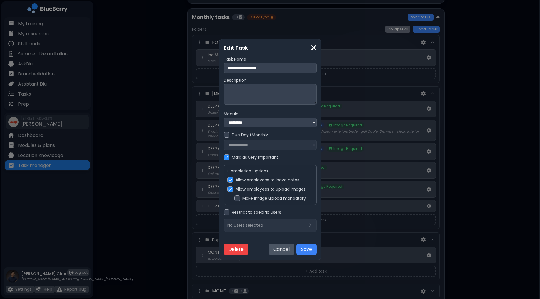
click at [245, 201] on label "Make image upload mandatory" at bounding box center [275, 198] width 64 height 5
click at [317, 249] on button "Save" at bounding box center [307, 249] width 20 height 11
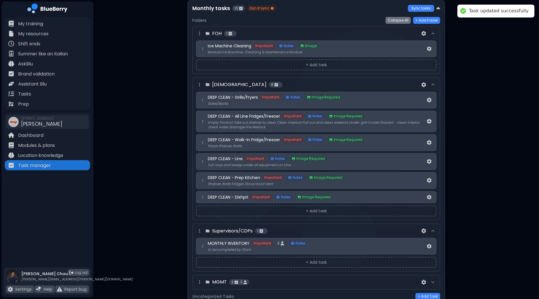
scroll to position [1464, 0]
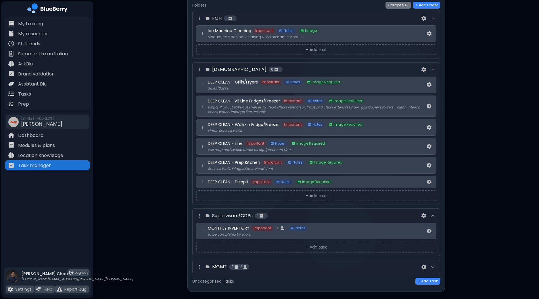
click at [434, 265] on icon at bounding box center [433, 267] width 5 height 5
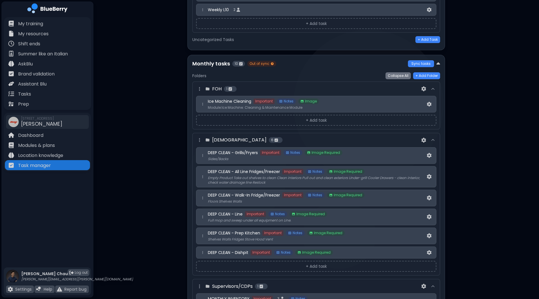
scroll to position [1363, 0]
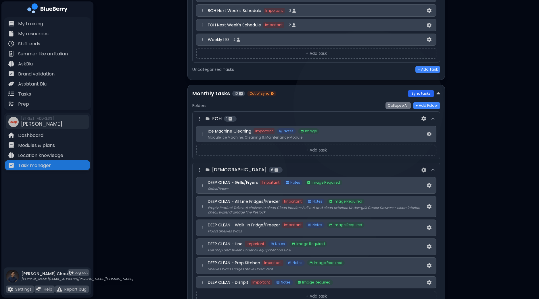
click at [418, 90] on button "Sync tasks" at bounding box center [421, 93] width 26 height 7
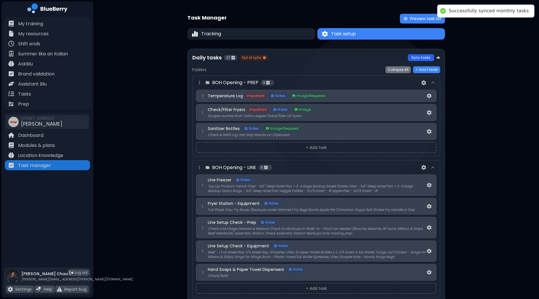
click at [421, 57] on button "Sync tasks" at bounding box center [421, 57] width 26 height 7
click at [439, 58] on img at bounding box center [438, 58] width 4 height 6
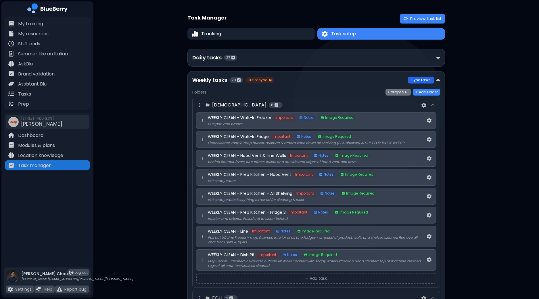
click at [430, 78] on button "Sync tasks" at bounding box center [421, 80] width 26 height 7
click at [438, 78] on img at bounding box center [438, 80] width 4 height 6
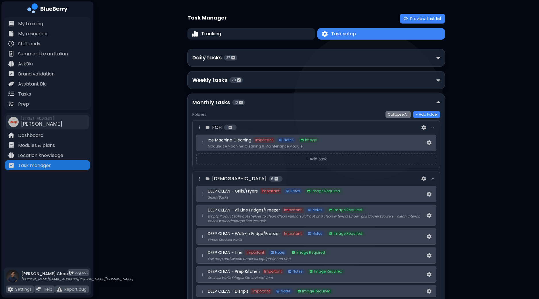
click at [435, 102] on div "Monthly tasks 10" at bounding box center [314, 103] width 244 height 8
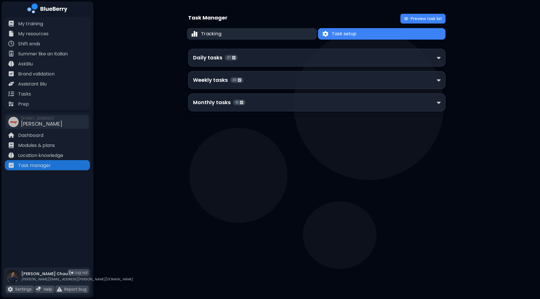
click at [264, 33] on button "Tracking" at bounding box center [252, 34] width 130 height 12
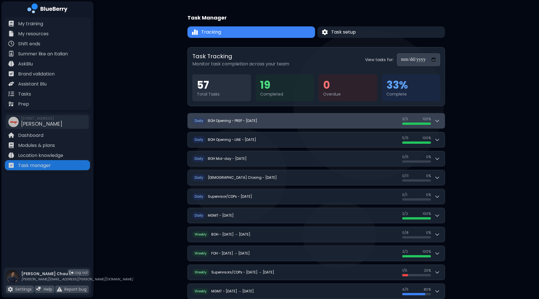
click at [433, 120] on div "3 / 3 3 / 3 100 %" at bounding box center [421, 121] width 38 height 8
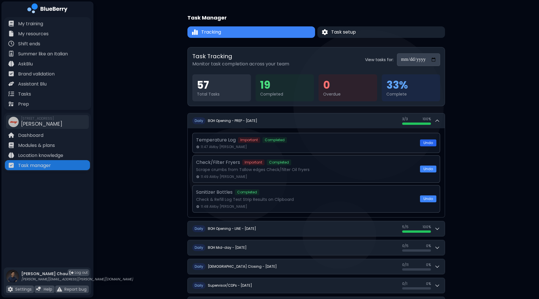
click at [424, 141] on button "Undo" at bounding box center [428, 143] width 16 height 7
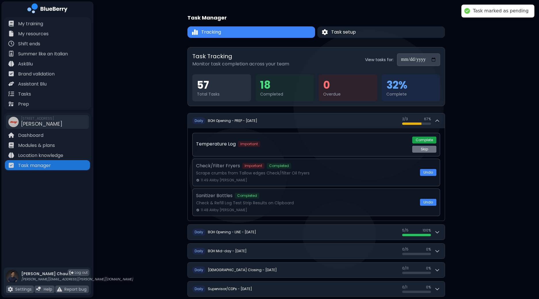
click at [423, 141] on button "Complete" at bounding box center [424, 140] width 24 height 7
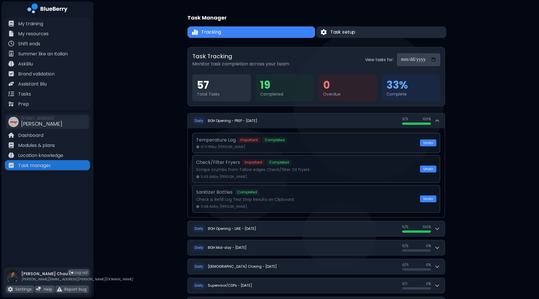
click at [354, 34] on span "Task setup" at bounding box center [342, 32] width 25 height 7
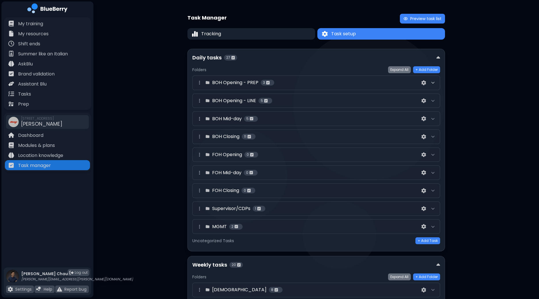
click at [434, 84] on icon at bounding box center [433, 82] width 5 height 5
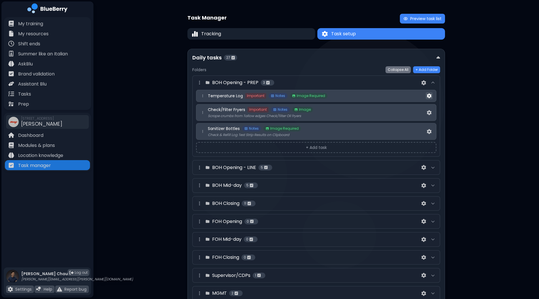
click at [430, 97] on img at bounding box center [429, 96] width 5 height 5
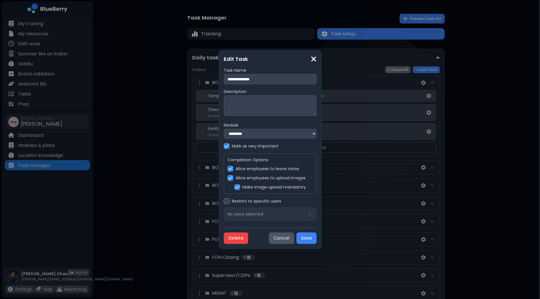
click at [458, 93] on div "**********" at bounding box center [270, 149] width 540 height 299
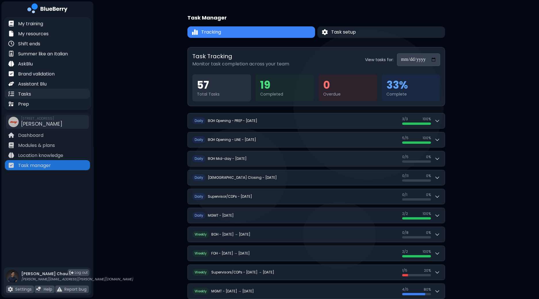
click at [32, 95] on div "Tasks" at bounding box center [47, 94] width 85 height 10
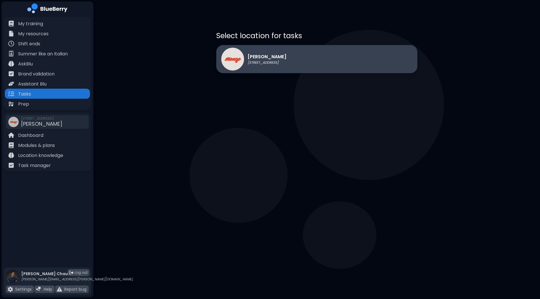
click at [325, 59] on div "[PERSON_NAME] [STREET_ADDRESS]" at bounding box center [316, 59] width 201 height 28
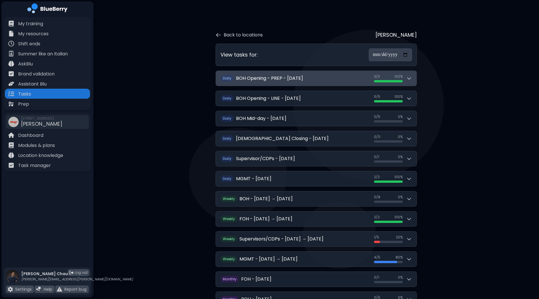
click at [410, 81] on div "3 / 3 3 / 3 100 %" at bounding box center [393, 78] width 38 height 8
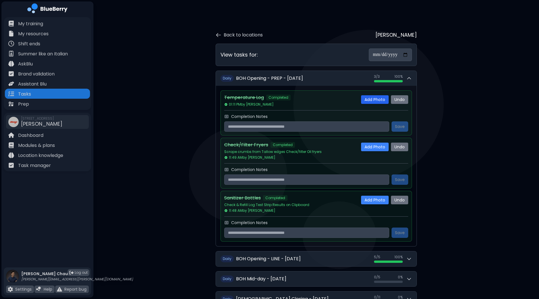
click at [374, 101] on button "Add Photo" at bounding box center [375, 99] width 28 height 9
click at [461, 112] on div "**********" at bounding box center [315, 265] width 445 height 531
click at [241, 37] on button "Back to locations" at bounding box center [239, 35] width 47 height 7
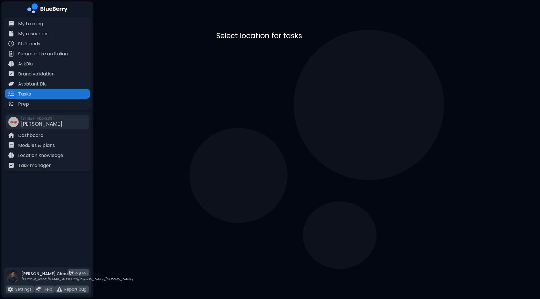
click at [345, 54] on div "Monzo 1401 Granville St, Vancouver" at bounding box center [316, 59] width 201 height 28
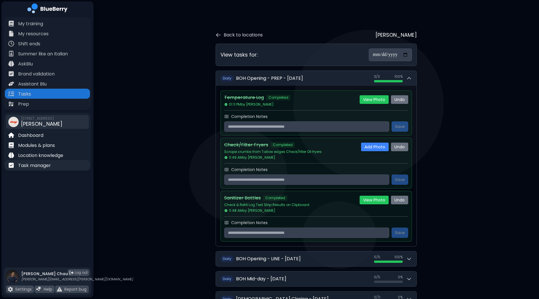
click at [39, 166] on p "Task manager" at bounding box center [34, 165] width 33 height 7
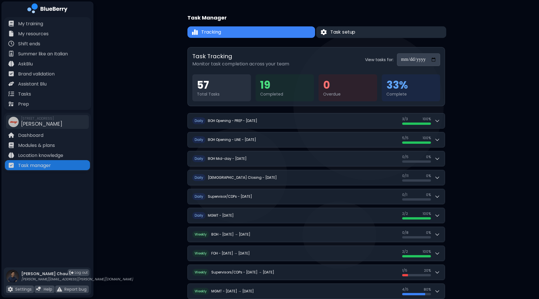
click at [355, 32] on span "Task setup" at bounding box center [342, 32] width 25 height 7
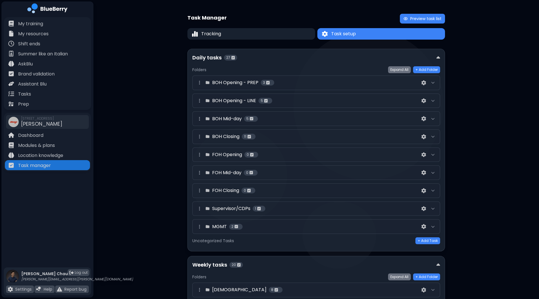
click at [435, 83] on div at bounding box center [432, 82] width 7 height 7
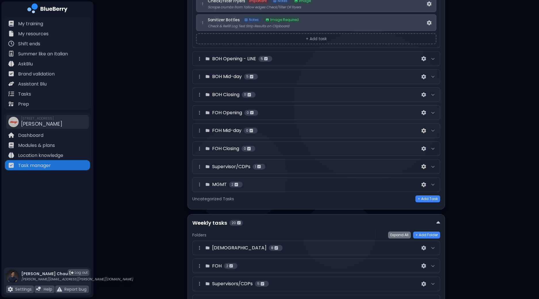
scroll to position [216, 0]
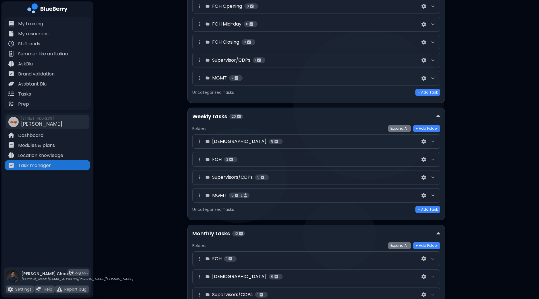
click at [434, 193] on icon at bounding box center [433, 195] width 5 height 5
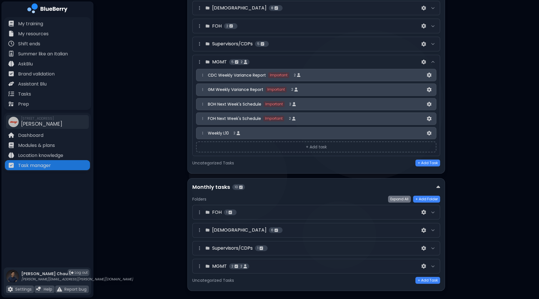
scroll to position [356, 0]
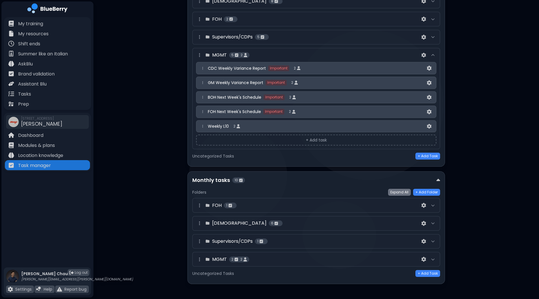
click at [435, 207] on div "FOH 1" at bounding box center [316, 205] width 248 height 15
click at [433, 203] on icon at bounding box center [433, 205] width 5 height 5
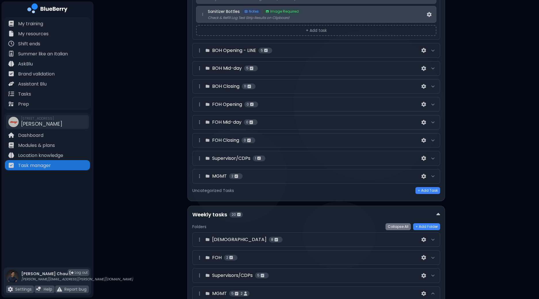
scroll to position [0, 0]
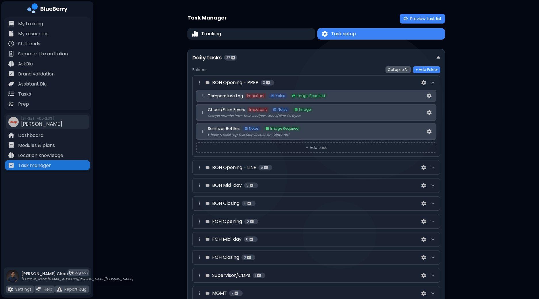
click at [404, 68] on button "Collapse All" at bounding box center [397, 69] width 25 height 7
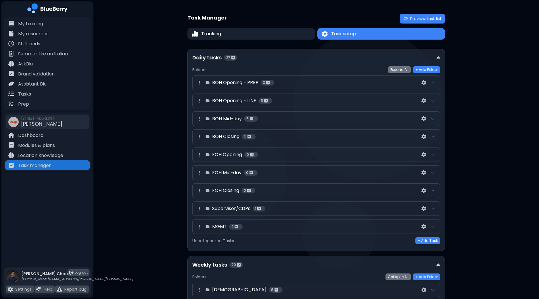
click at [435, 56] on div "Daily tasks 27" at bounding box center [314, 58] width 244 height 8
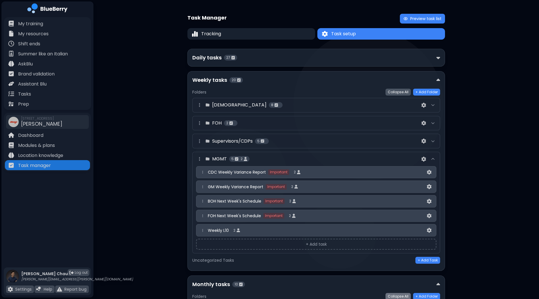
click at [404, 91] on button "Collapse All" at bounding box center [397, 92] width 25 height 7
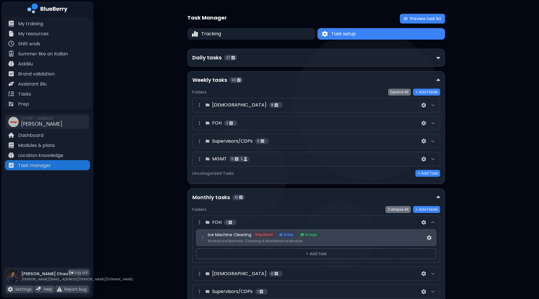
click at [437, 76] on div "Weekly tasks 20" at bounding box center [316, 80] width 248 height 8
click at [437, 78] on img at bounding box center [438, 80] width 4 height 6
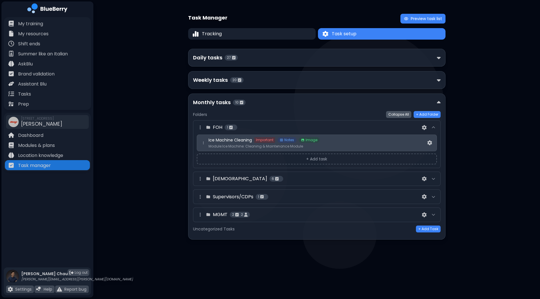
click at [398, 115] on button "Collapse All" at bounding box center [398, 114] width 25 height 7
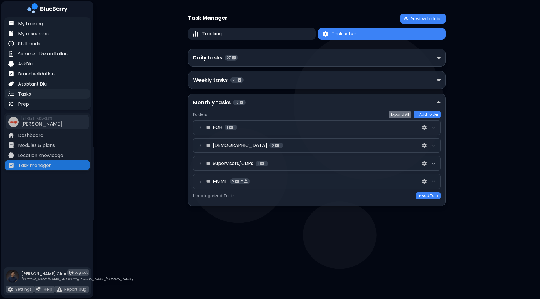
click at [33, 94] on div "Tasks" at bounding box center [47, 94] width 85 height 10
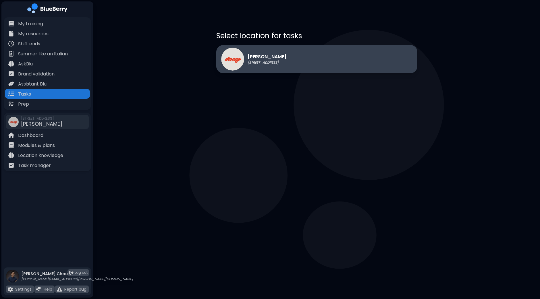
click at [359, 59] on div "[PERSON_NAME] [STREET_ADDRESS]" at bounding box center [316, 59] width 201 height 28
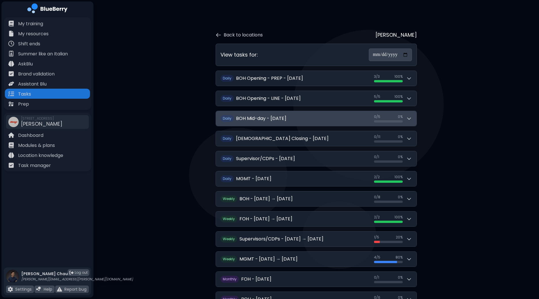
click at [412, 118] on icon at bounding box center [409, 119] width 6 height 6
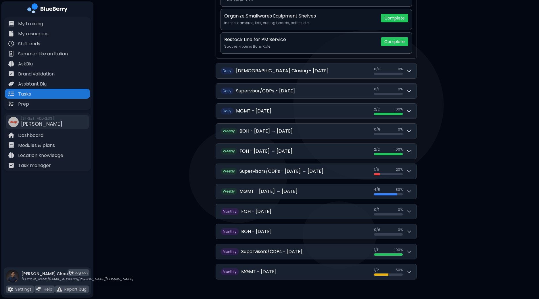
scroll to position [194, 0]
